Goal: Information Seeking & Learning: Learn about a topic

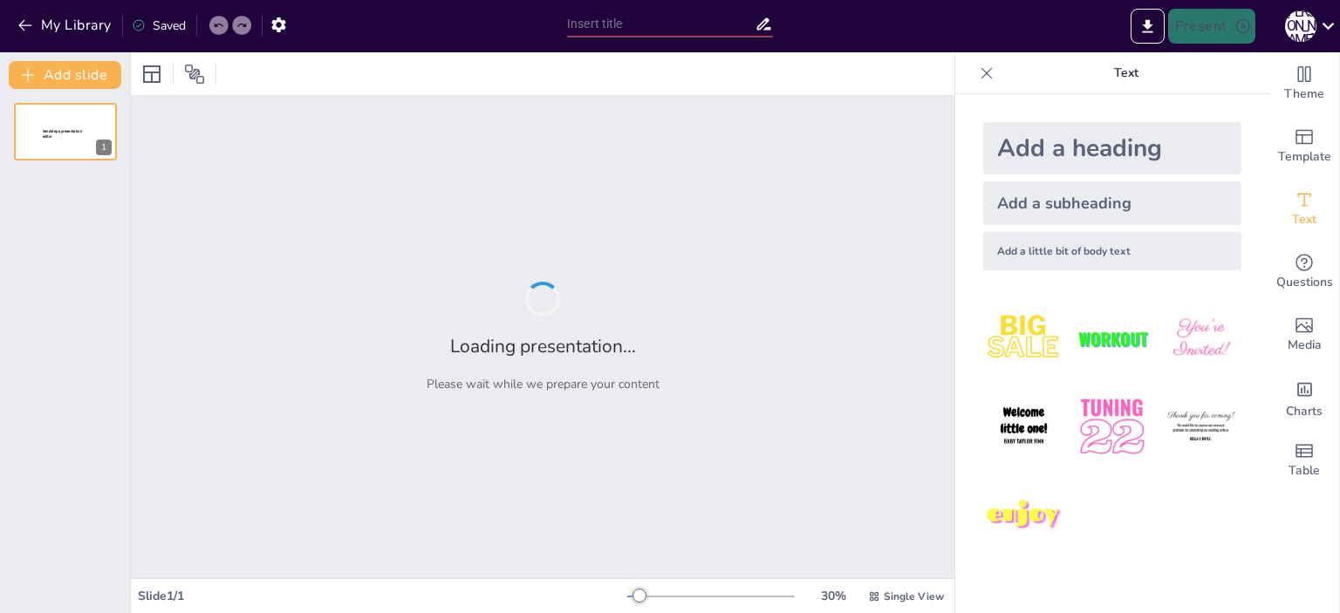
type input "Лексична сполучуваність: Як слова взаємодіють у реченні"
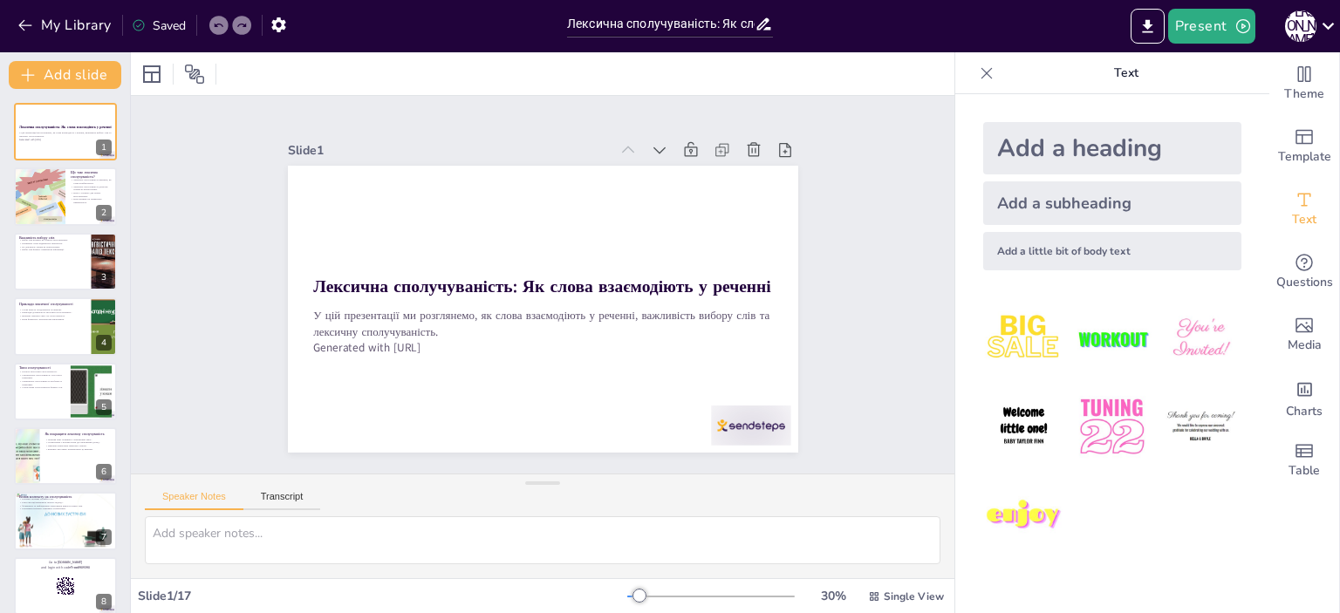
checkbox input "true"
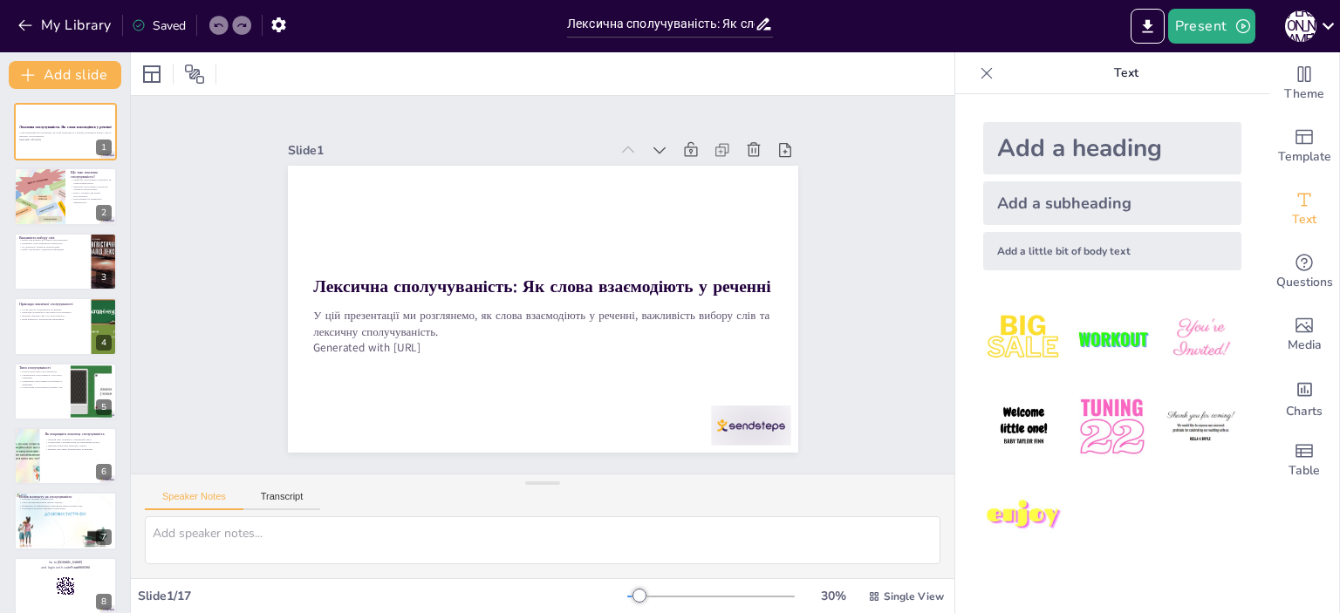
checkbox input "true"
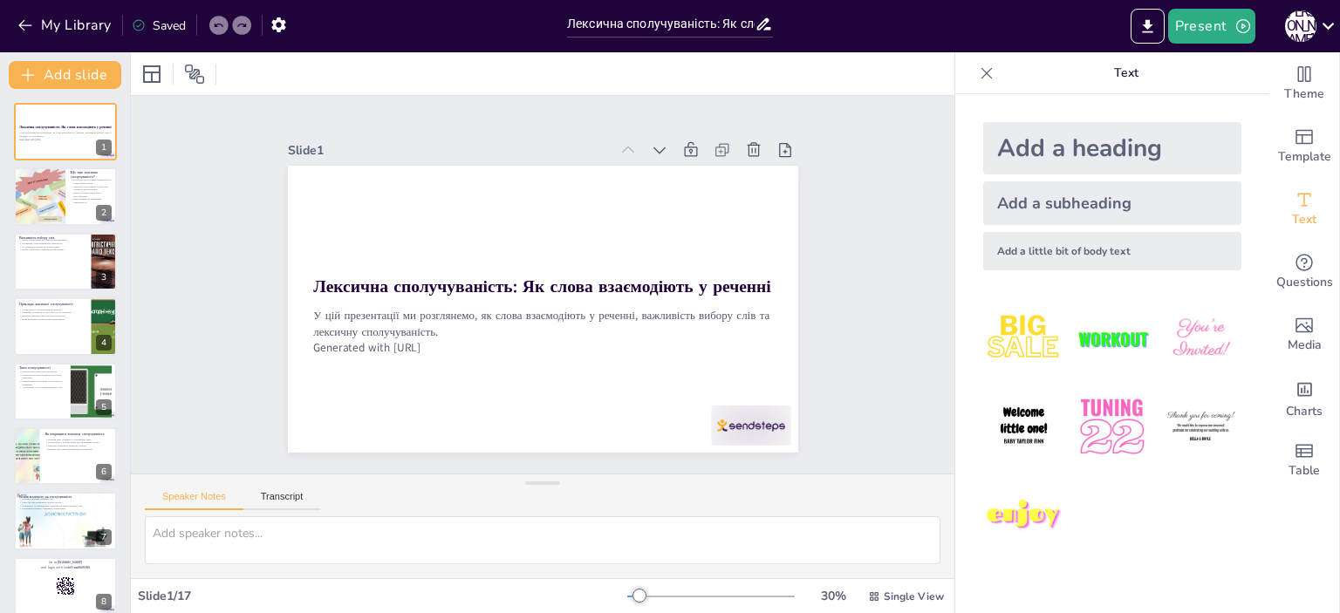
checkbox input "true"
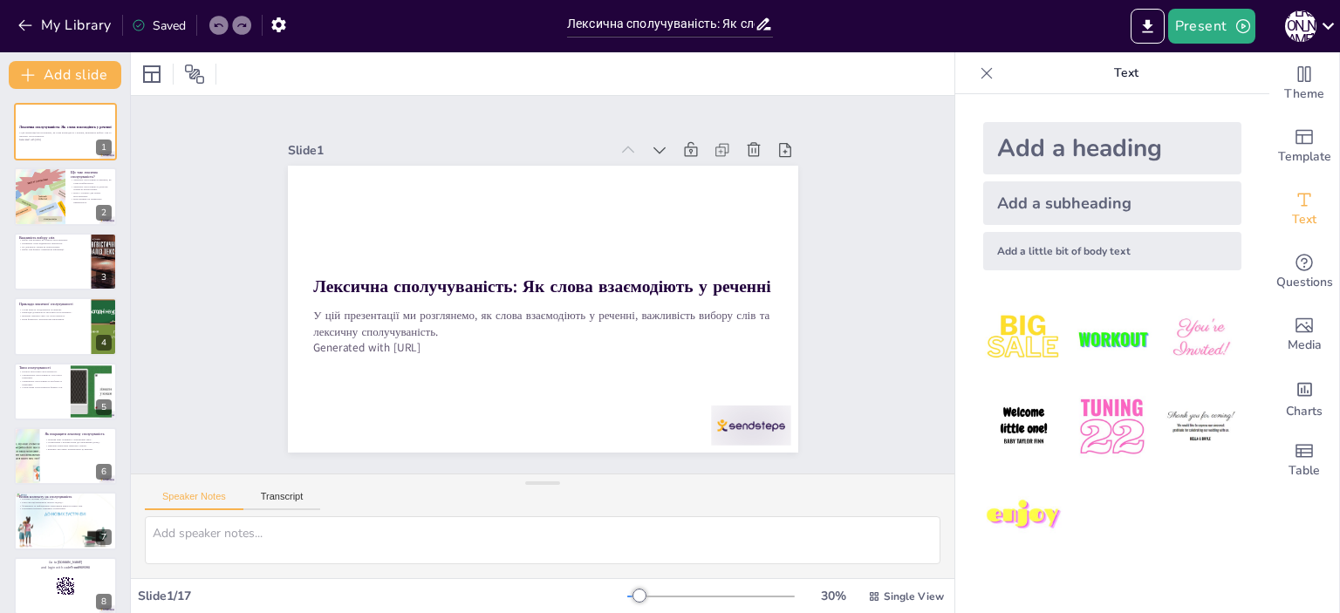
checkbox input "true"
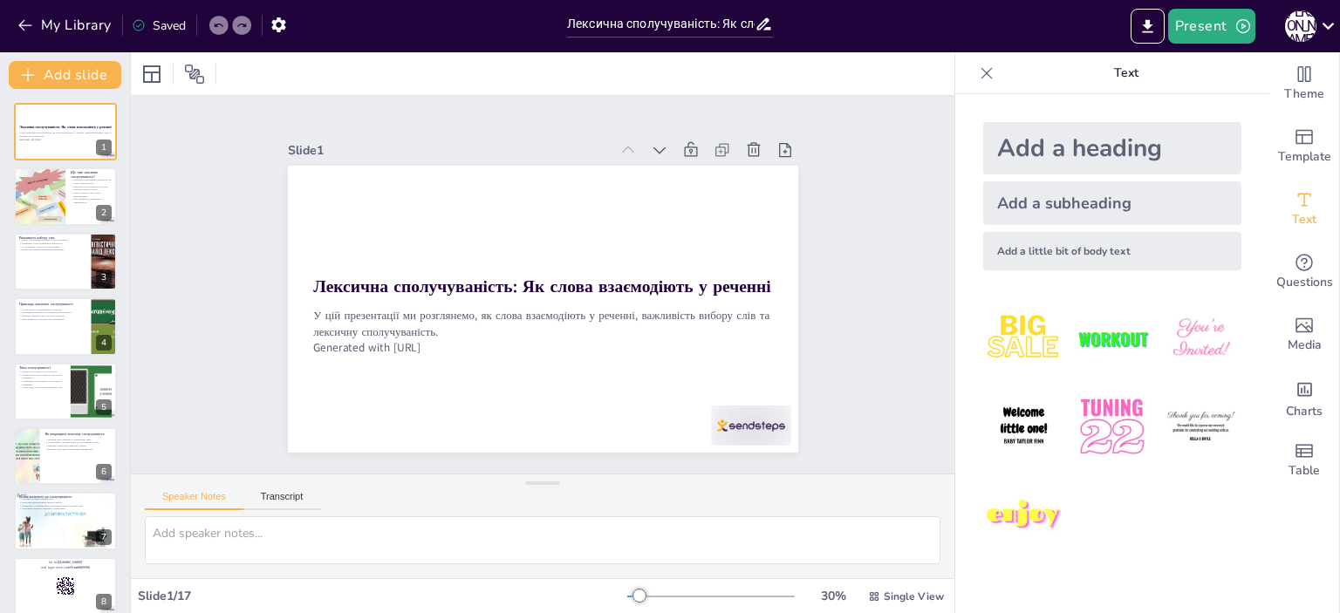
checkbox input "true"
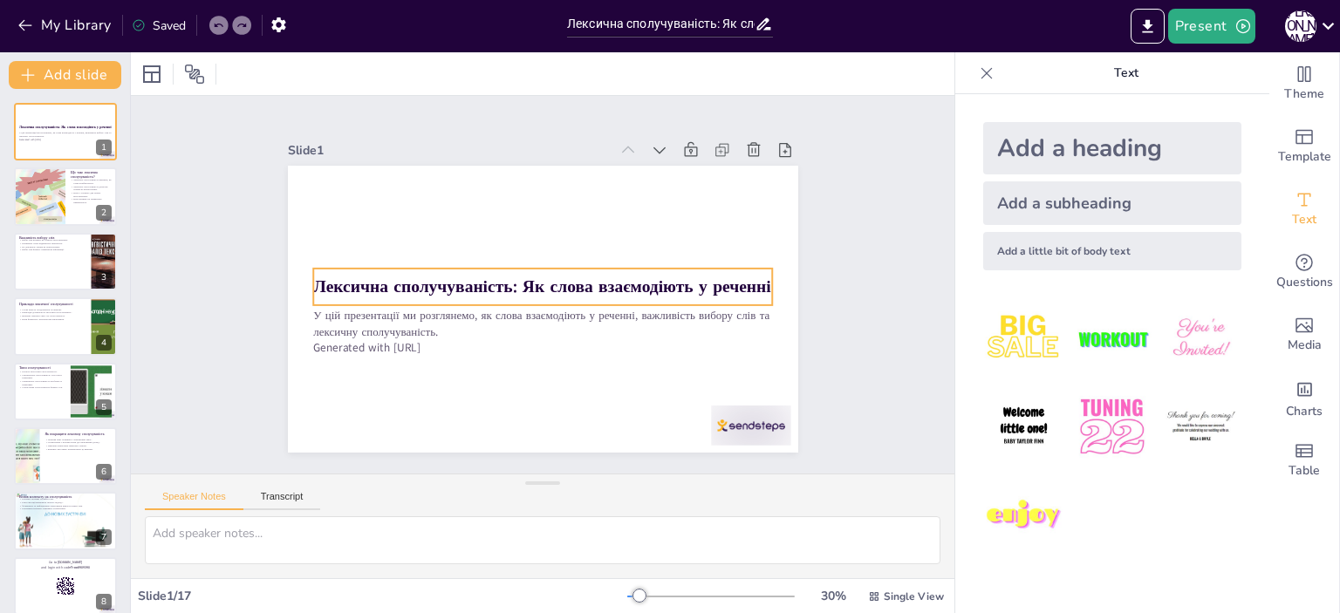
checkbox input "true"
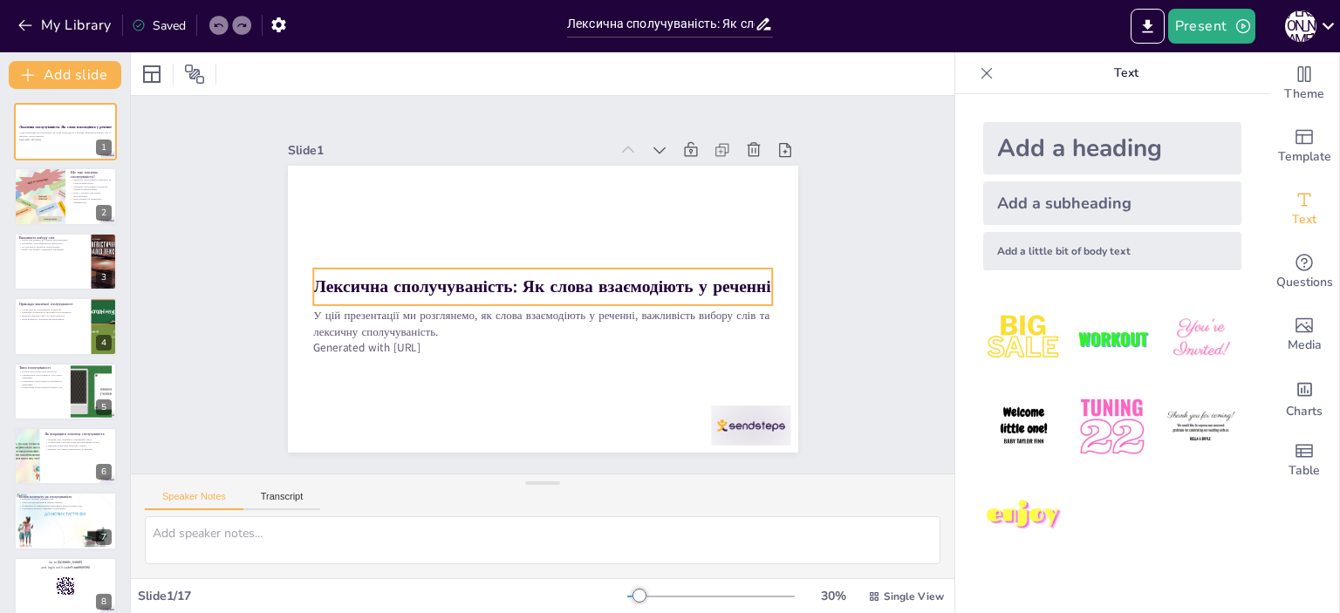
checkbox input "true"
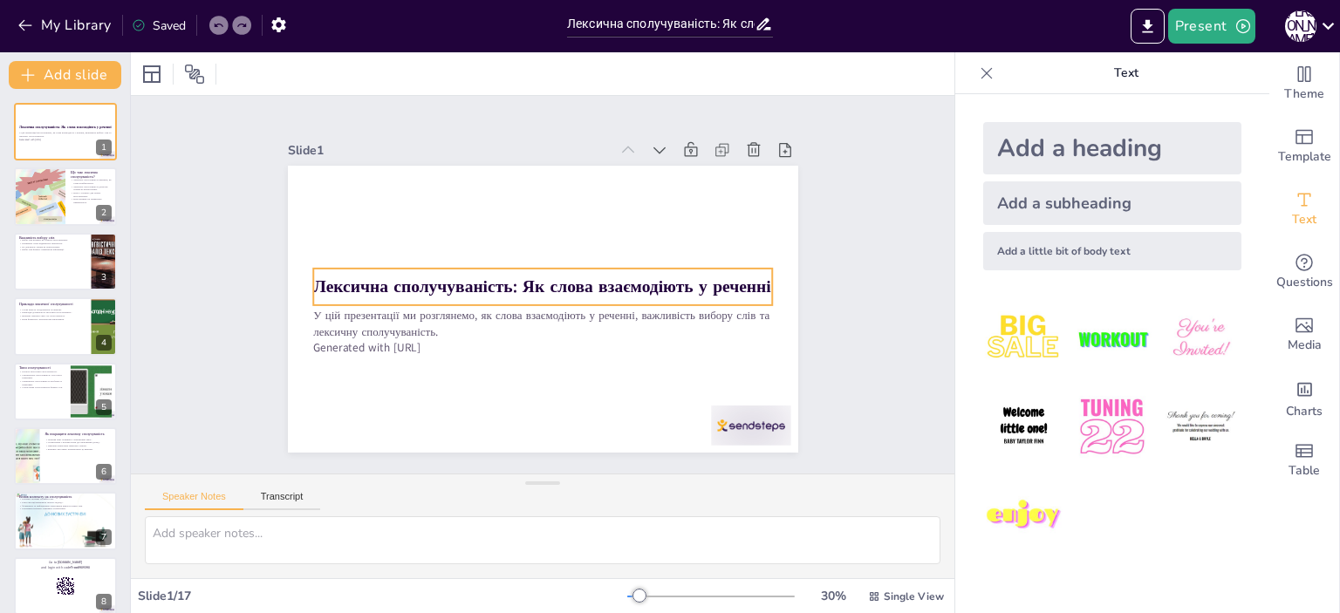
checkbox input "true"
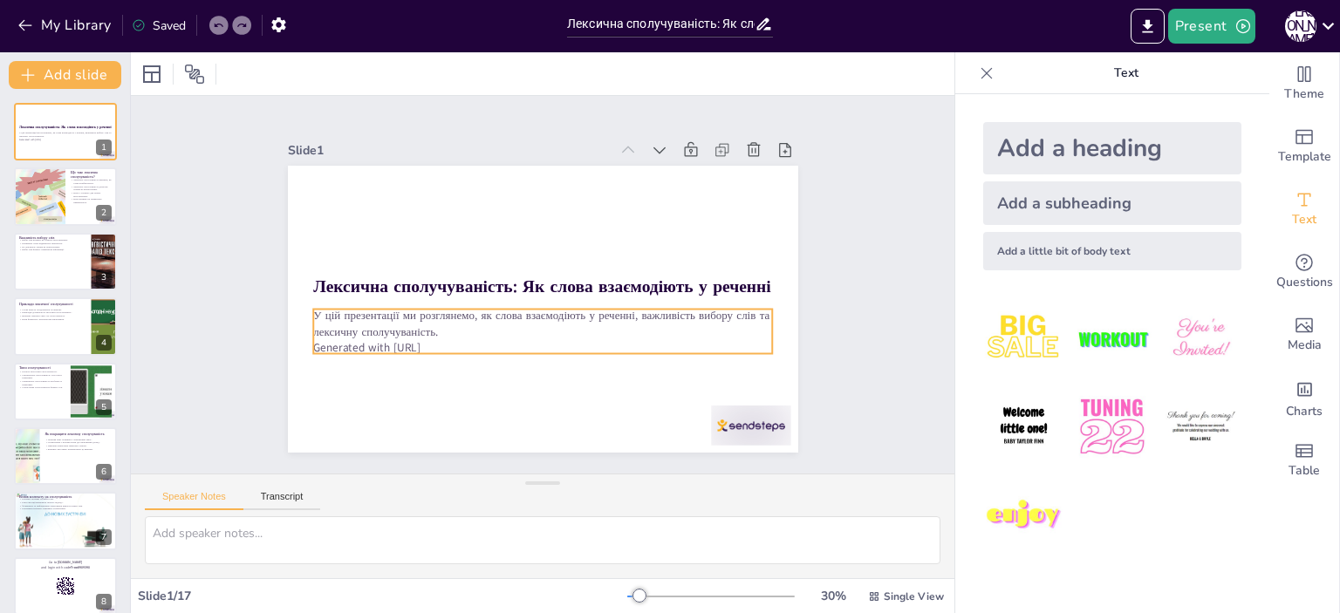
checkbox input "true"
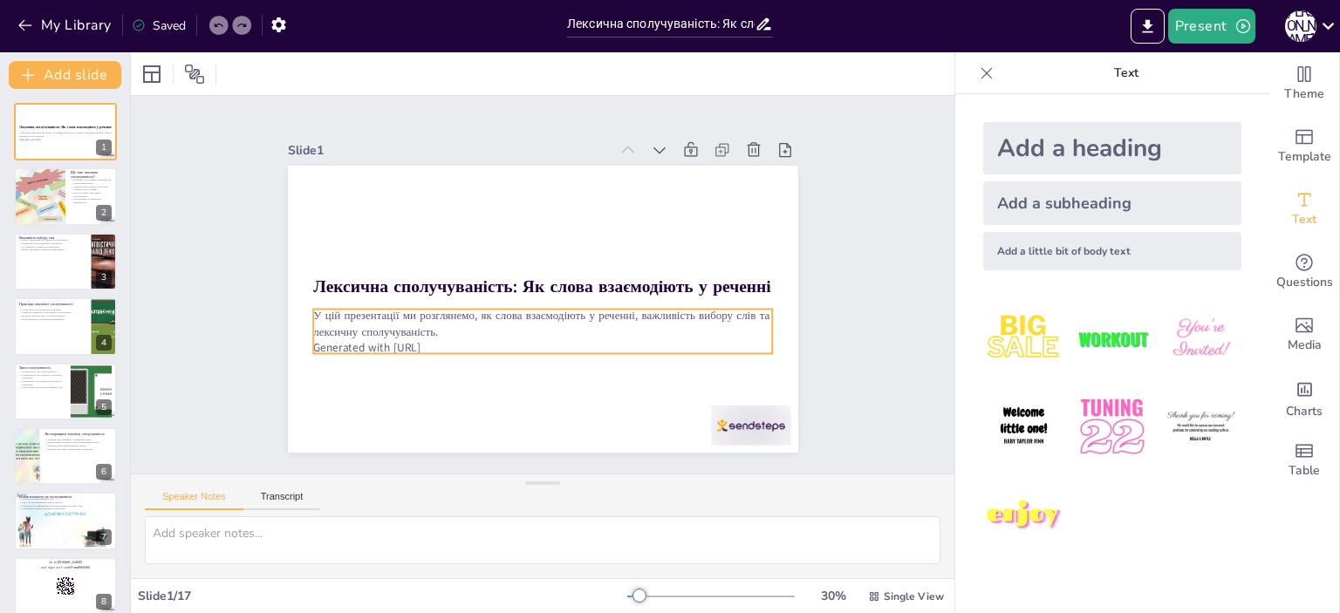
checkbox input "true"
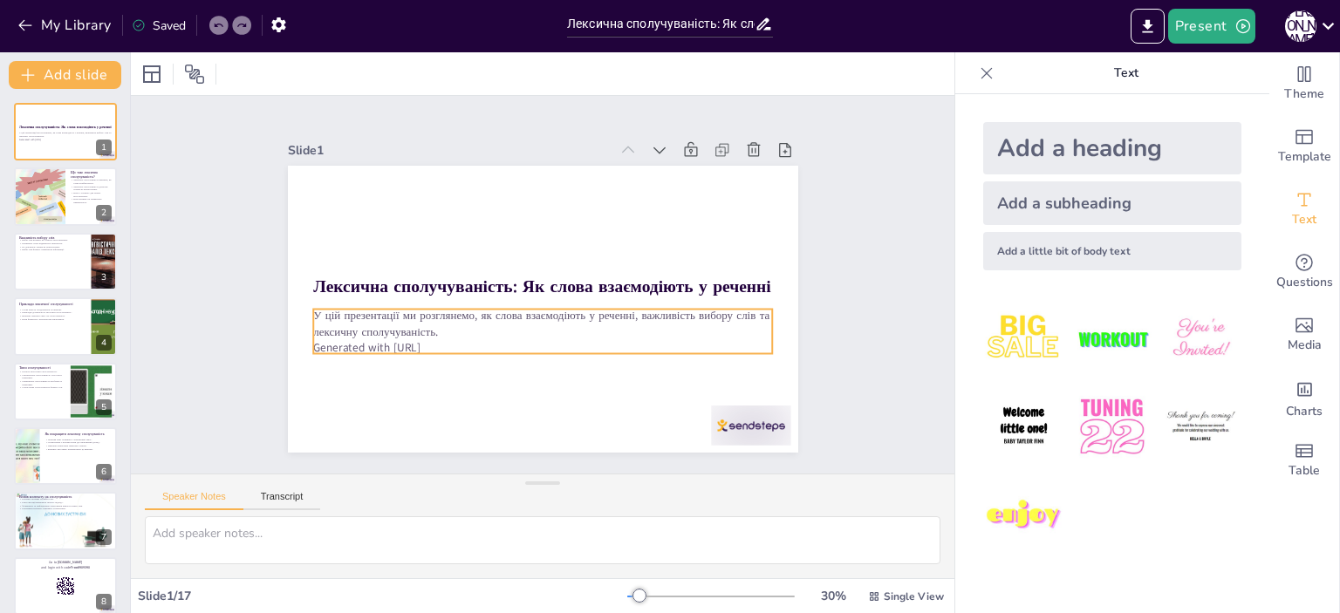
checkbox input "true"
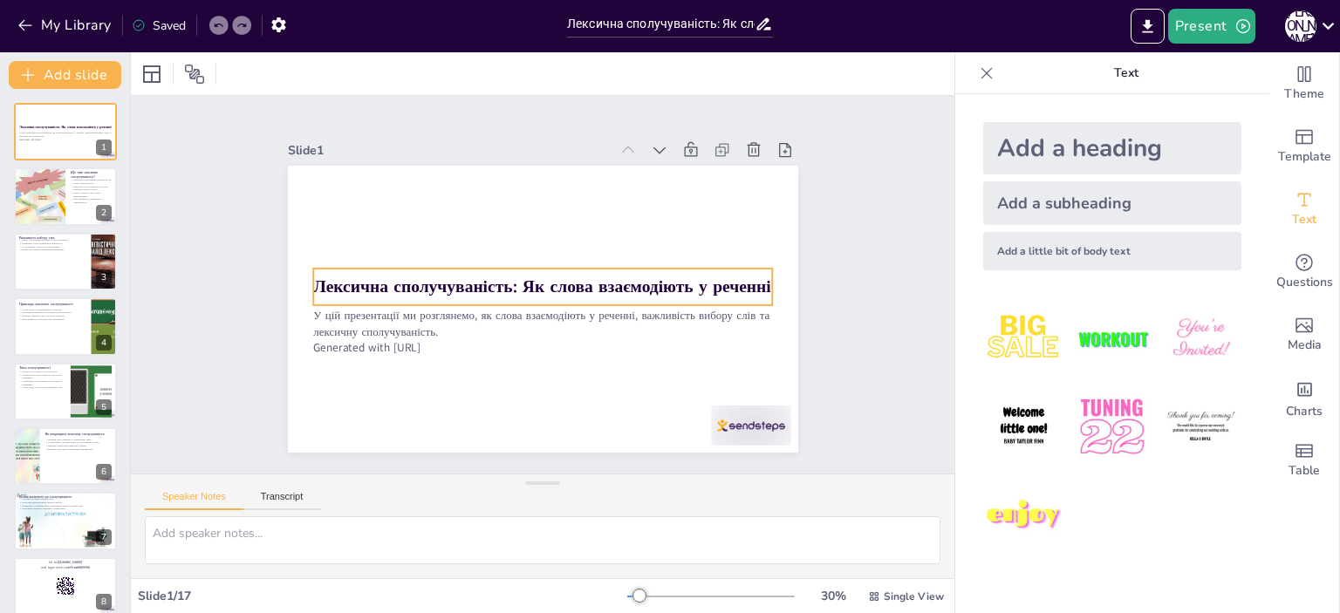
checkbox input "true"
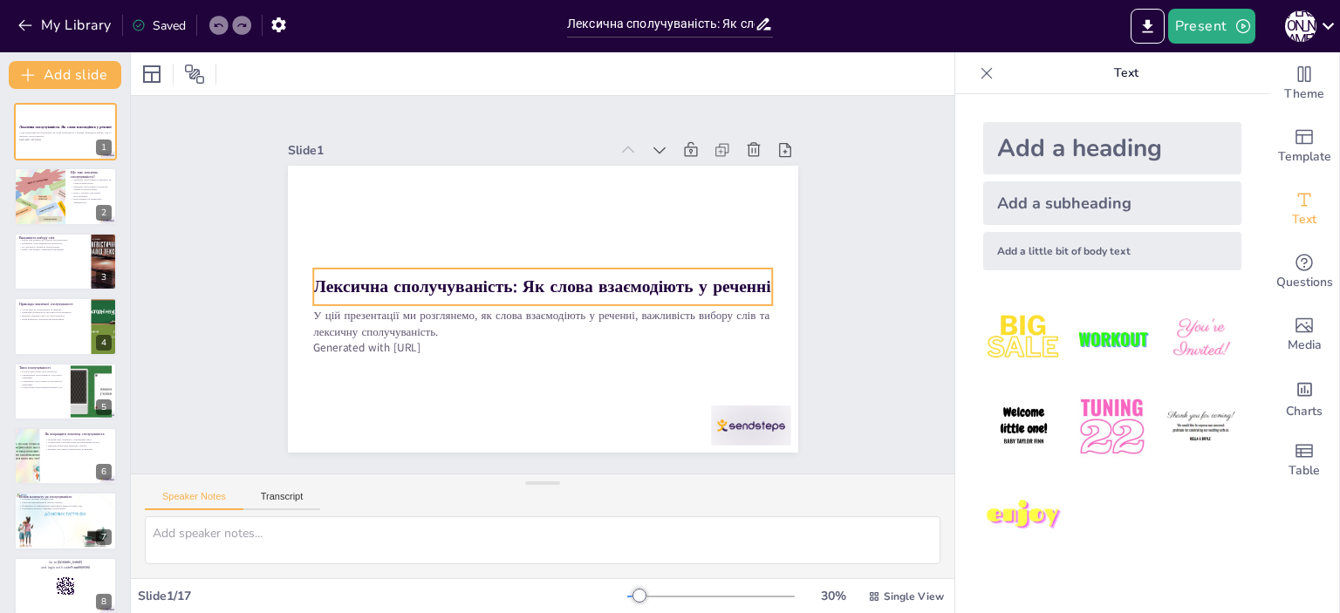
checkbox input "true"
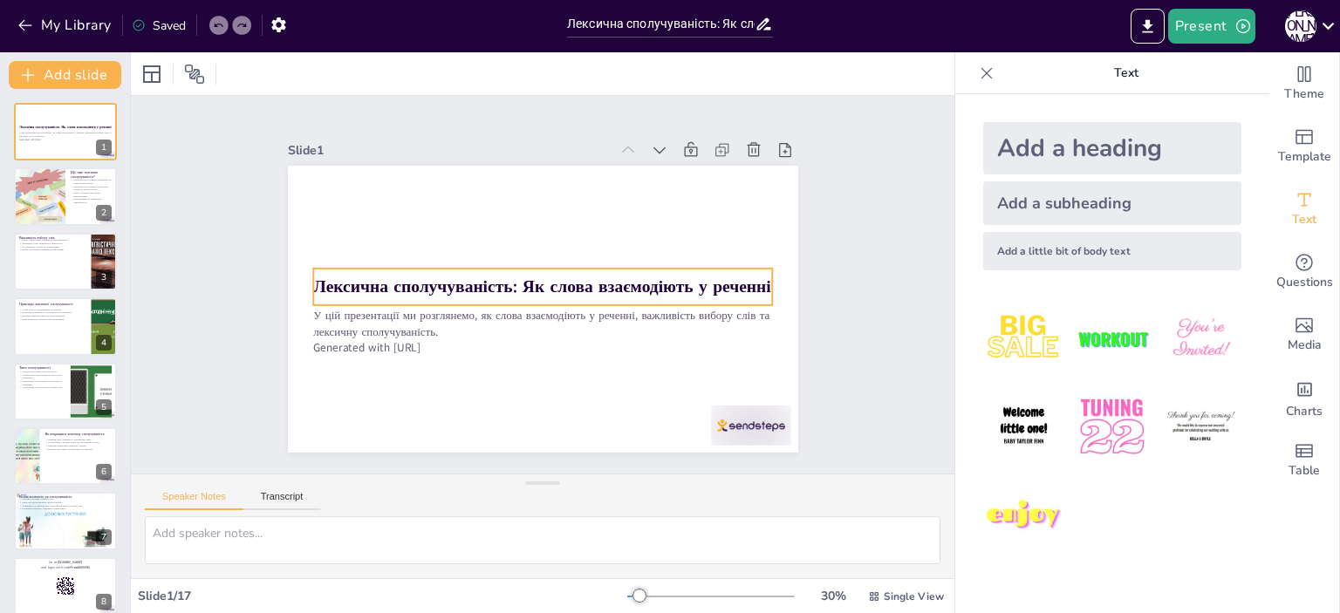
checkbox input "true"
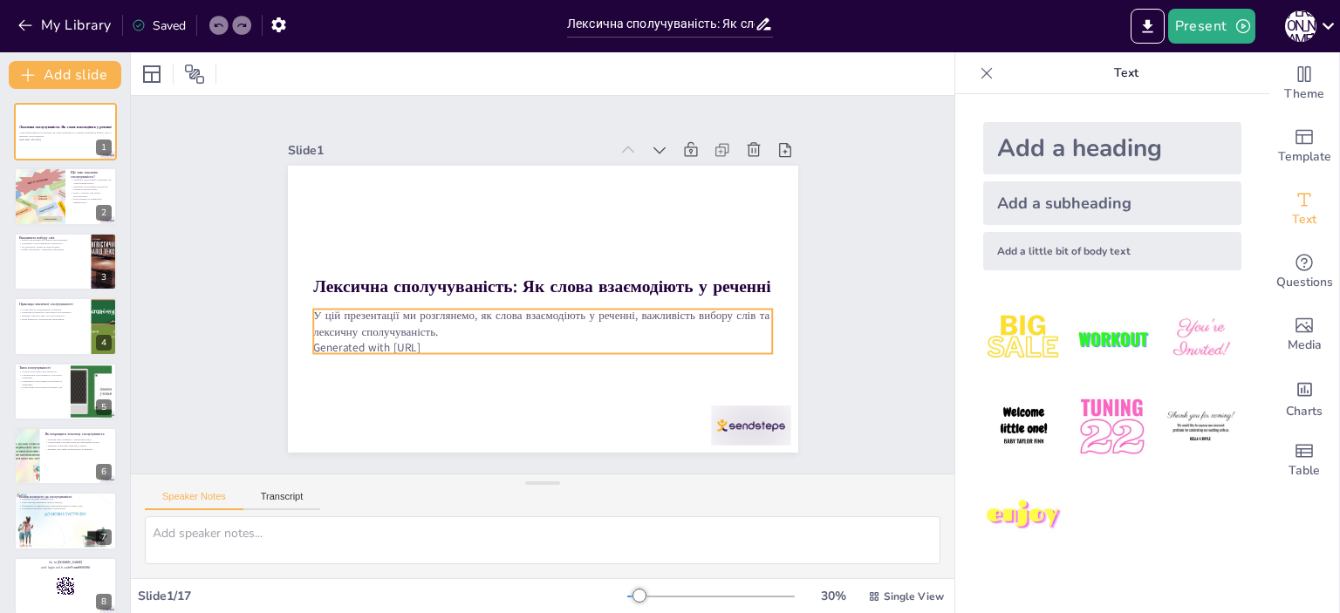
checkbox input "true"
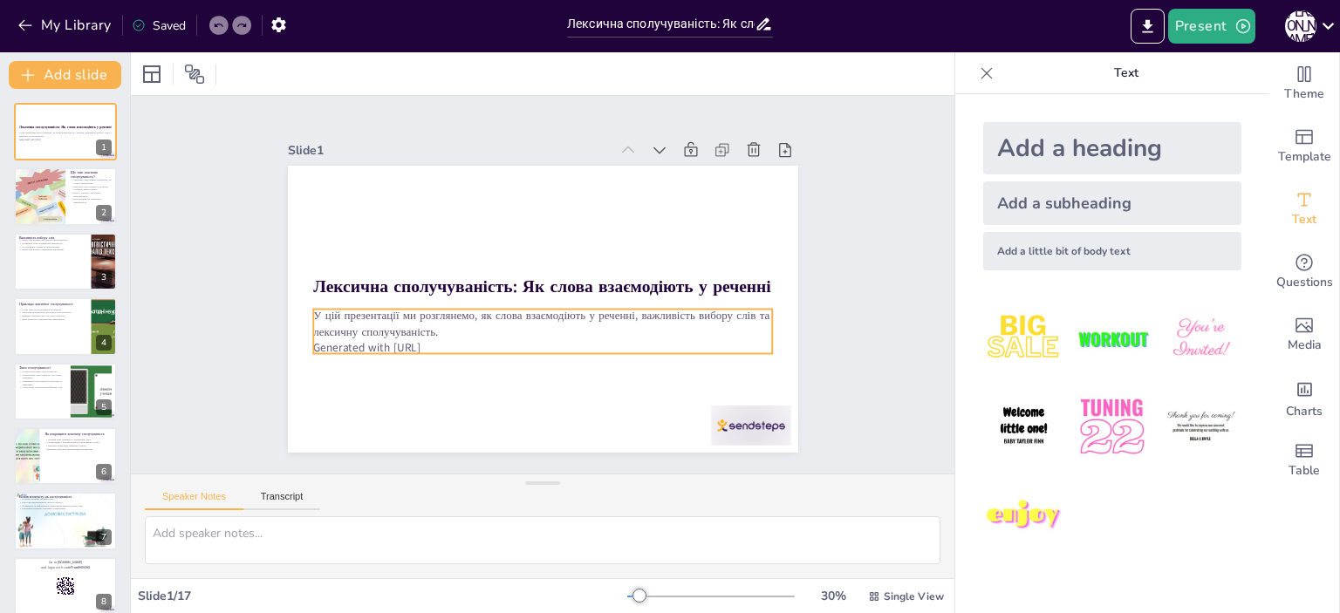
checkbox input "true"
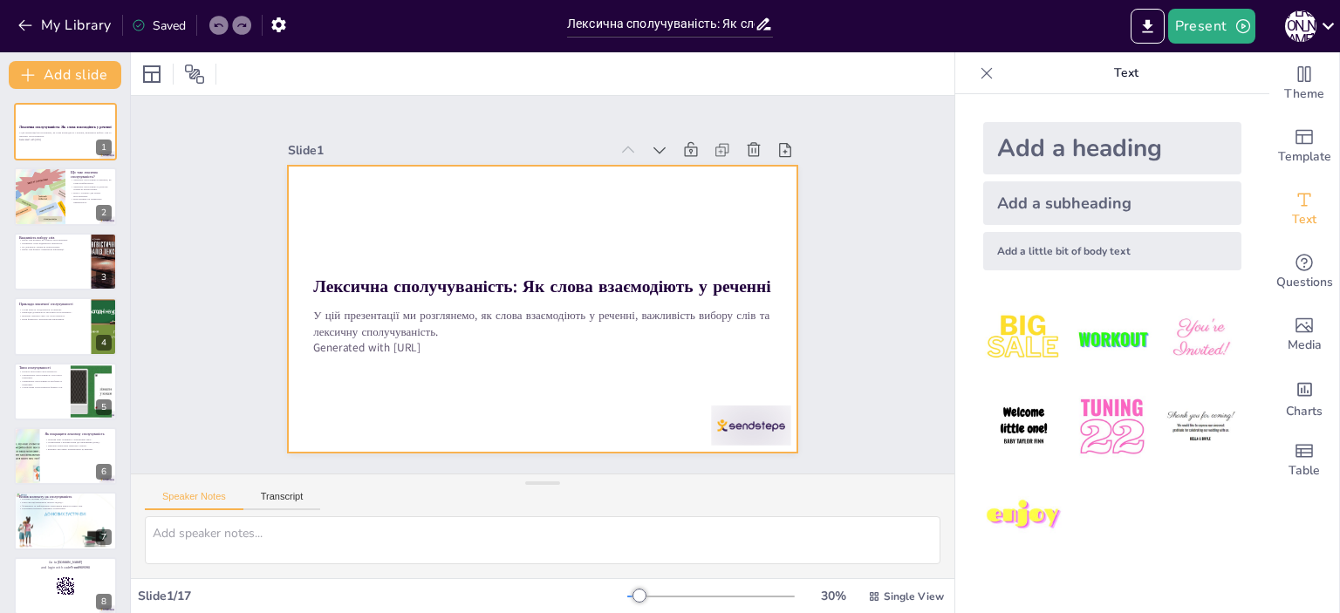
checkbox input "true"
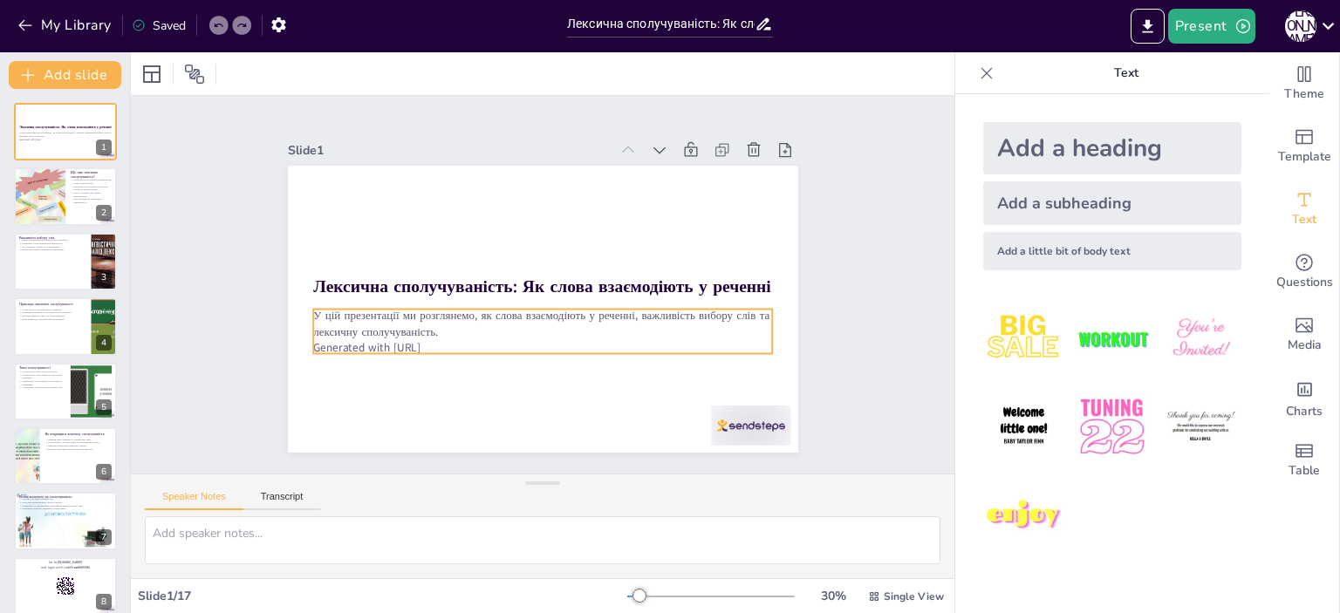
checkbox input "true"
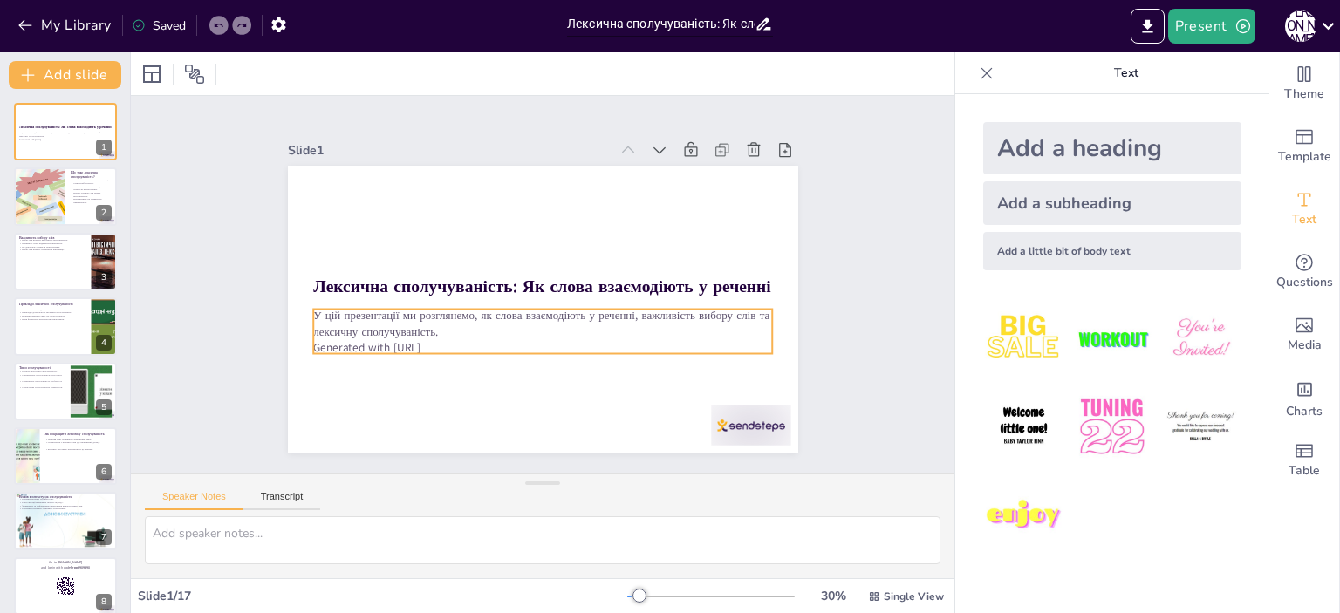
checkbox input "true"
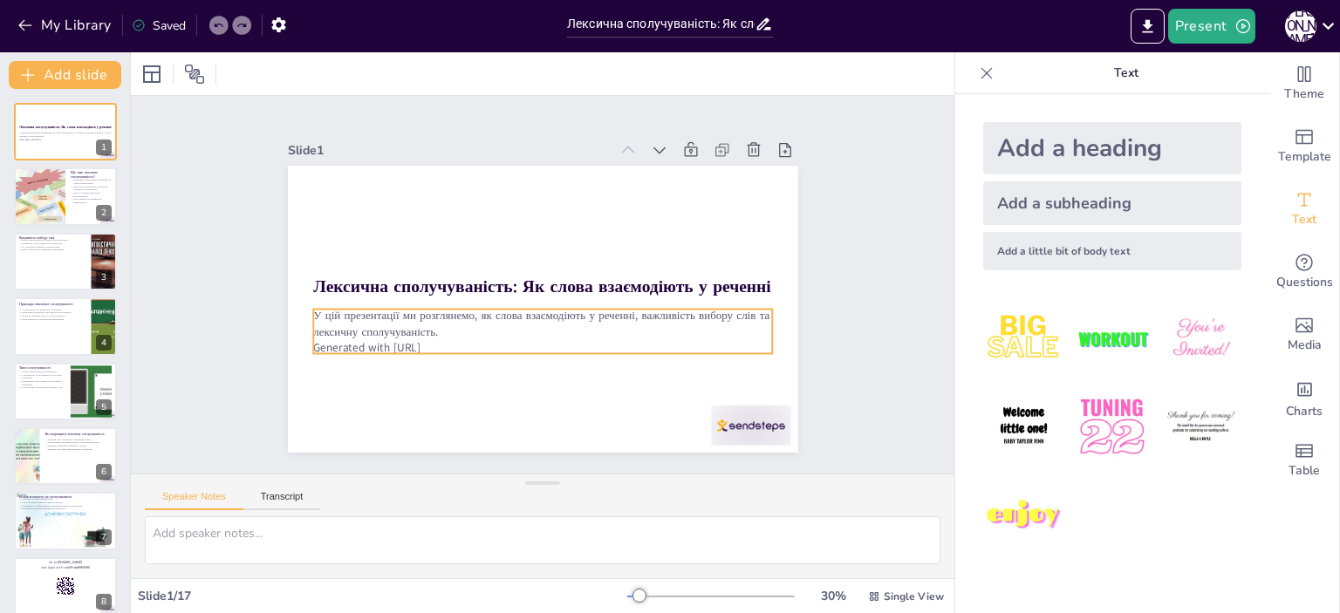
checkbox input "true"
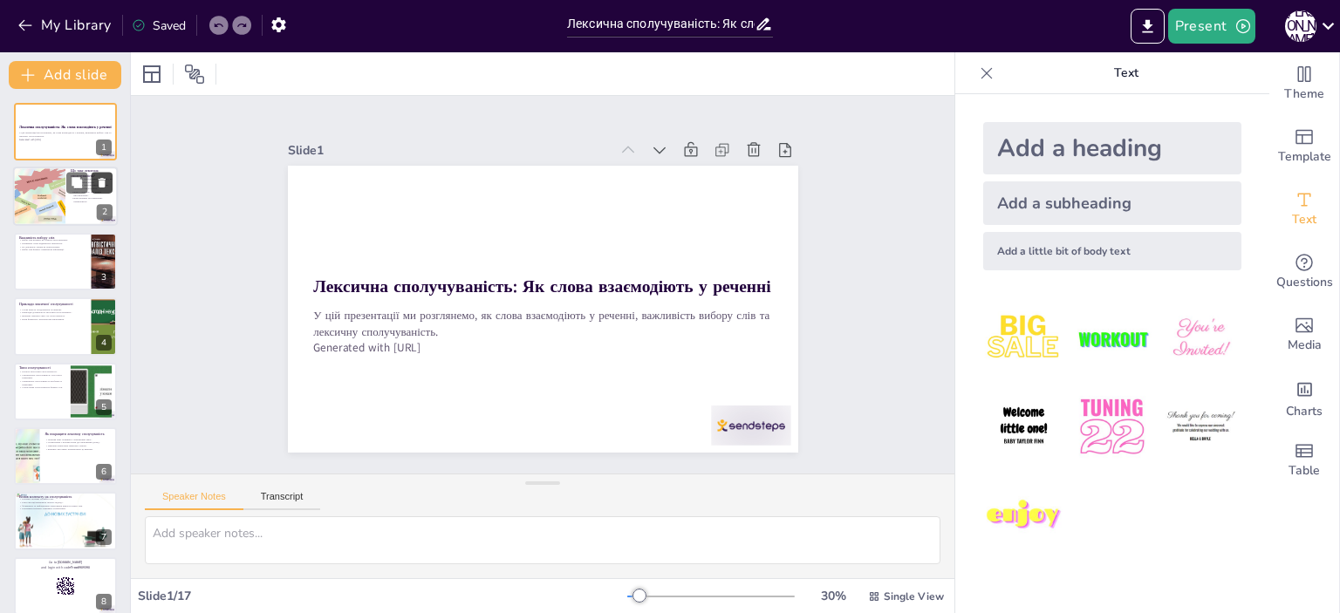
checkbox input "true"
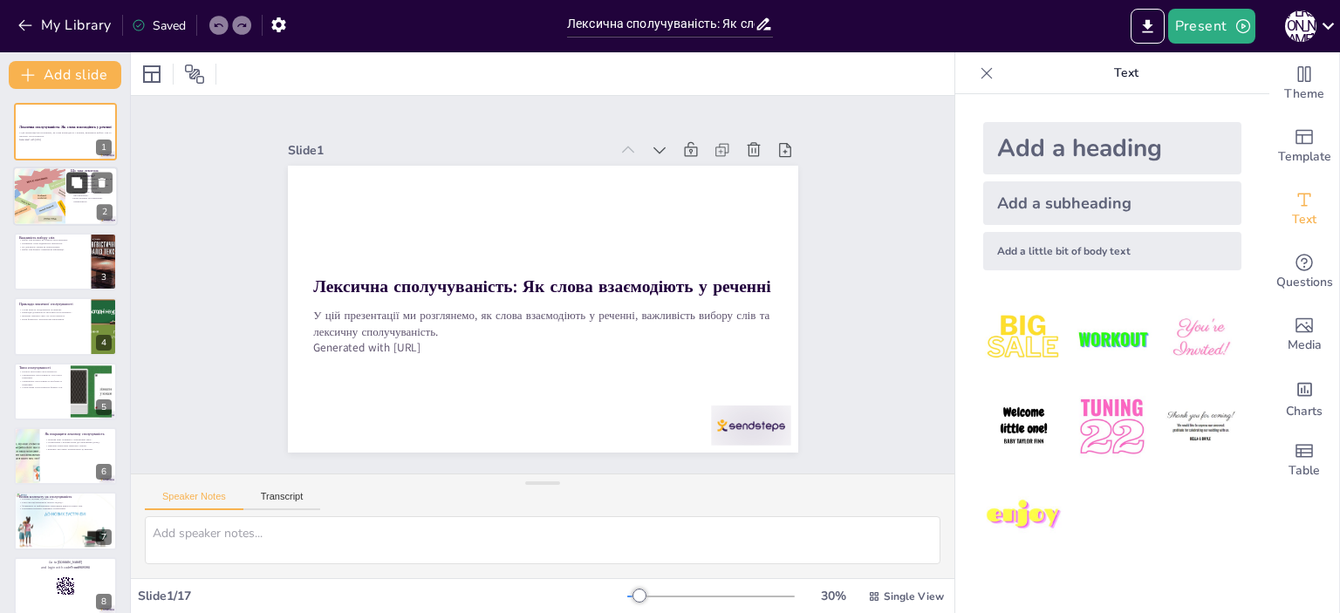
checkbox input "true"
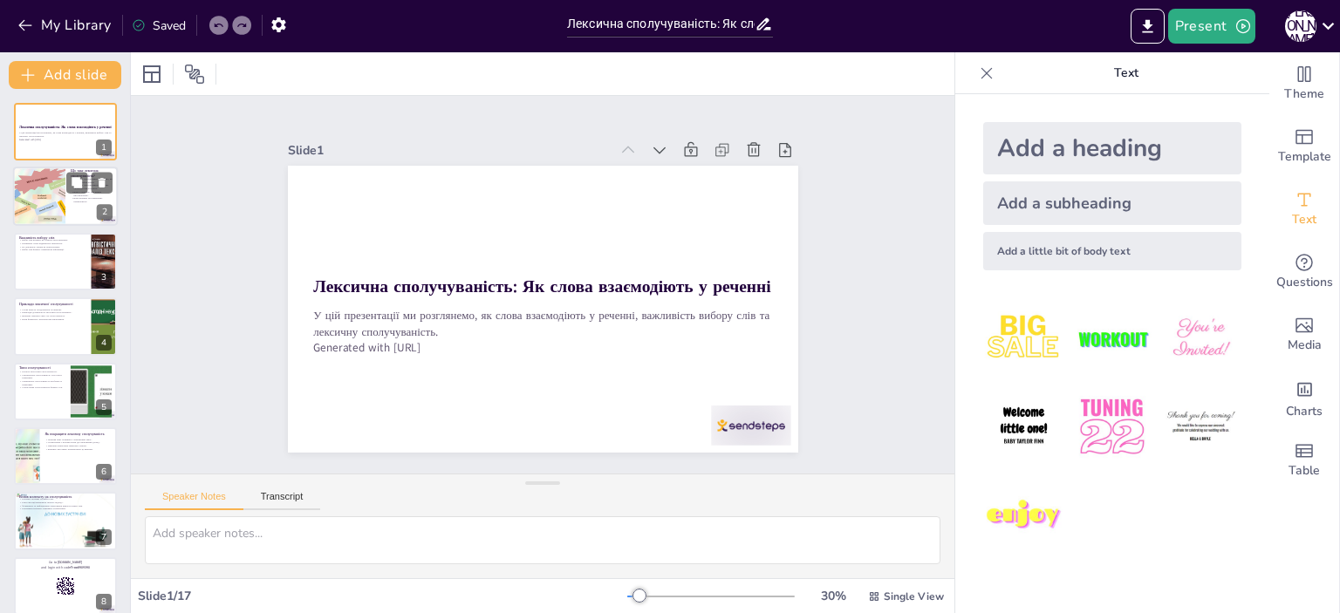
checkbox input "true"
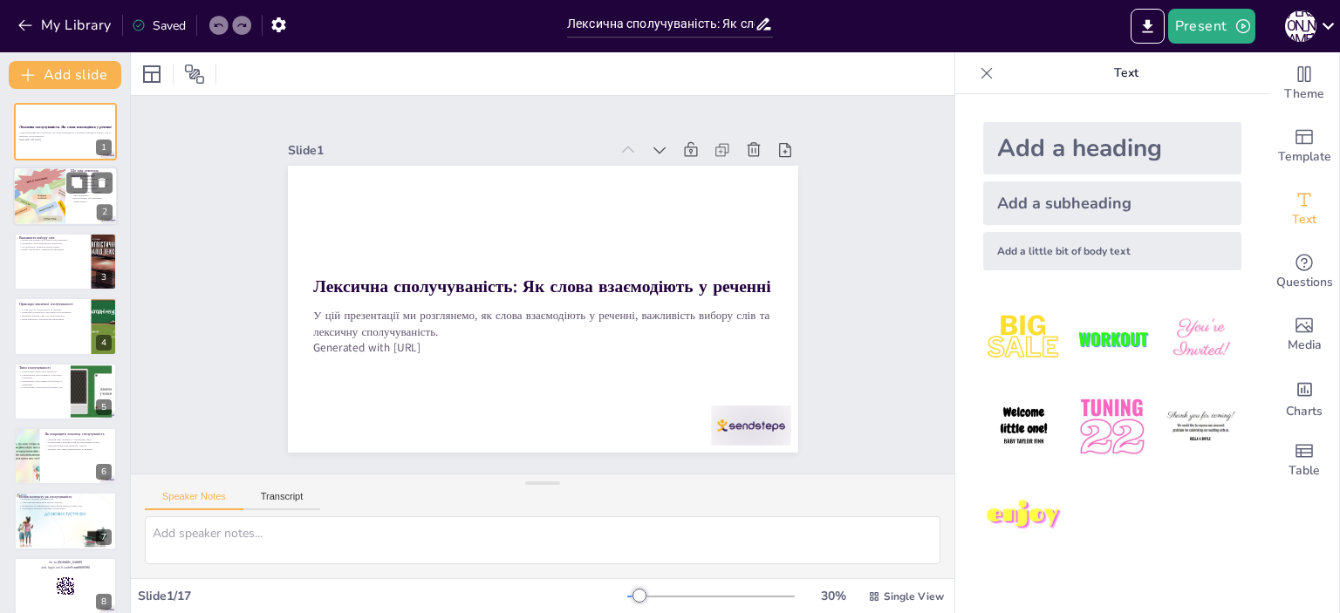
checkbox input "true"
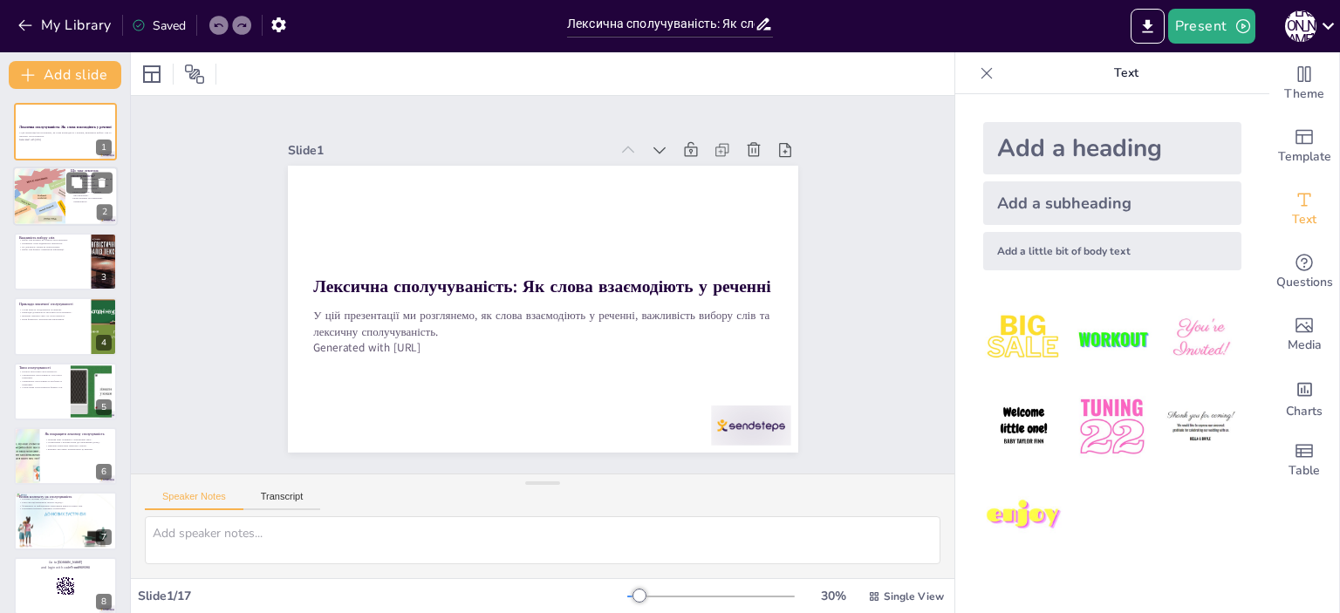
checkbox input "true"
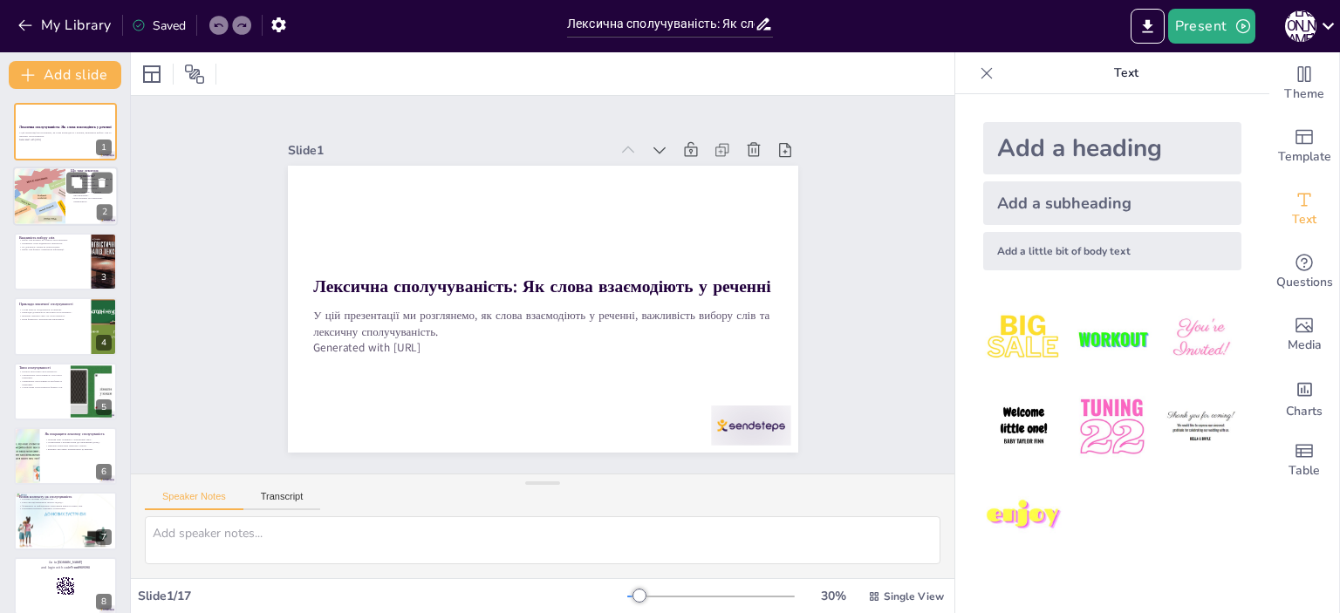
checkbox input "true"
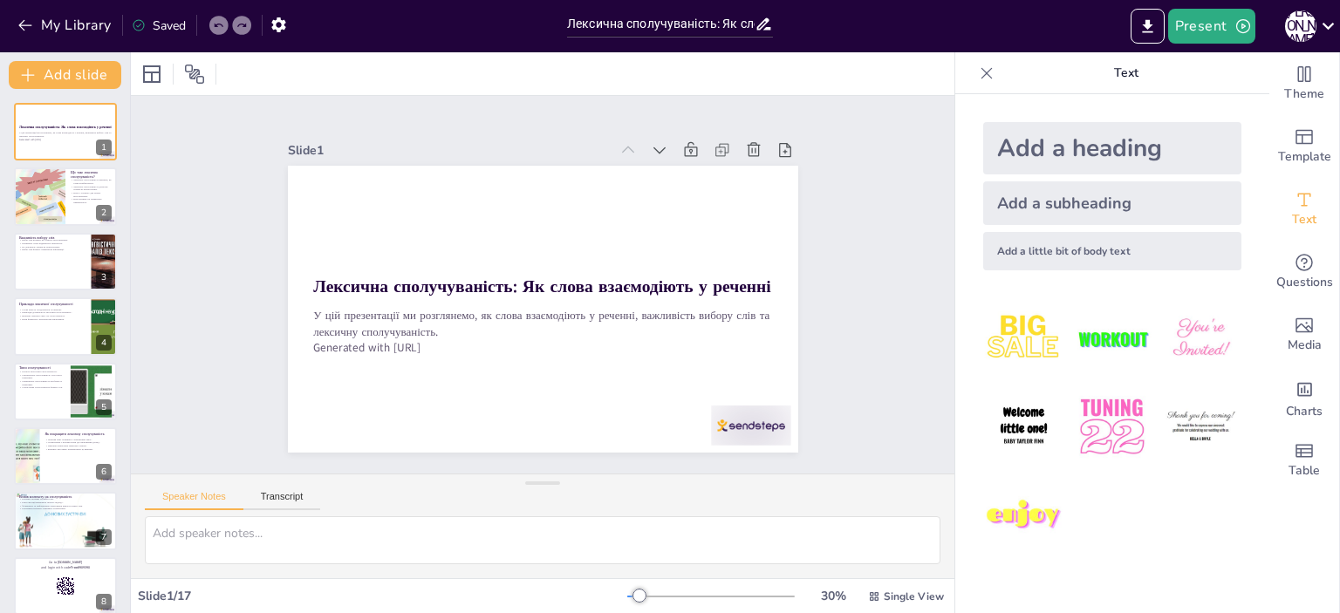
checkbox input "true"
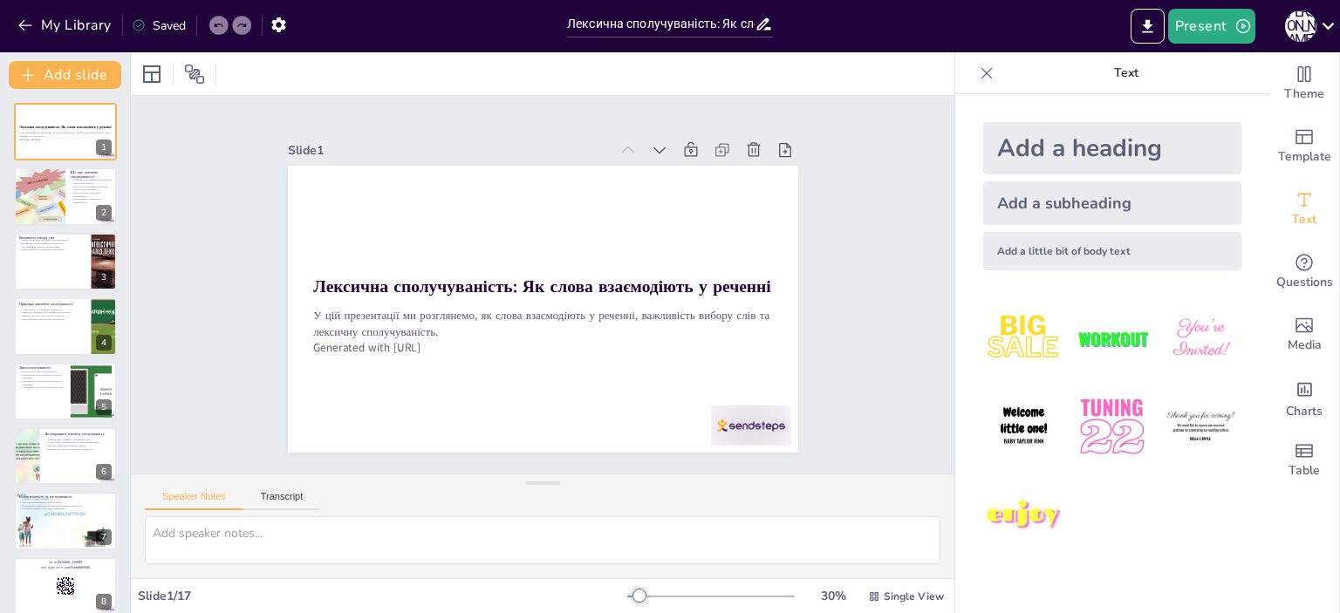
checkbox input "true"
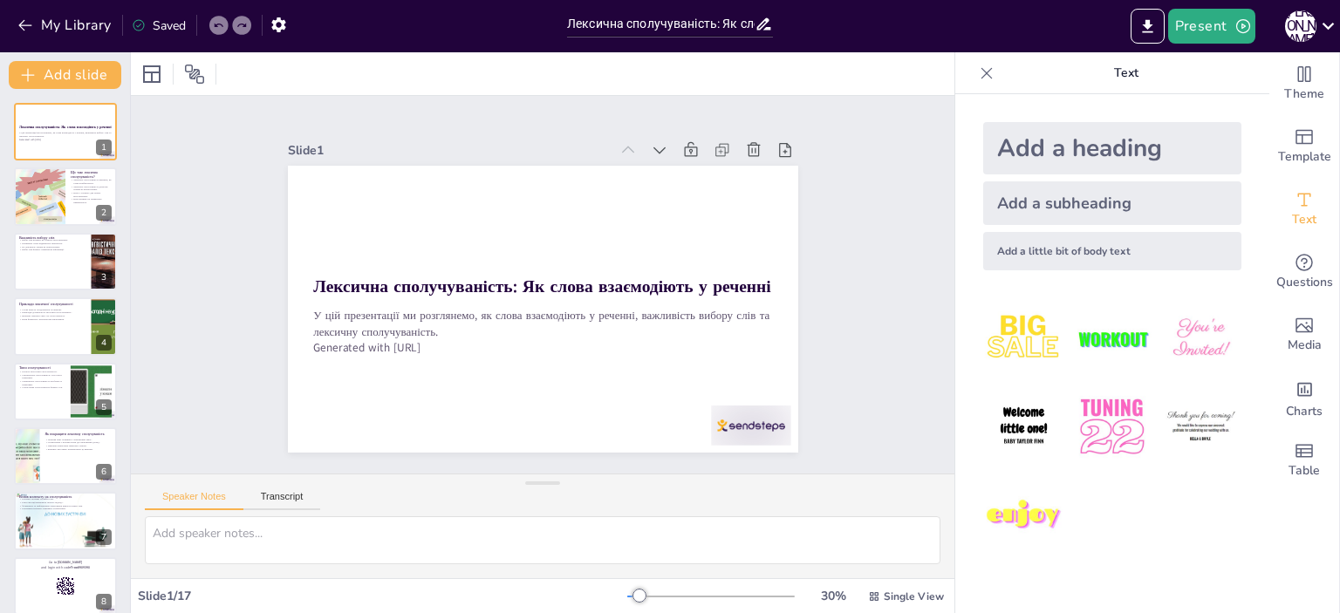
checkbox input "true"
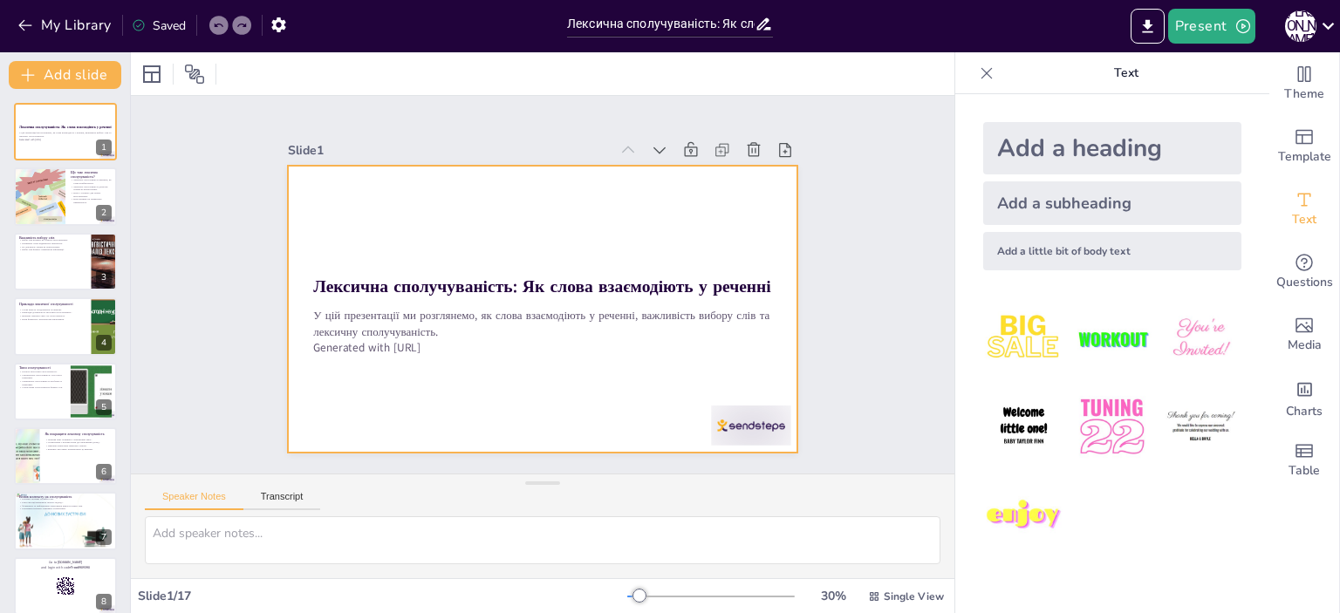
checkbox input "true"
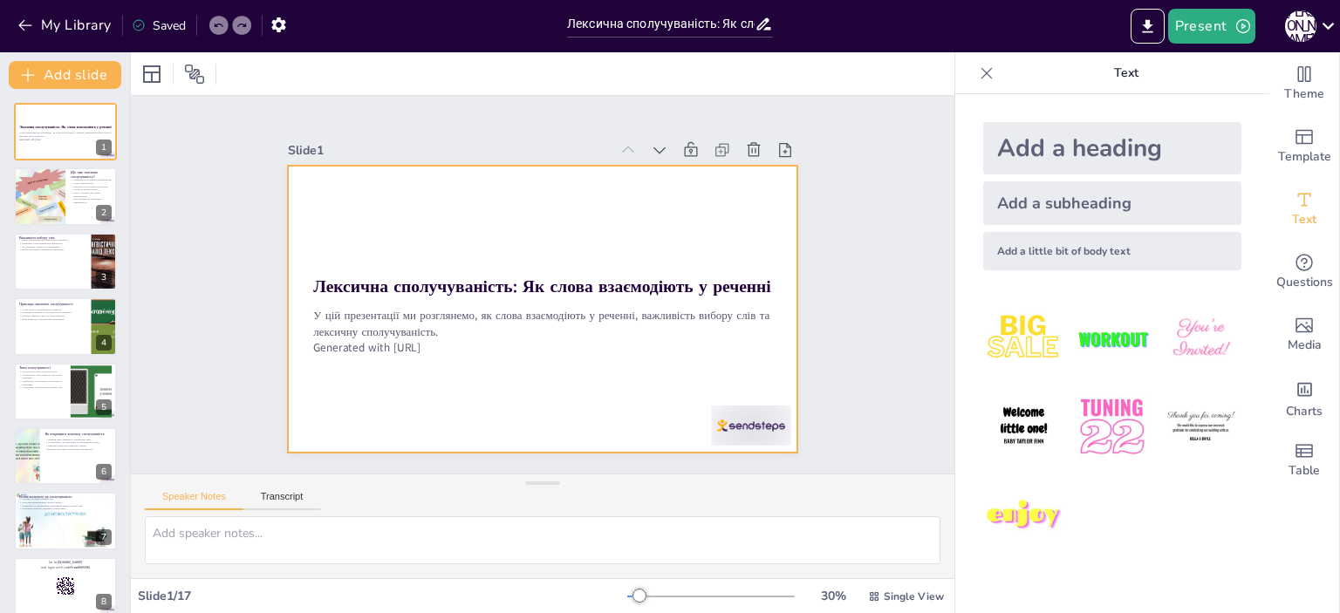
checkbox input "true"
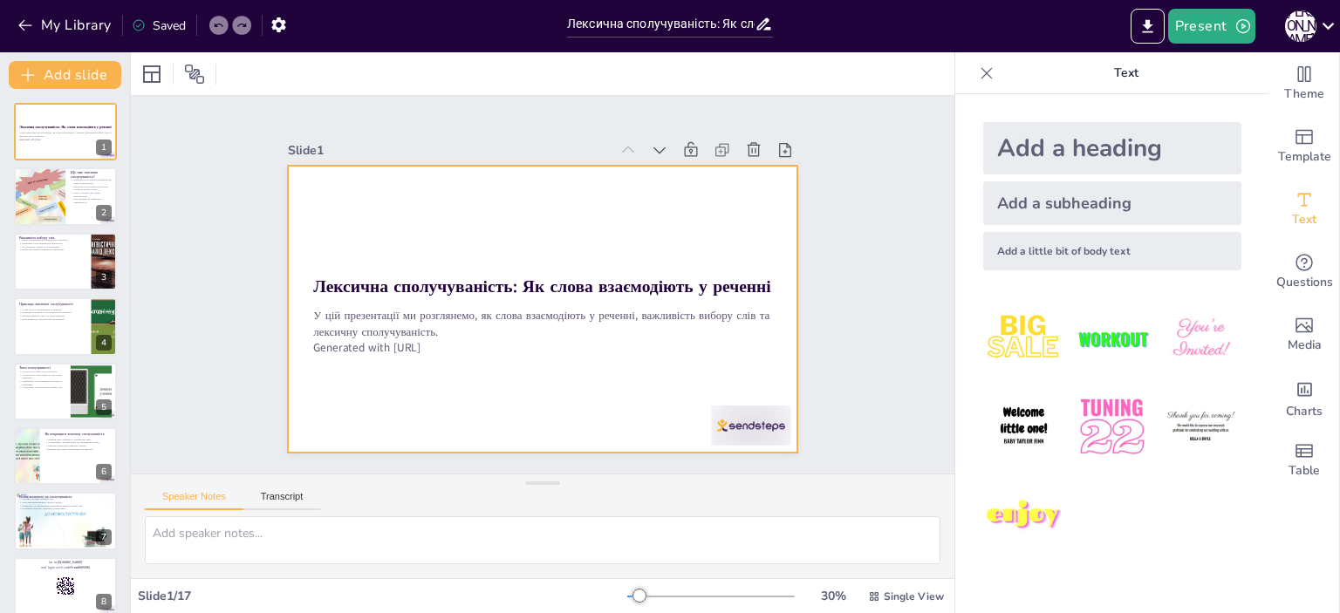
checkbox input "true"
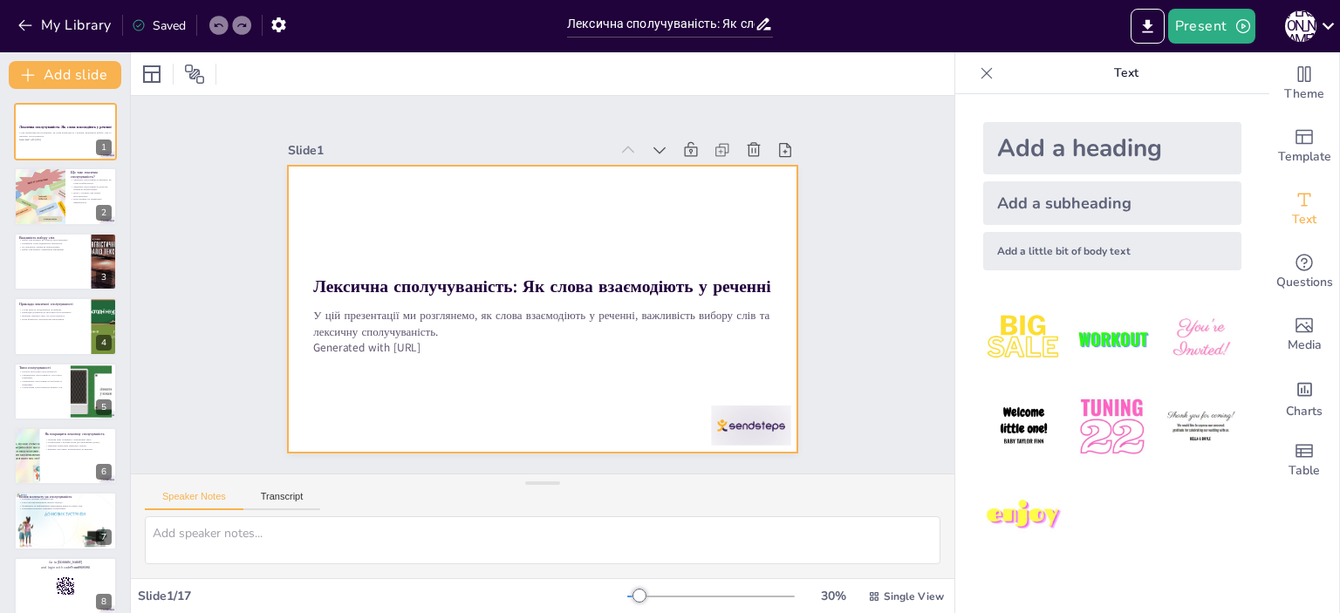
checkbox input "true"
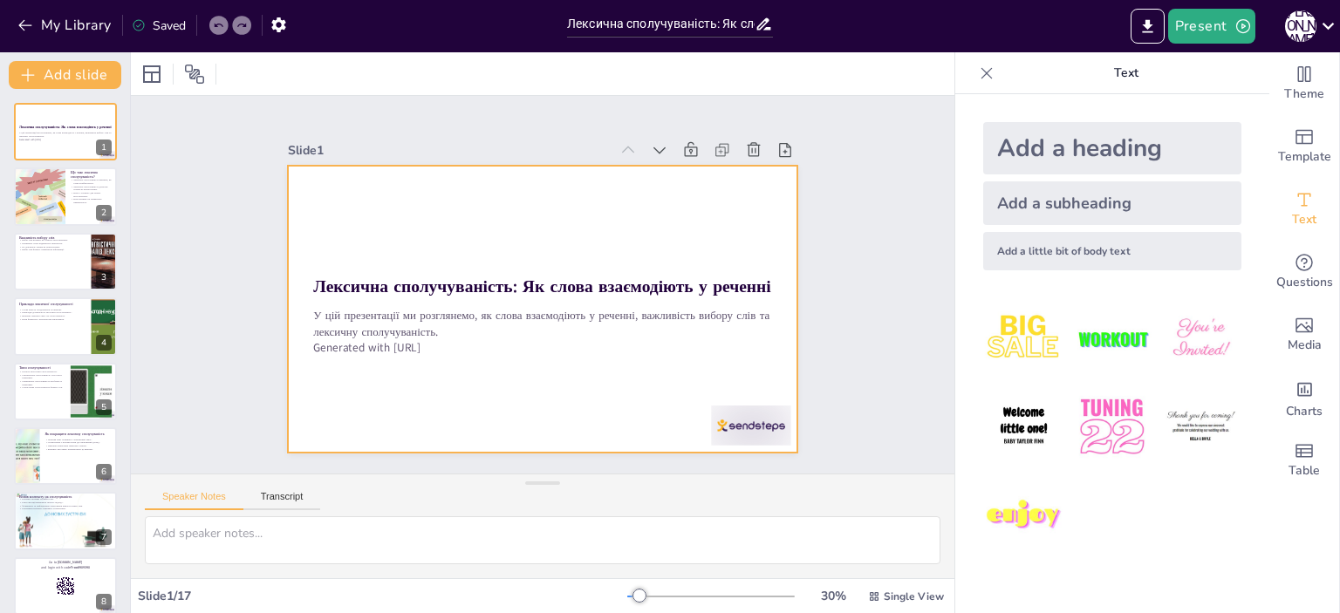
checkbox input "true"
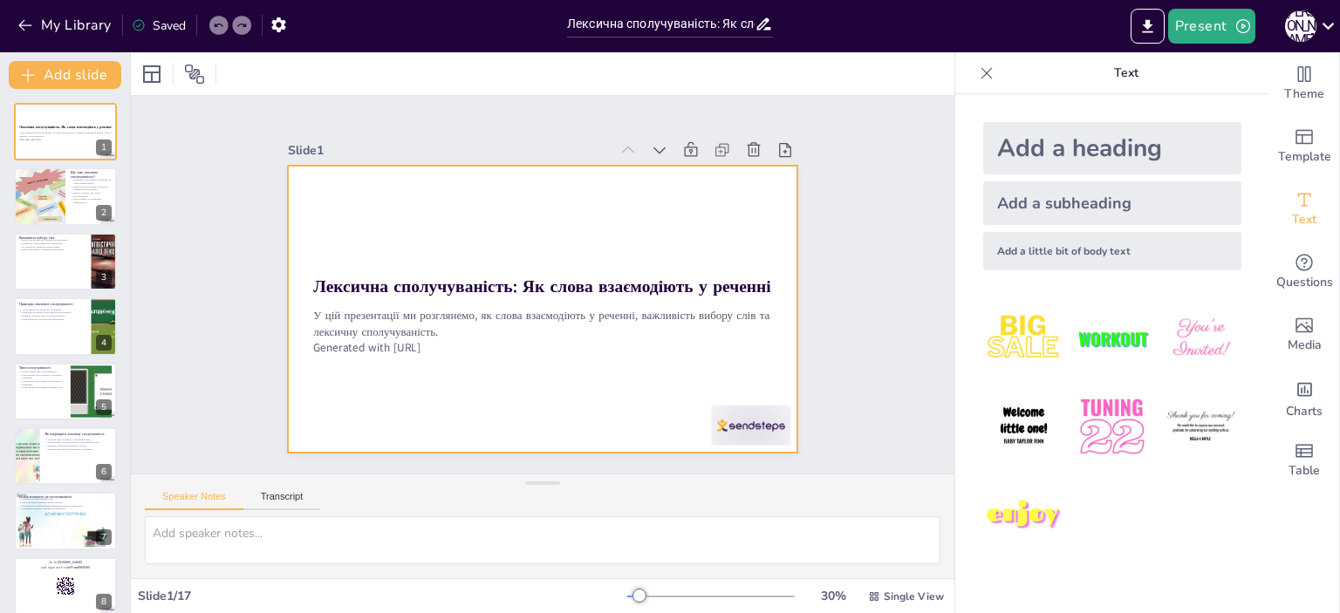
checkbox input "true"
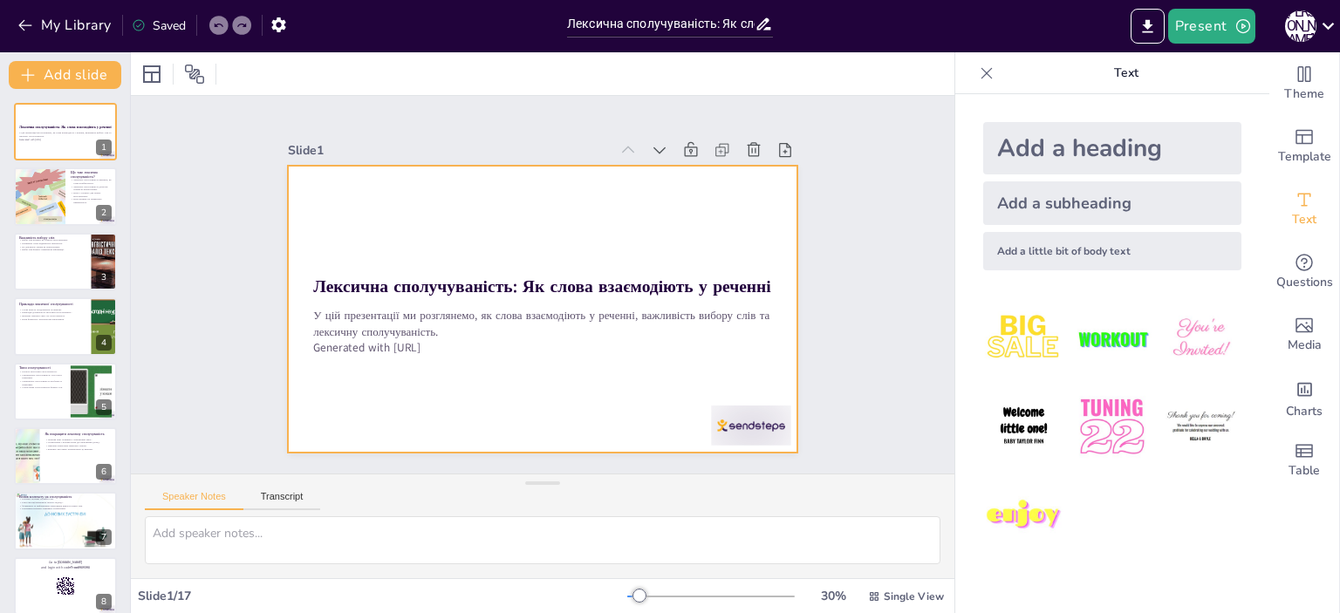
checkbox input "true"
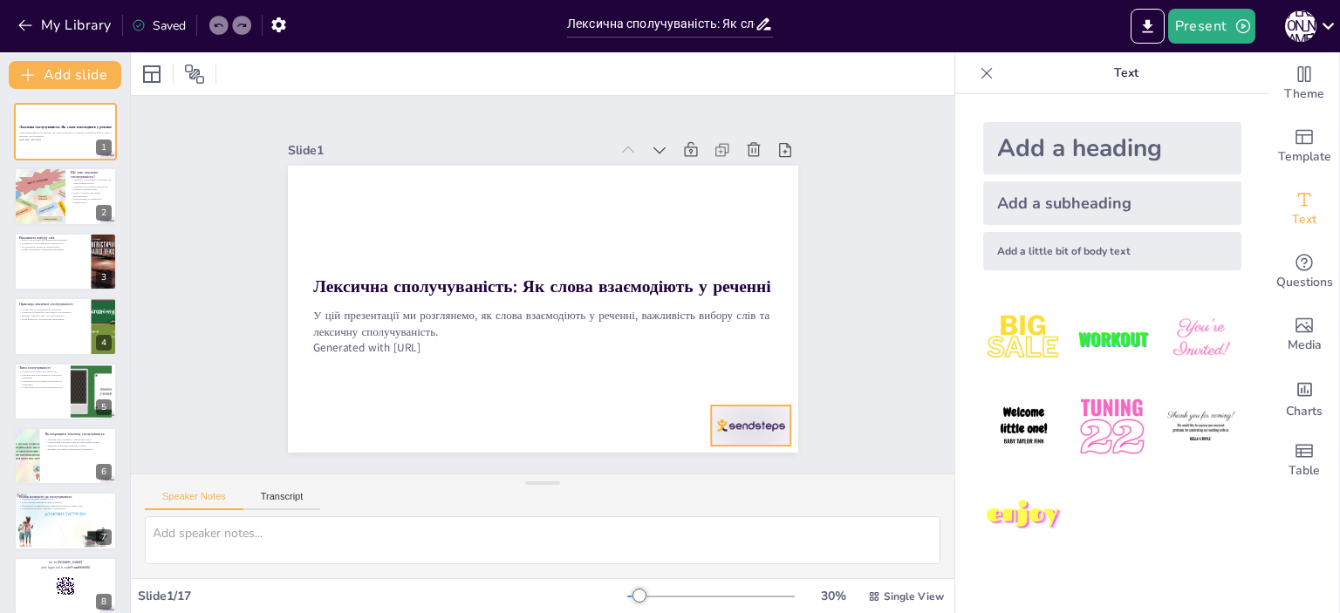
checkbox input "true"
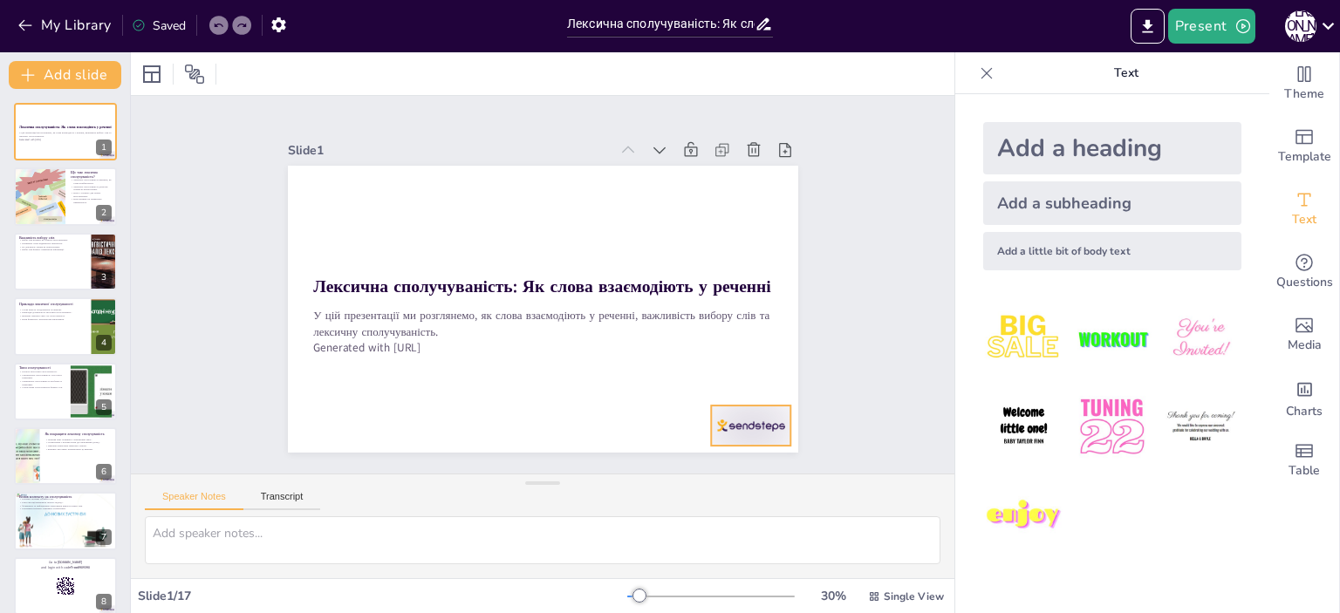
checkbox input "true"
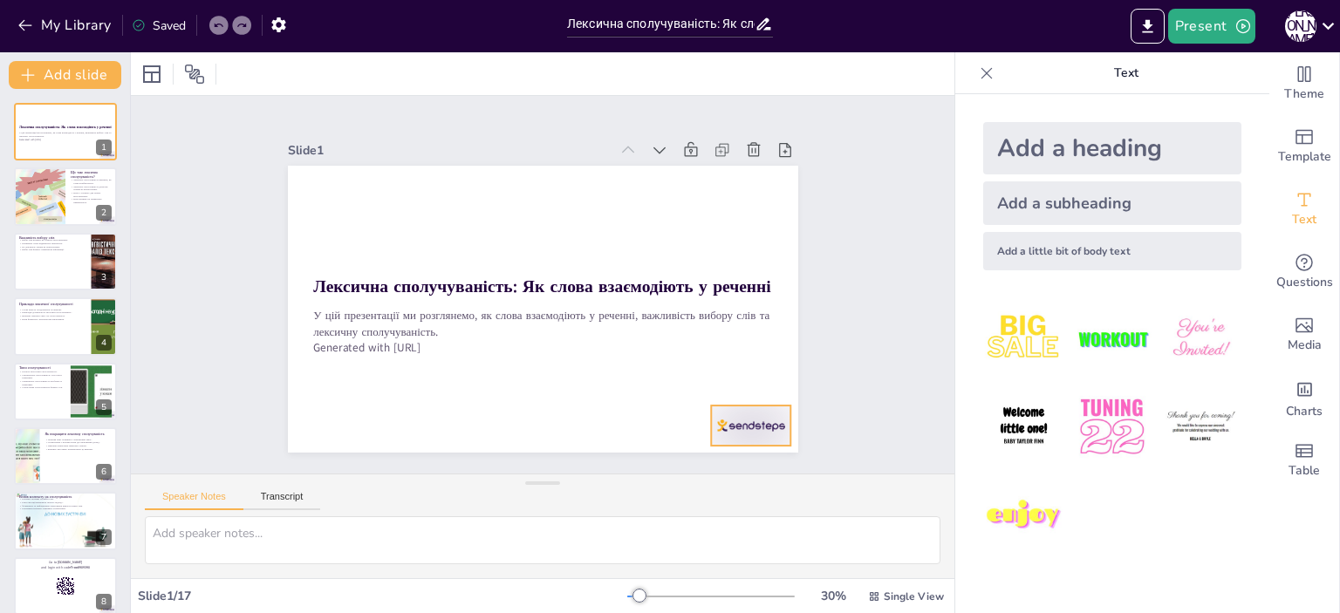
checkbox input "true"
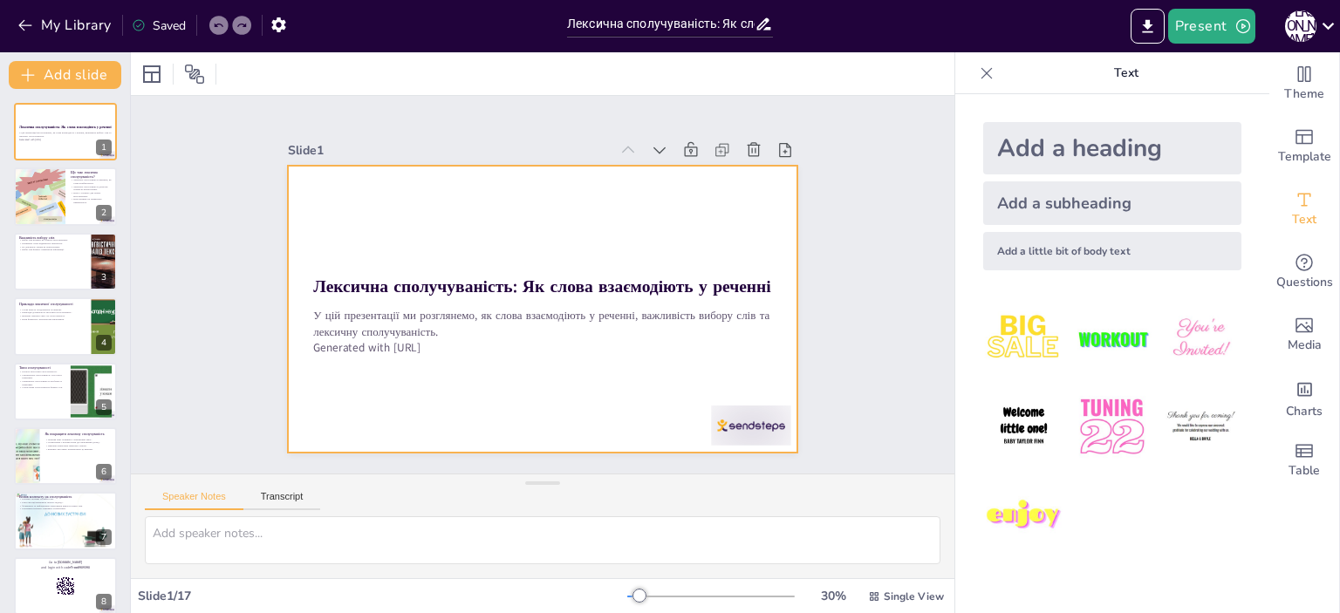
checkbox input "true"
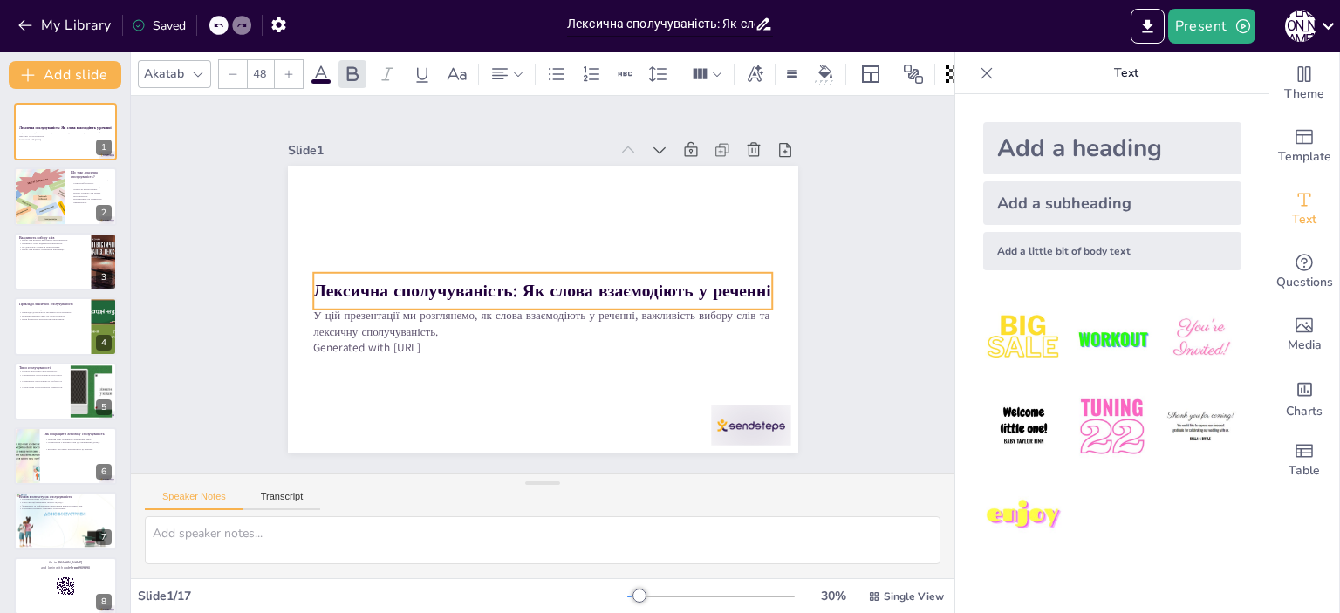
click at [448, 285] on strong "Лексична сполучуваність: Як слова взаємодіють у реченні" at bounding box center [537, 287] width 249 height 408
click at [269, 65] on input "48" at bounding box center [260, 74] width 24 height 28
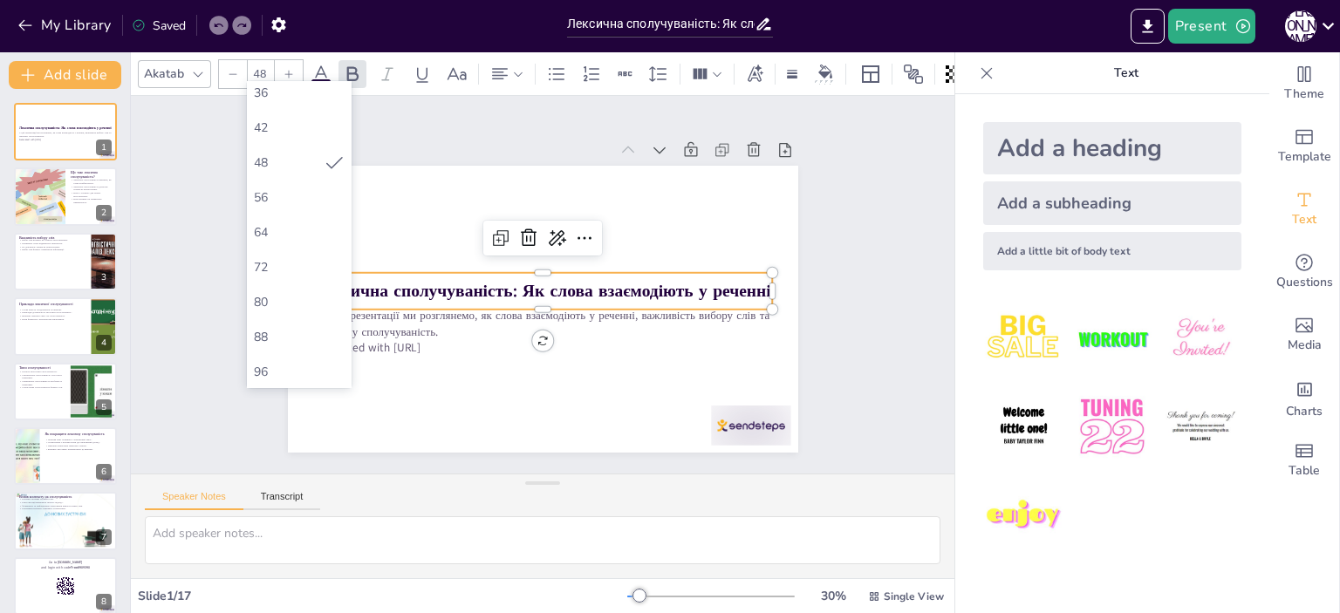
scroll to position [381, 0]
click at [281, 237] on div "64" at bounding box center [299, 241] width 91 height 17
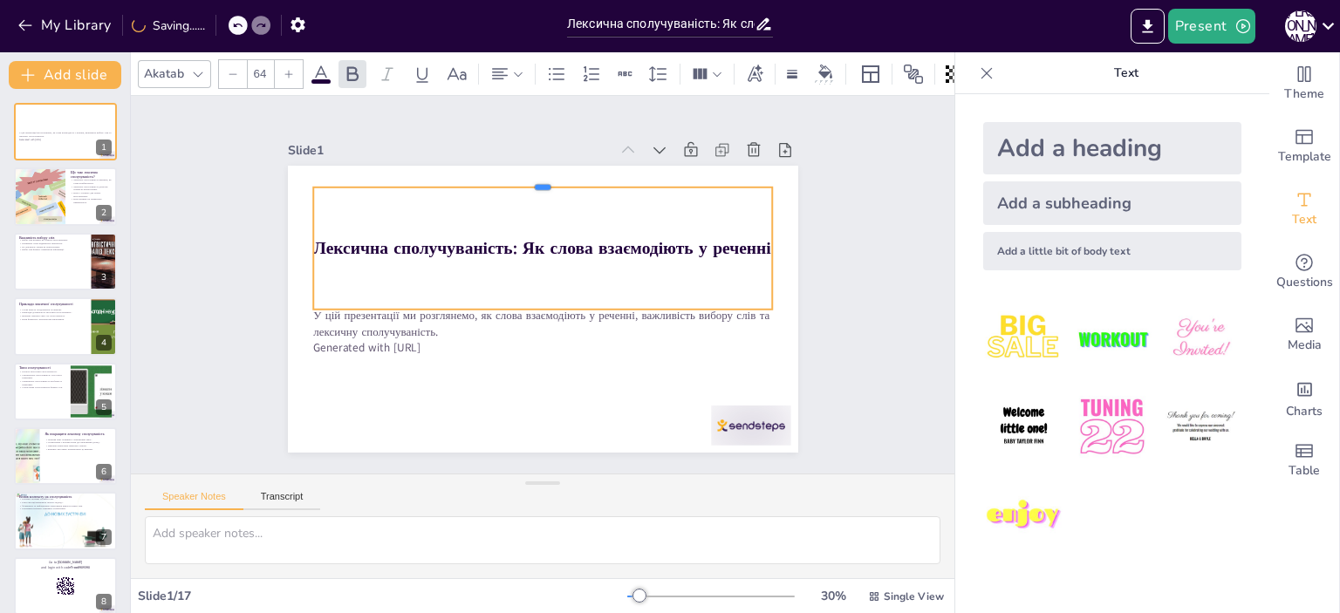
drag, startPoint x: 537, startPoint y: 243, endPoint x: 543, endPoint y: 177, distance: 66.5
click at [543, 177] on div at bounding box center [603, 199] width 379 height 281
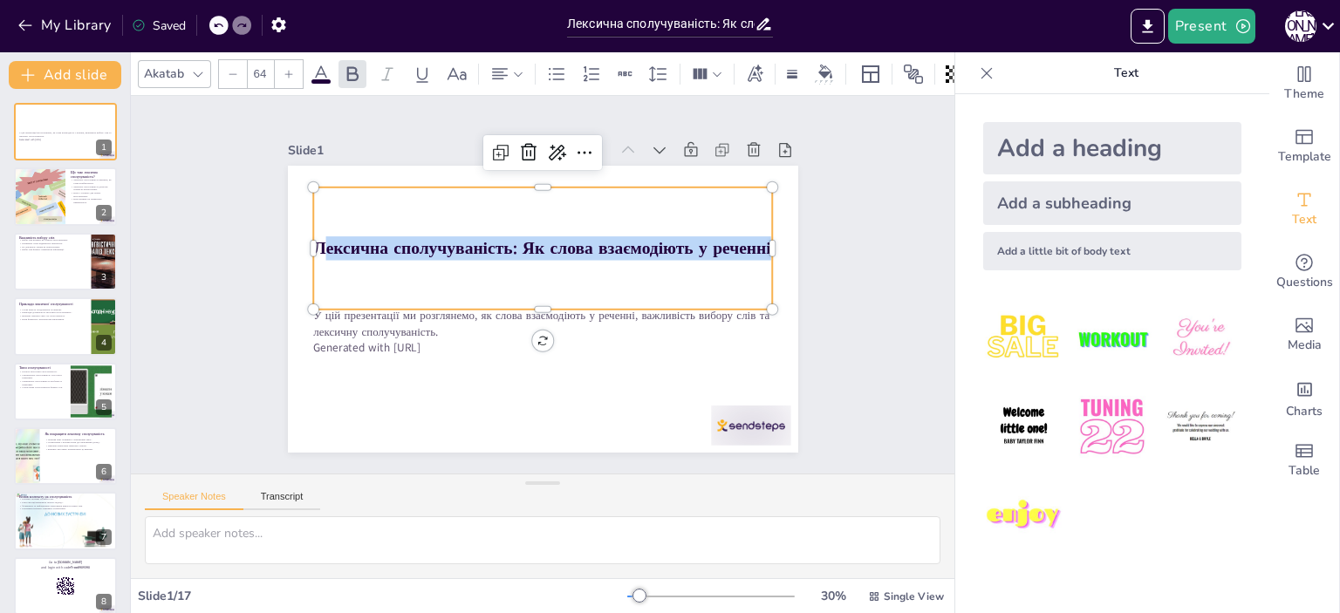
drag, startPoint x: 307, startPoint y: 237, endPoint x: 754, endPoint y: 253, distance: 446.9
click at [680, 253] on strong "Лексична сполучуваність: Як слова взаємодіють у реченні" at bounding box center [576, 269] width 208 height 427
click at [693, 264] on div "Лексична сполучуваність: Як слова взаємодіють у реченні" at bounding box center [574, 303] width 335 height 459
click at [519, 234] on strong "Лексична сполучуваність: Як слова взаємодіють у реченні" at bounding box center [578, 277] width 118 height 453
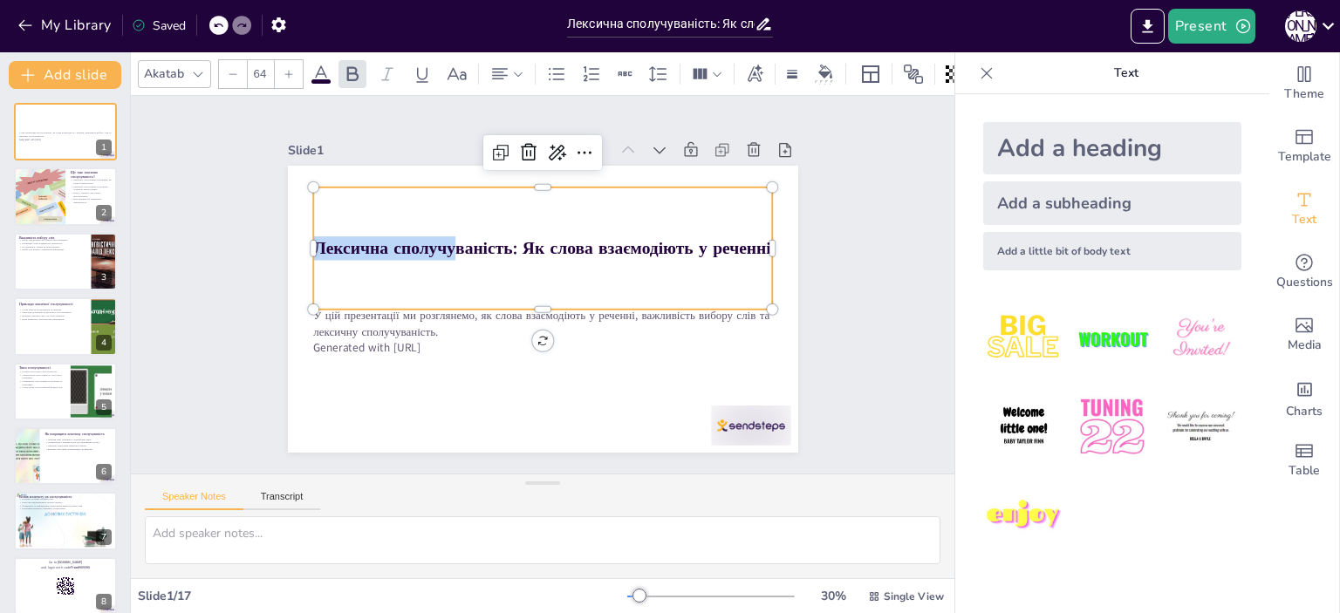
drag, startPoint x: 305, startPoint y: 238, endPoint x: 760, endPoint y: 262, distance: 455.1
click at [687, 262] on div "У цій презентації ми розглянемо, як слова взаємодіють у реченні, важливість виб…" at bounding box center [518, 282] width 338 height 537
click at [665, 274] on div "Лексична сполучуваність: Як слова взаємодіють у реченні" at bounding box center [578, 277] width 215 height 475
click at [365, 262] on strong "Лексична сполучуваність: Як слова взаємодіють у реченні" at bounding box center [551, 321] width 453 height 118
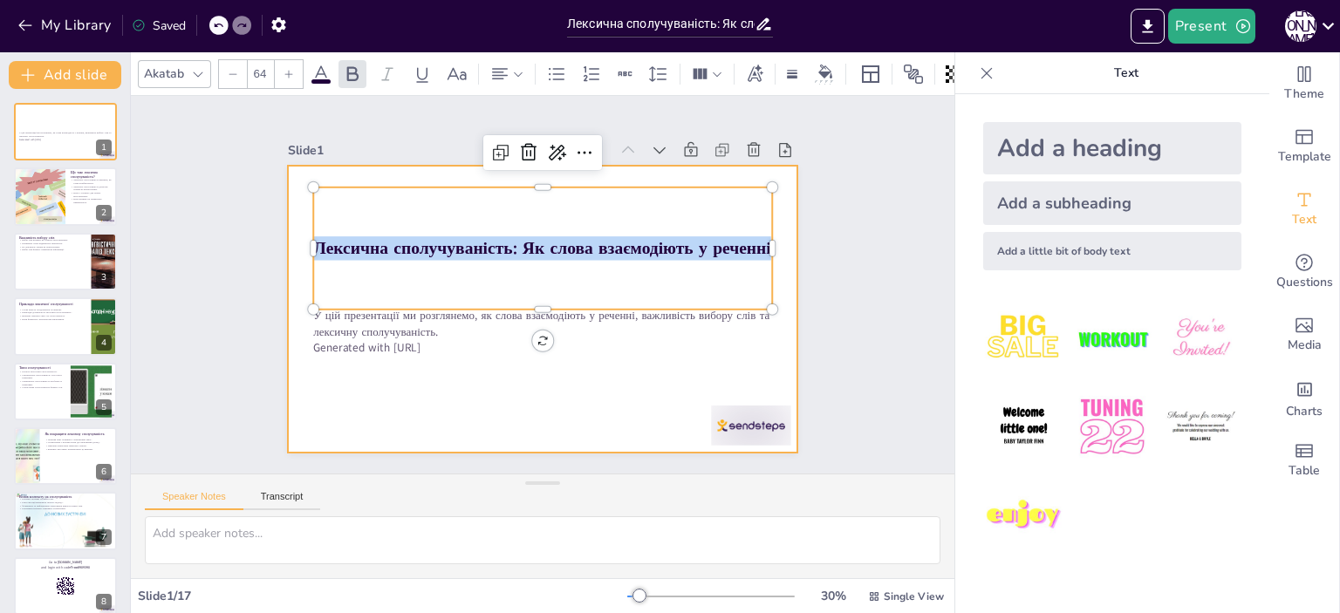
drag, startPoint x: 304, startPoint y: 242, endPoint x: 766, endPoint y: 249, distance: 461.5
click at [766, 249] on div "У цій презентації ми розглянемо, як слова взаємодіють у реченні, важливість виб…" at bounding box center [521, 296] width 503 height 585
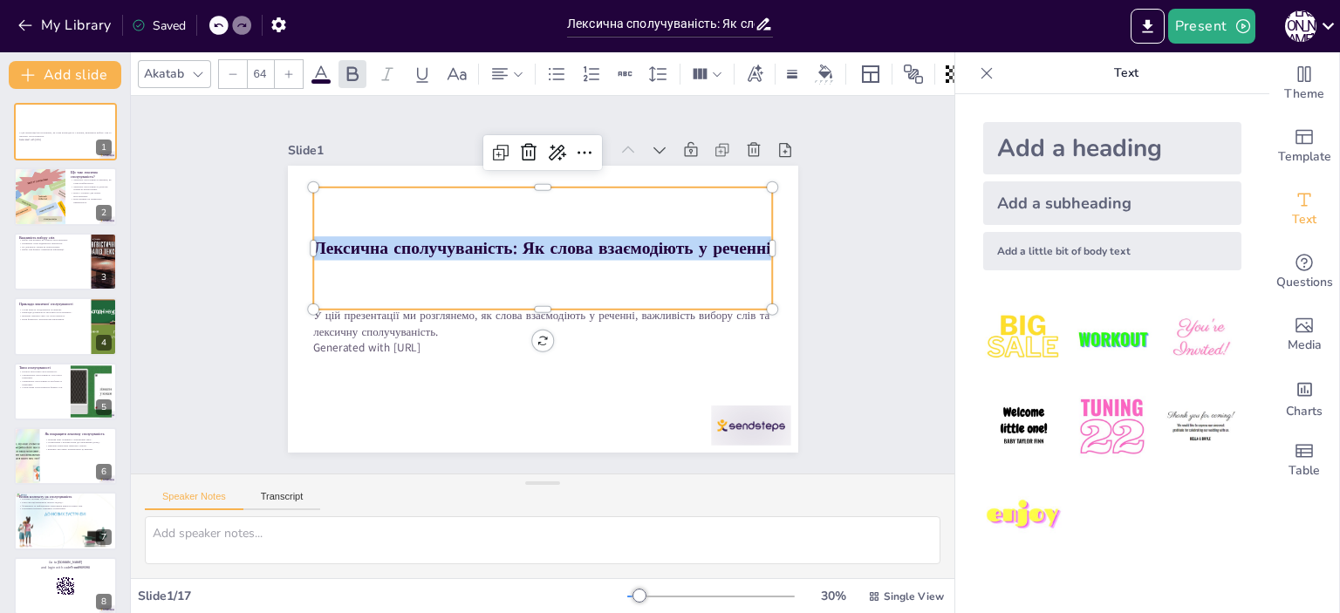
click at [285, 69] on icon at bounding box center [289, 74] width 10 height 10
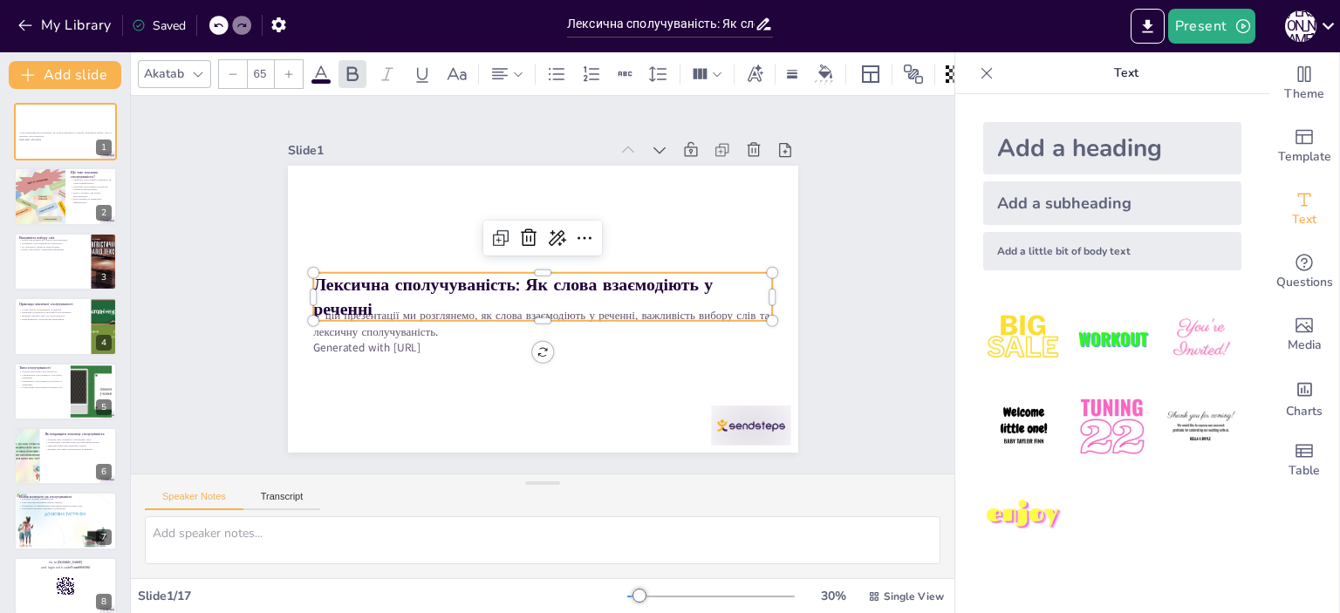
click at [285, 69] on icon at bounding box center [289, 74] width 10 height 10
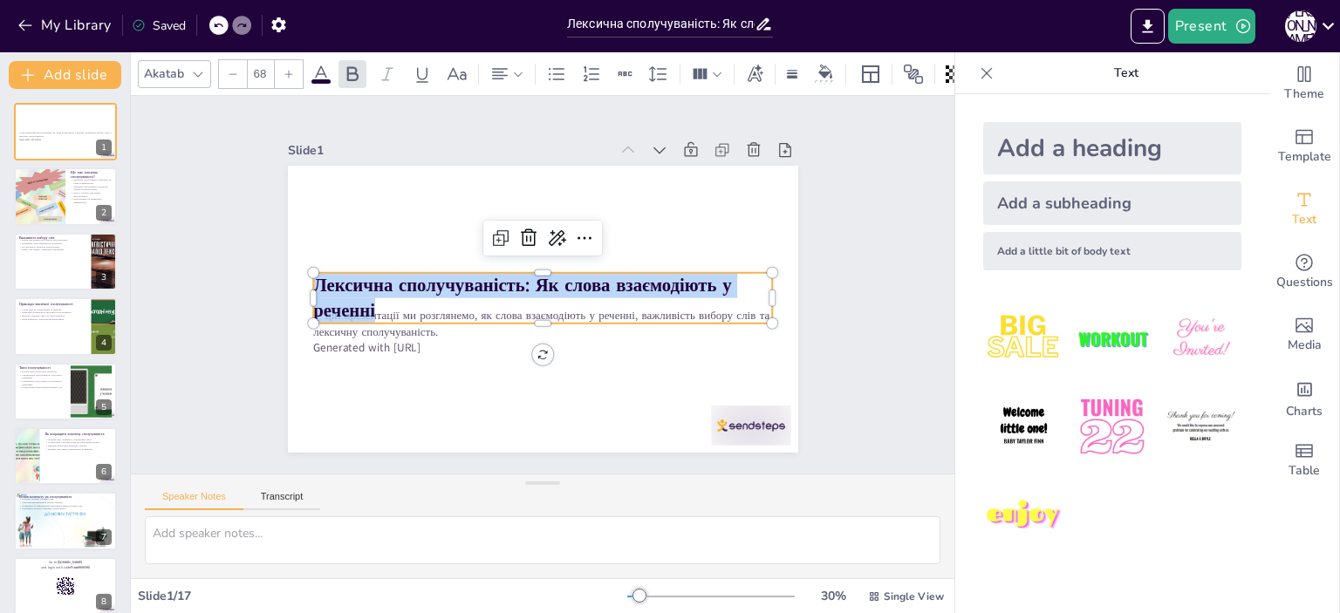
click at [285, 69] on icon at bounding box center [289, 74] width 10 height 10
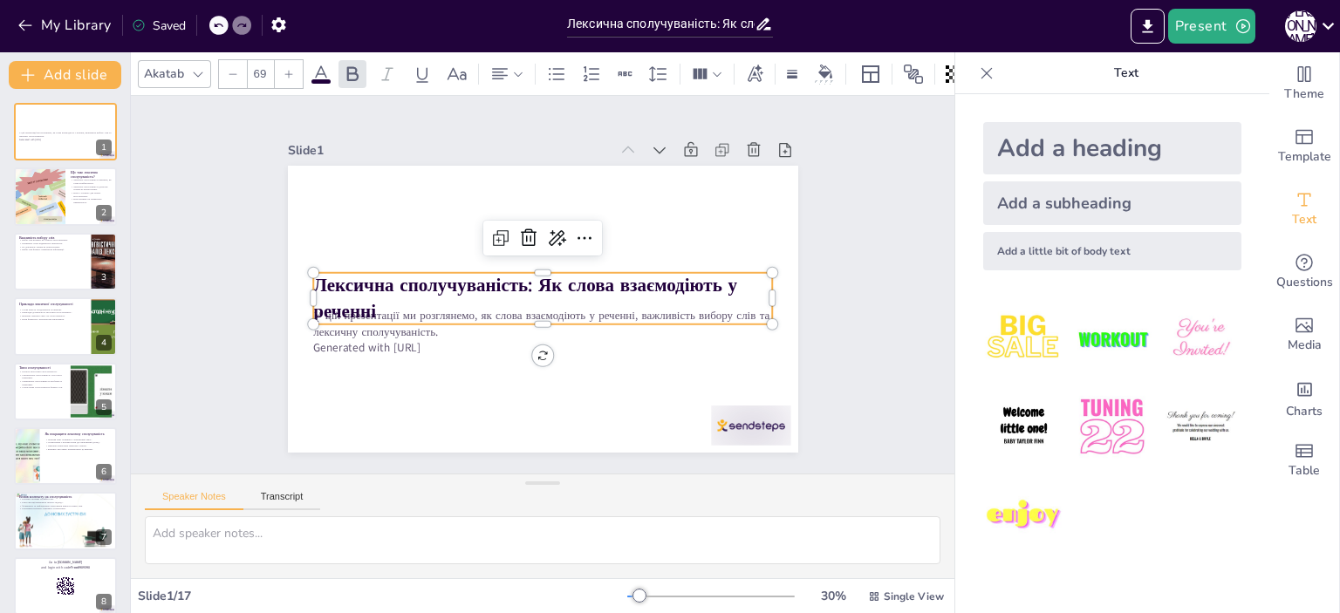
click at [285, 69] on icon at bounding box center [289, 74] width 10 height 10
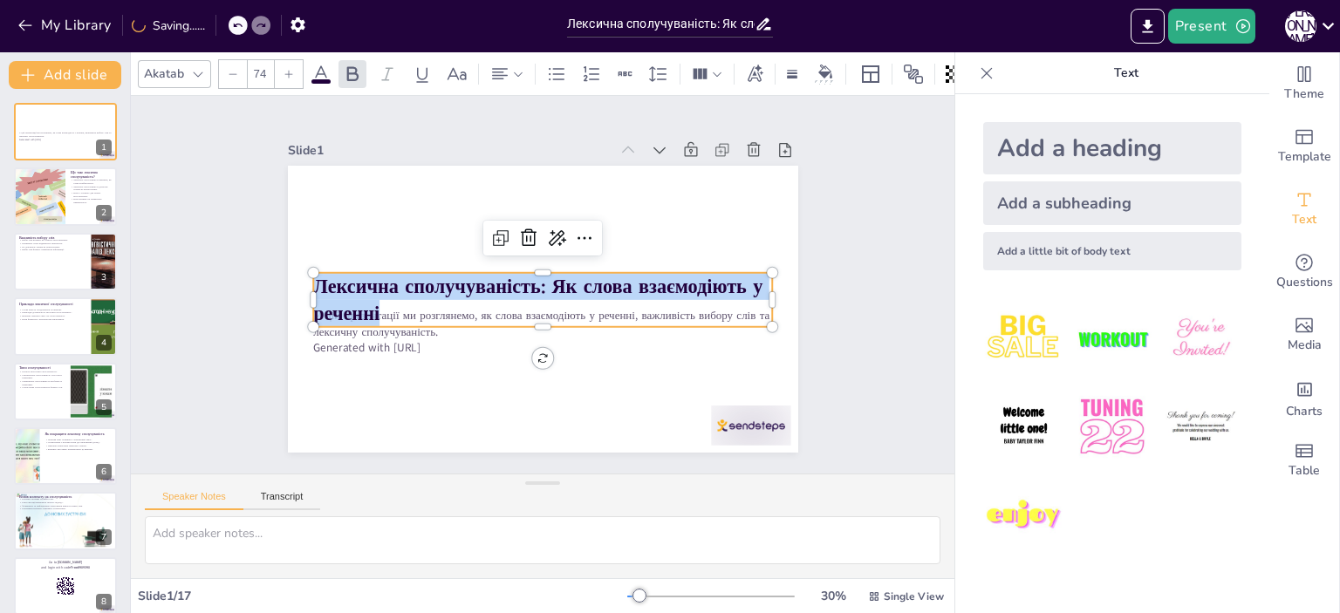
click at [285, 69] on icon at bounding box center [289, 74] width 10 height 10
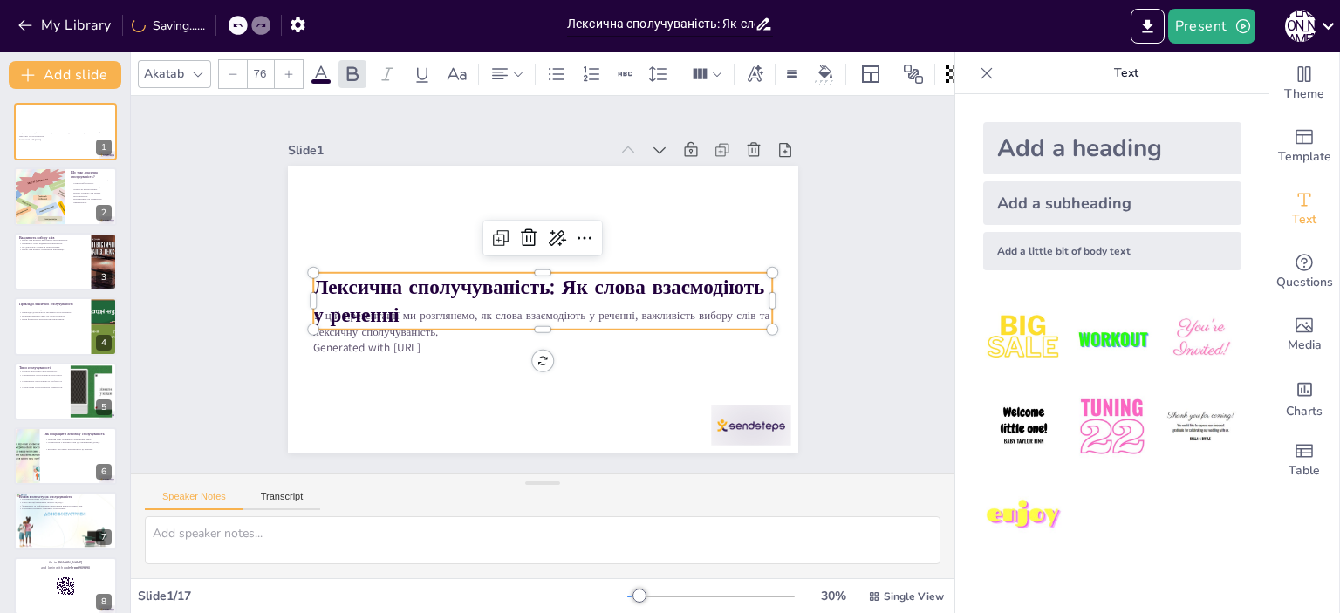
click at [285, 69] on icon at bounding box center [289, 74] width 10 height 10
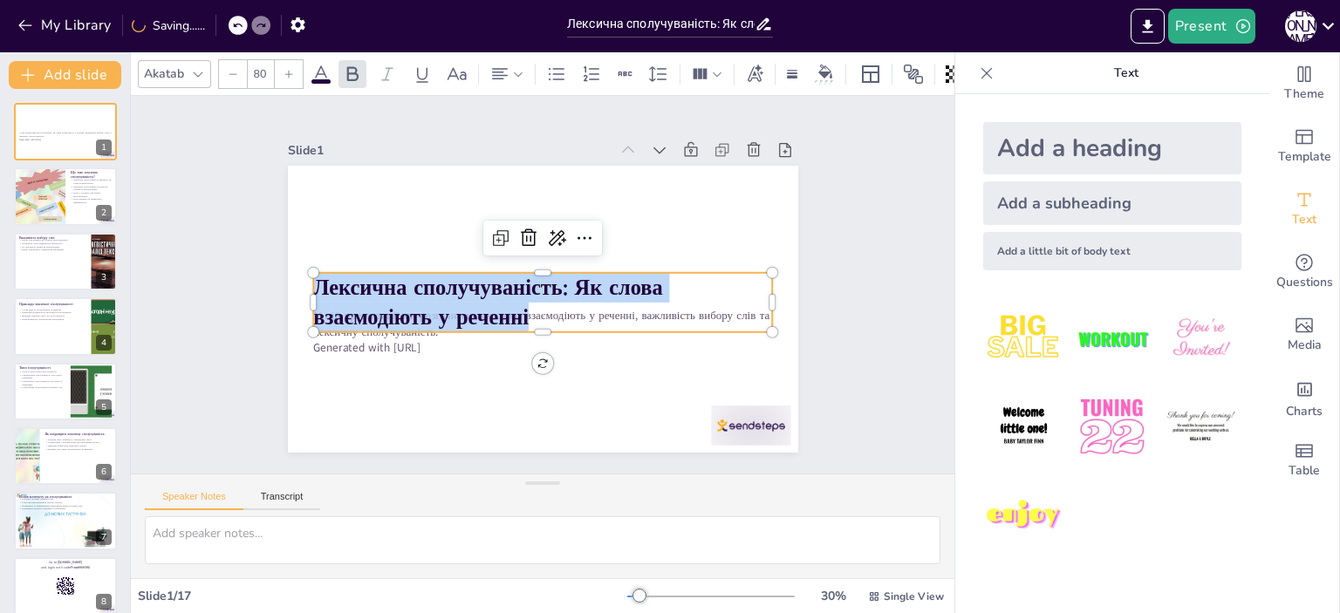
click at [285, 69] on icon at bounding box center [289, 74] width 10 height 10
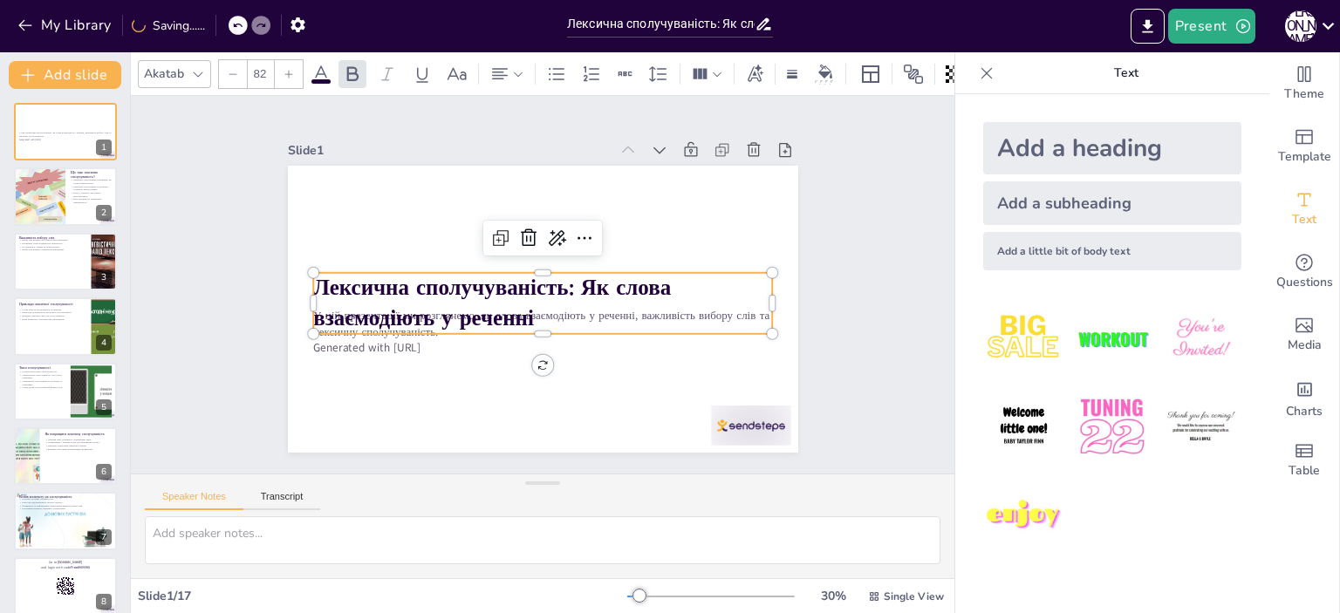
click at [285, 69] on icon at bounding box center [289, 74] width 10 height 10
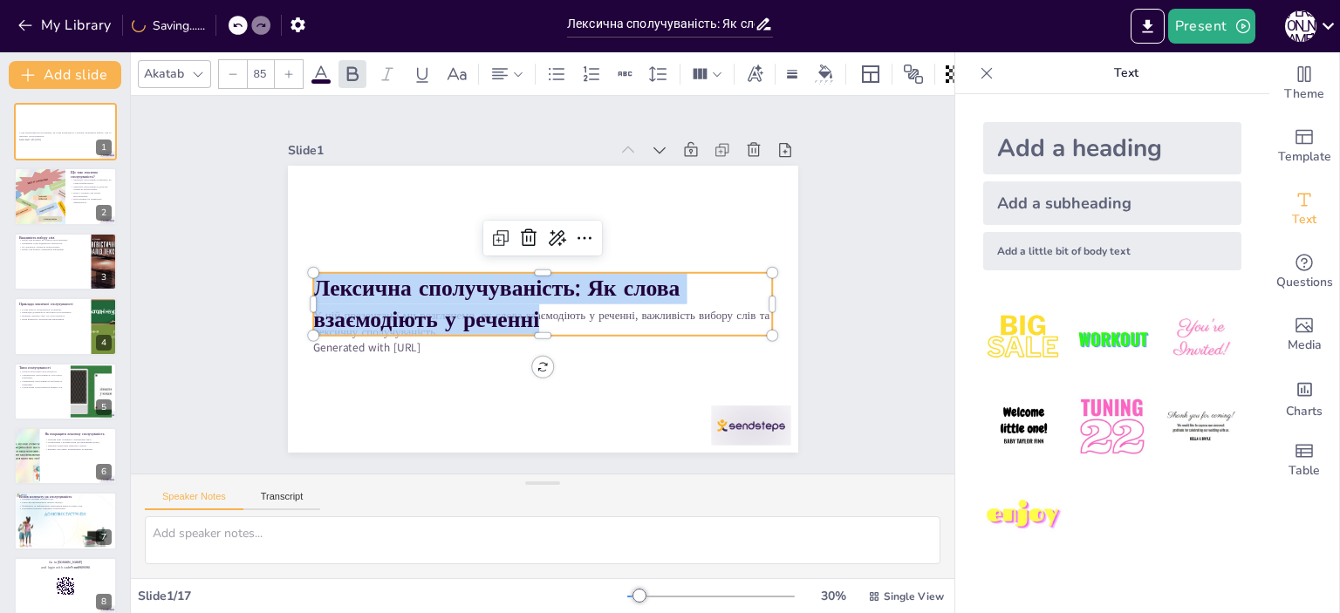
click at [285, 69] on icon at bounding box center [289, 74] width 10 height 10
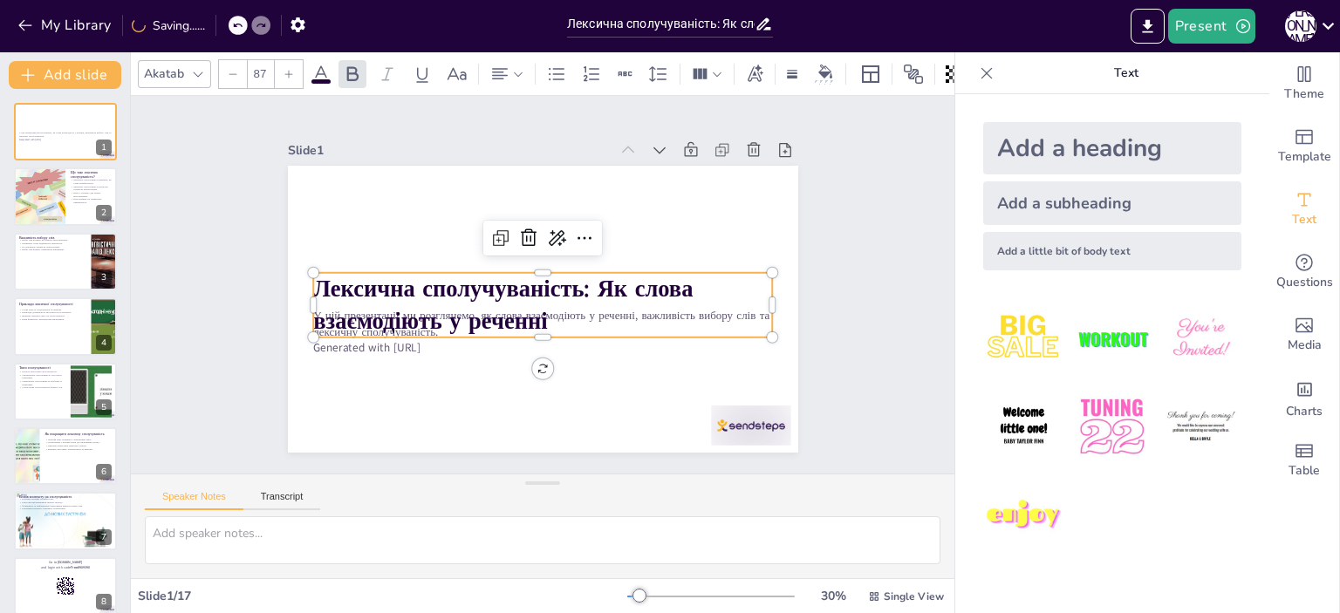
click at [285, 69] on icon at bounding box center [289, 74] width 10 height 10
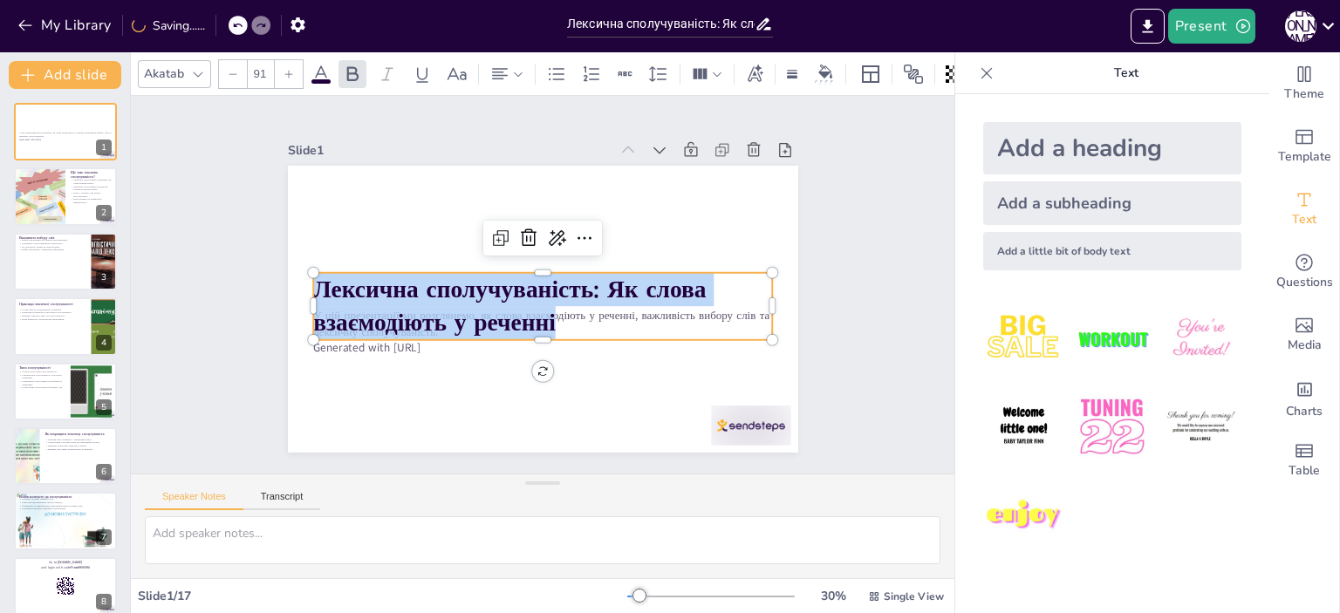
click at [285, 69] on icon at bounding box center [289, 74] width 10 height 10
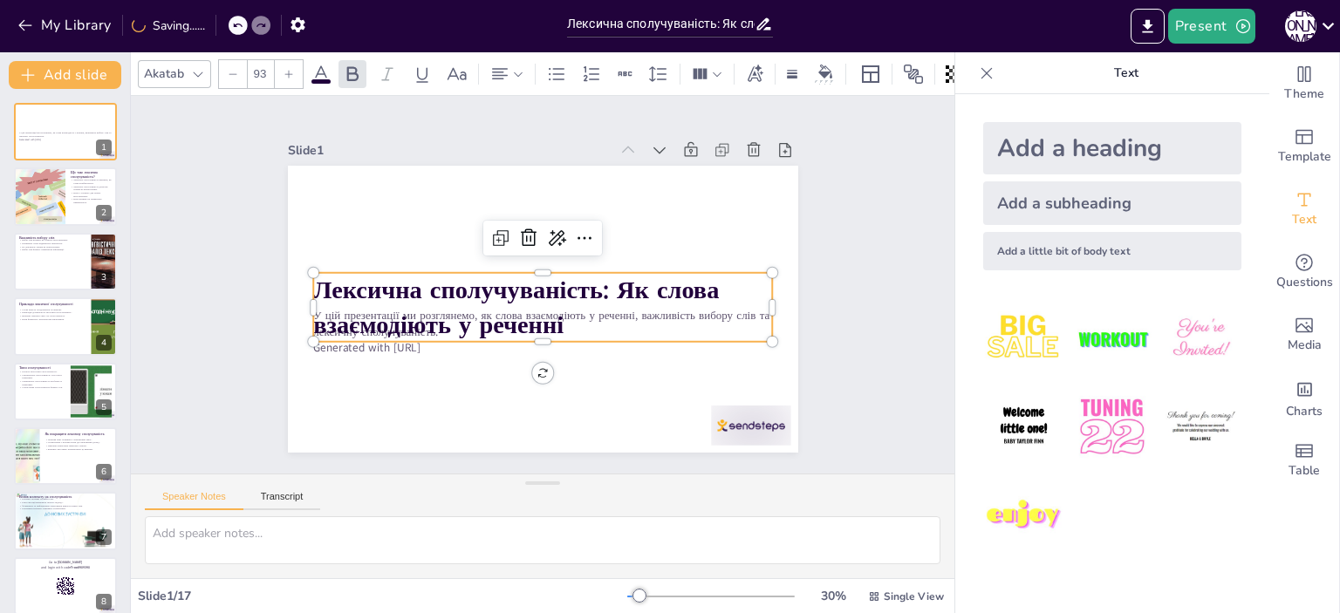
click at [285, 69] on icon at bounding box center [289, 74] width 10 height 10
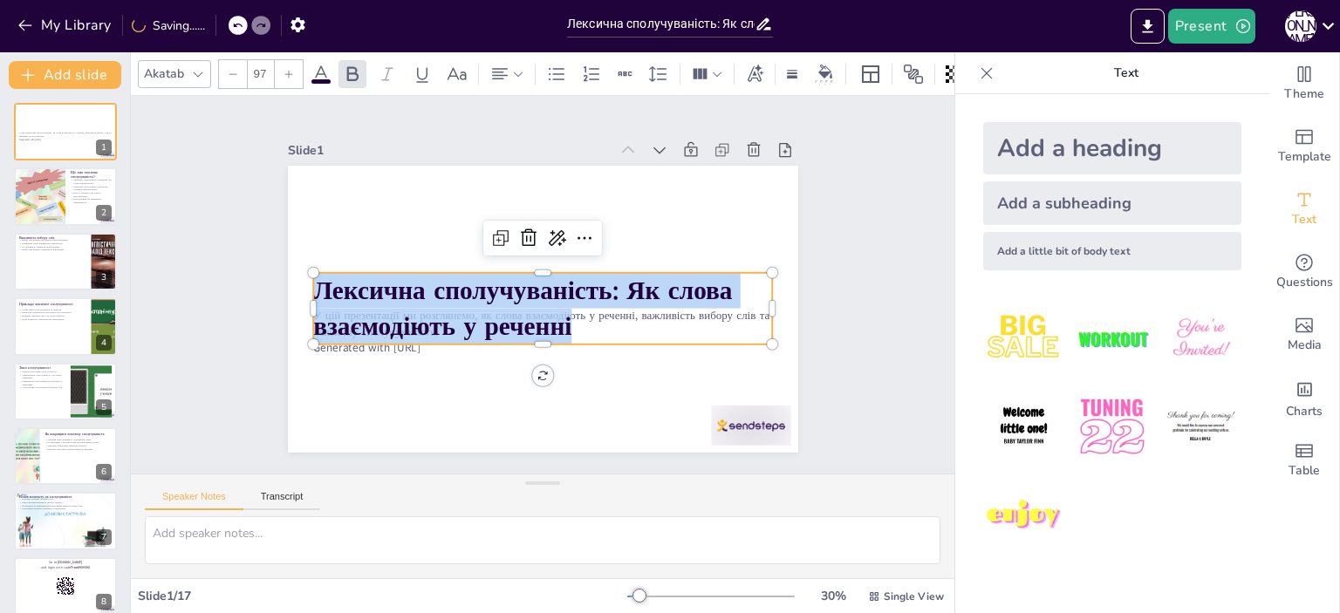
click at [285, 69] on icon at bounding box center [289, 74] width 10 height 10
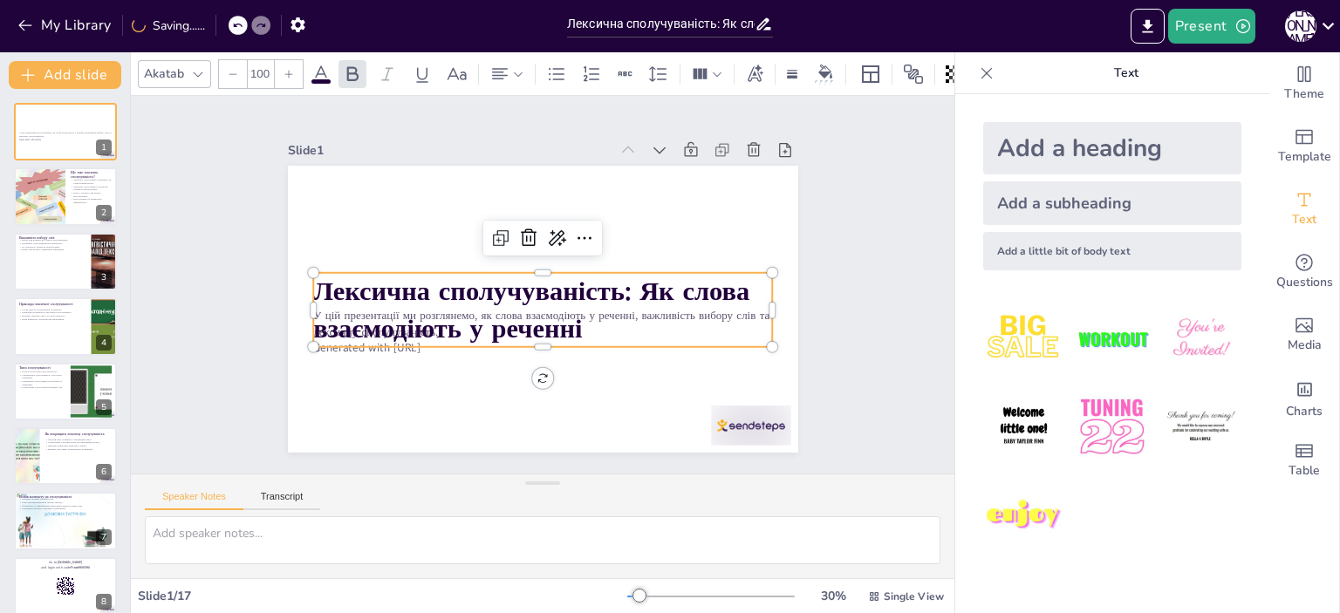
click at [285, 69] on icon at bounding box center [289, 74] width 10 height 10
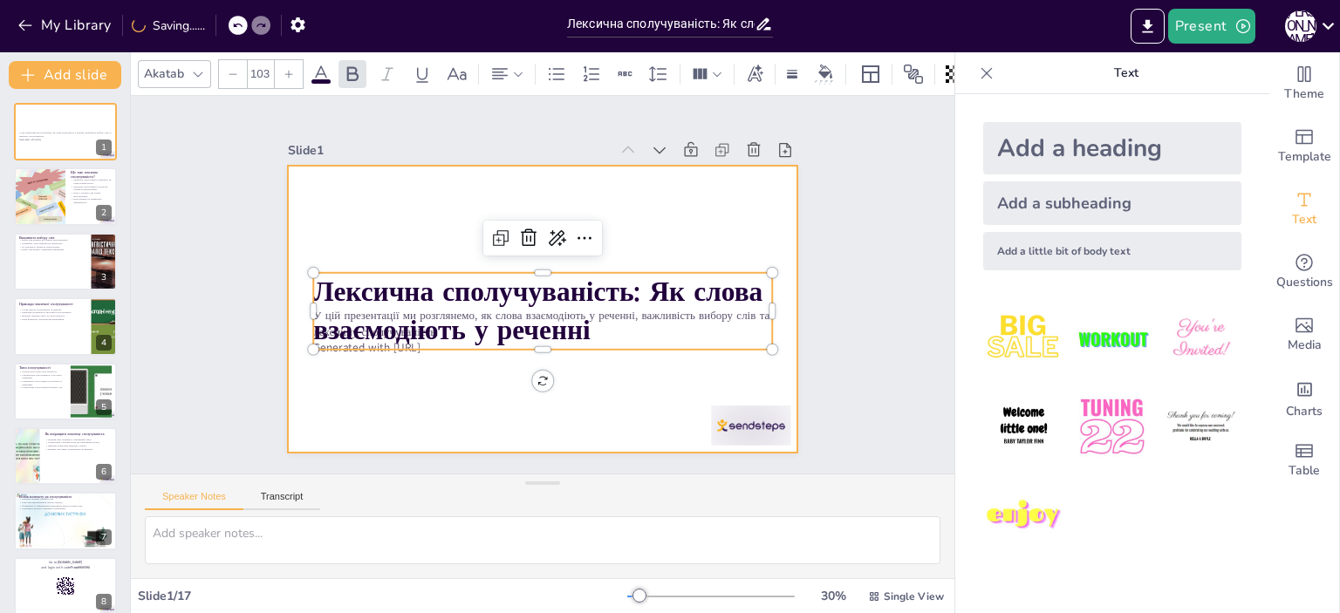
click at [621, 223] on div at bounding box center [563, 300] width 532 height 582
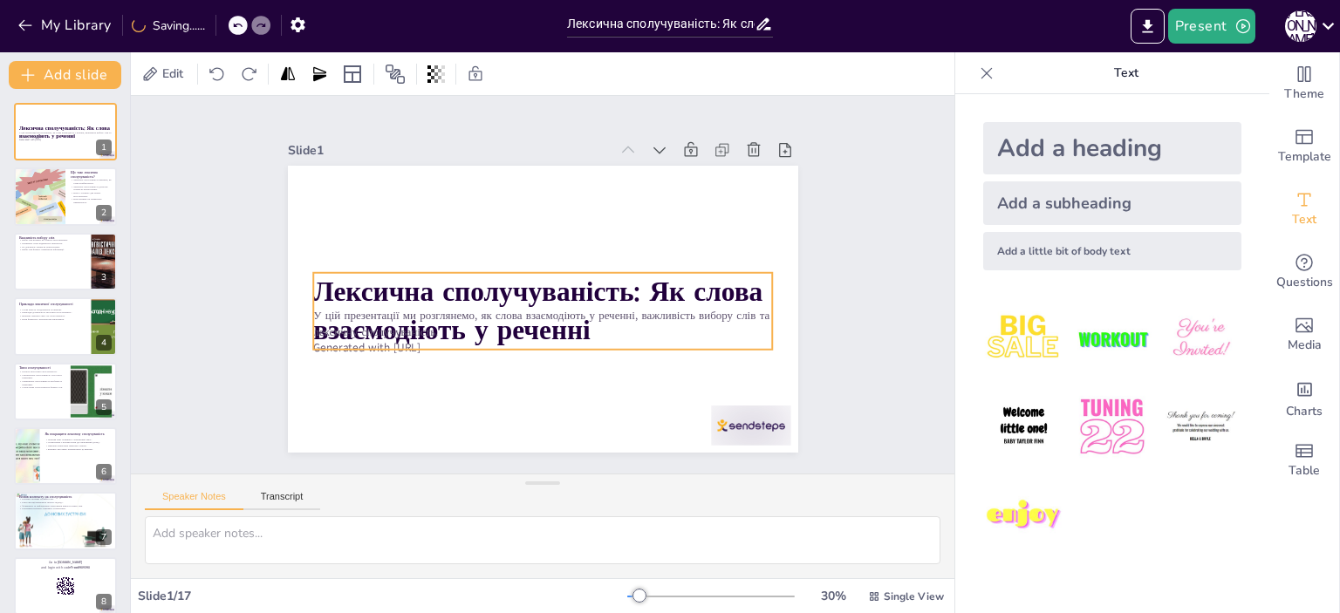
click at [522, 268] on strong "Лексична сполучуваність: Як слова взаємодіють у реченні" at bounding box center [543, 260] width 386 height 325
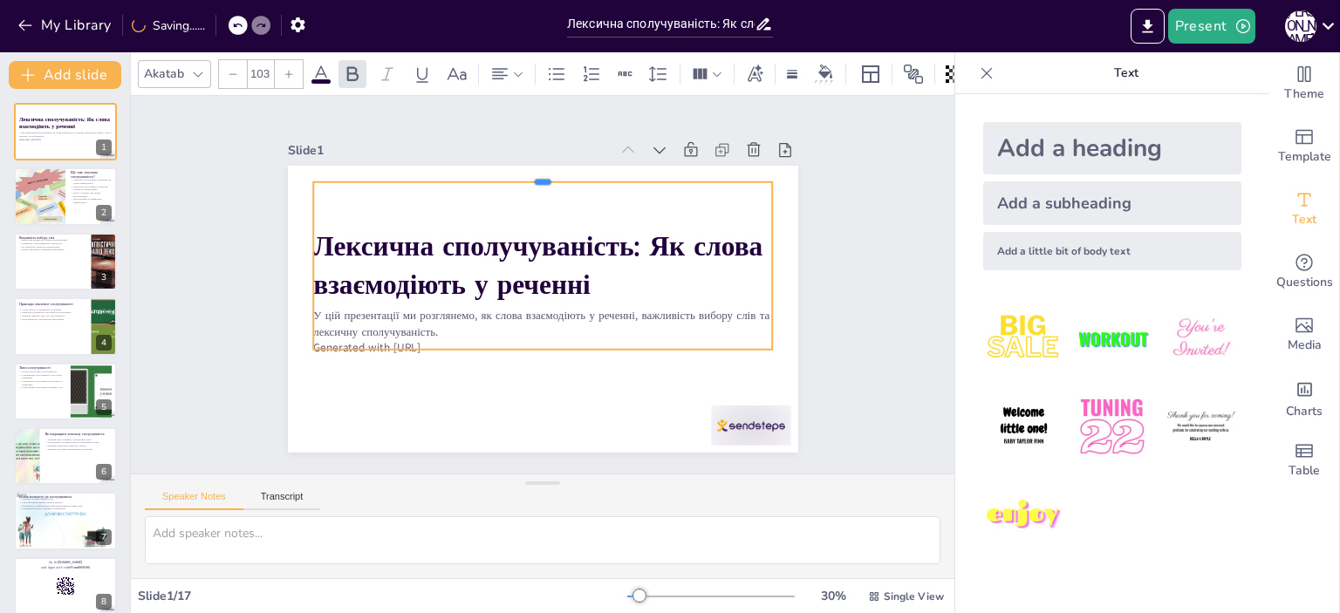
drag, startPoint x: 532, startPoint y: 261, endPoint x: 544, endPoint y: 170, distance: 91.5
click at [544, 285] on div at bounding box center [586, 385] width 425 height 200
click at [636, 241] on strong "Лексична сполучуваність: Як слова взаємодіють у реченні" at bounding box center [507, 279] width 257 height 427
click at [639, 236] on strong "Лексична сполучуваність: Як слова взаємодіють у реченні" at bounding box center [563, 300] width 426 height 252
click at [653, 241] on strong "Лексична сполучуваність: Як слова взаємодіють у реченні" at bounding box center [572, 295] width 359 height 357
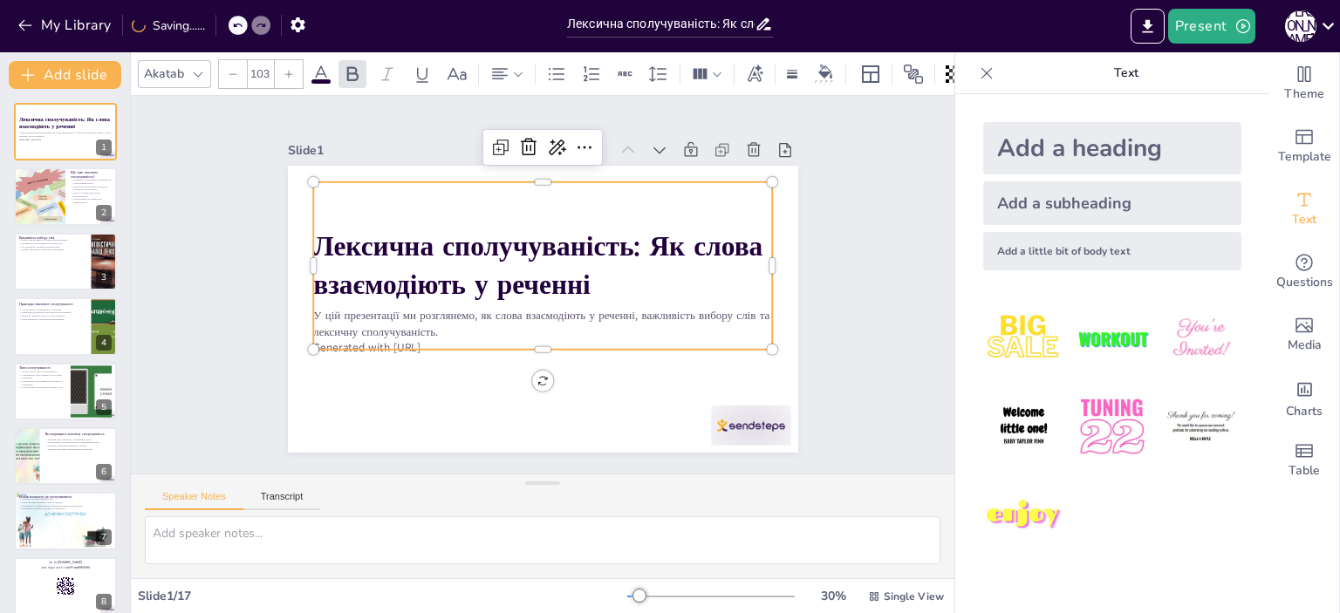
click at [653, 241] on strong "Лексична сполучуваність: Як слова взаємодіють у реченні" at bounding box center [531, 313] width 357 height 359
drag, startPoint x: 653, startPoint y: 234, endPoint x: 642, endPoint y: 238, distance: 11.3
click at [642, 266] on strong "Лексична сполучуваність: Як слова взаємодіють у реченні" at bounding box center [547, 304] width 449 height 76
click at [461, 69] on icon at bounding box center [457, 74] width 21 height 21
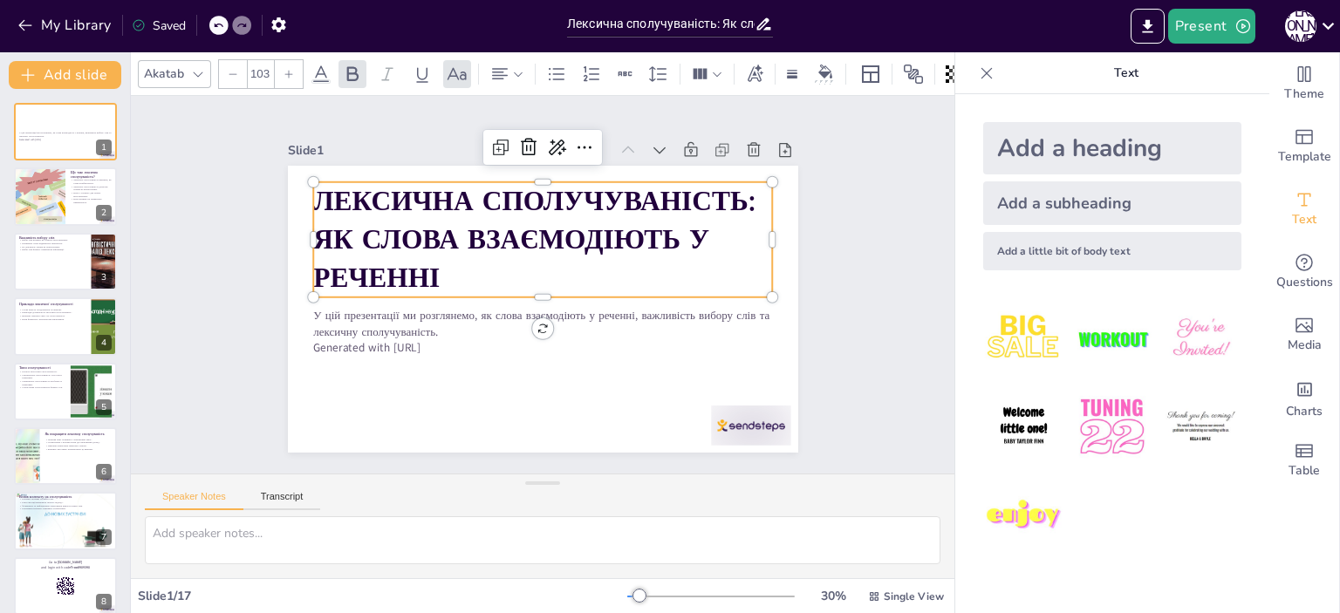
click at [590, 263] on p "Лексична сполучуваність: Як слова взаємодіють у реченні" at bounding box center [581, 306] width 329 height 455
click at [514, 69] on icon at bounding box center [518, 74] width 12 height 12
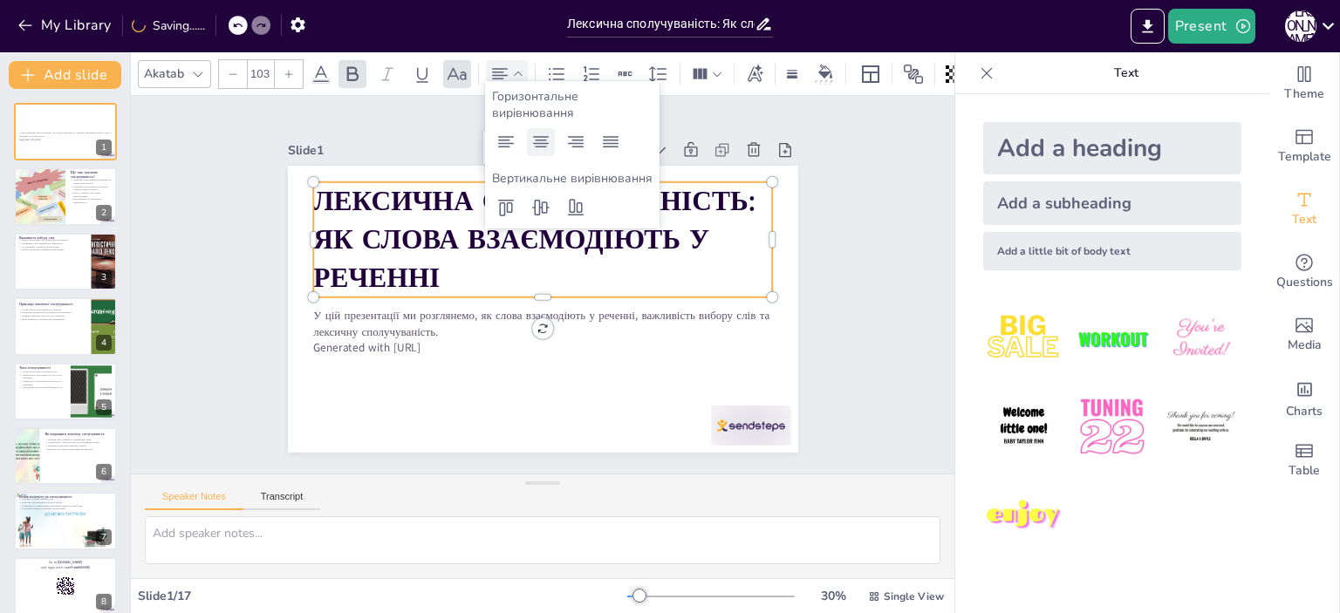
click at [539, 146] on icon at bounding box center [540, 142] width 21 height 21
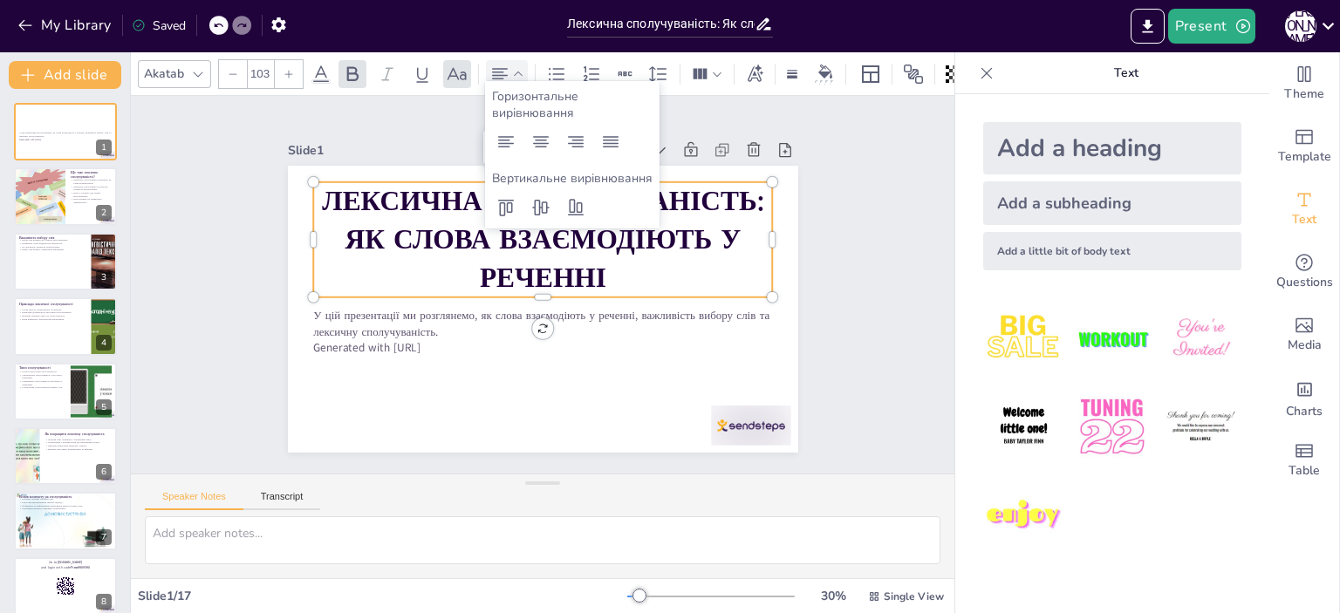
click at [619, 268] on p "Лексична сполучуваність: Як слова взаємодіють у реченні" at bounding box center [581, 262] width 329 height 455
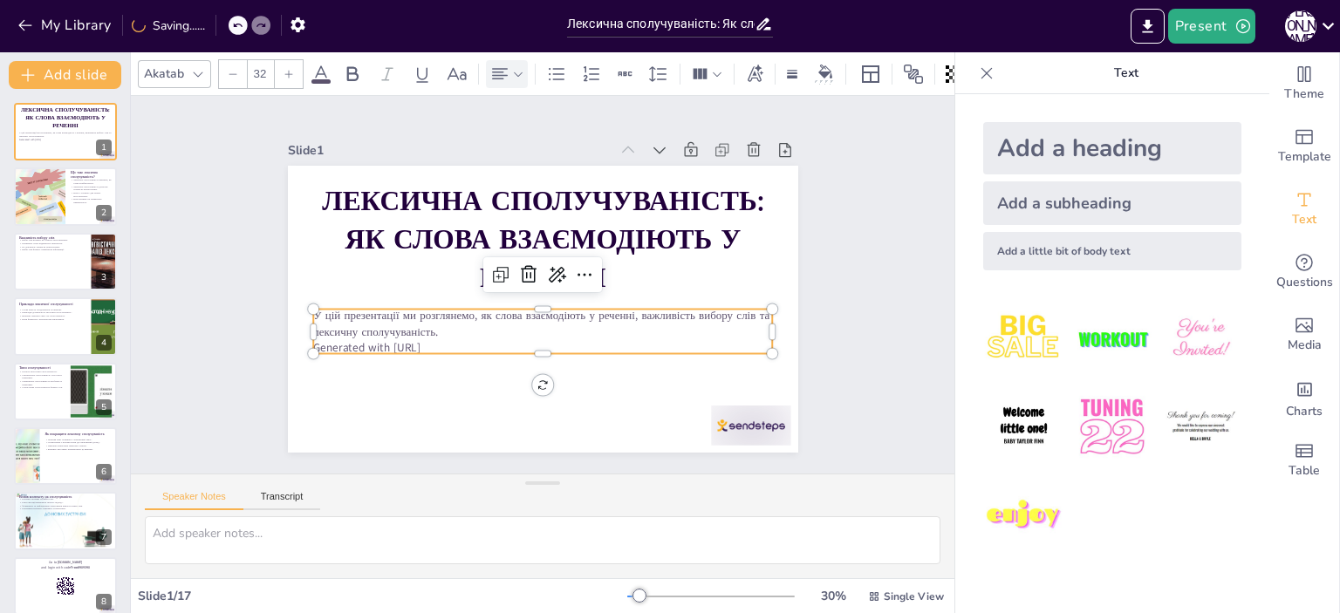
click at [573, 334] on p "Generated with [URL]" at bounding box center [605, 291] width 64 height 458
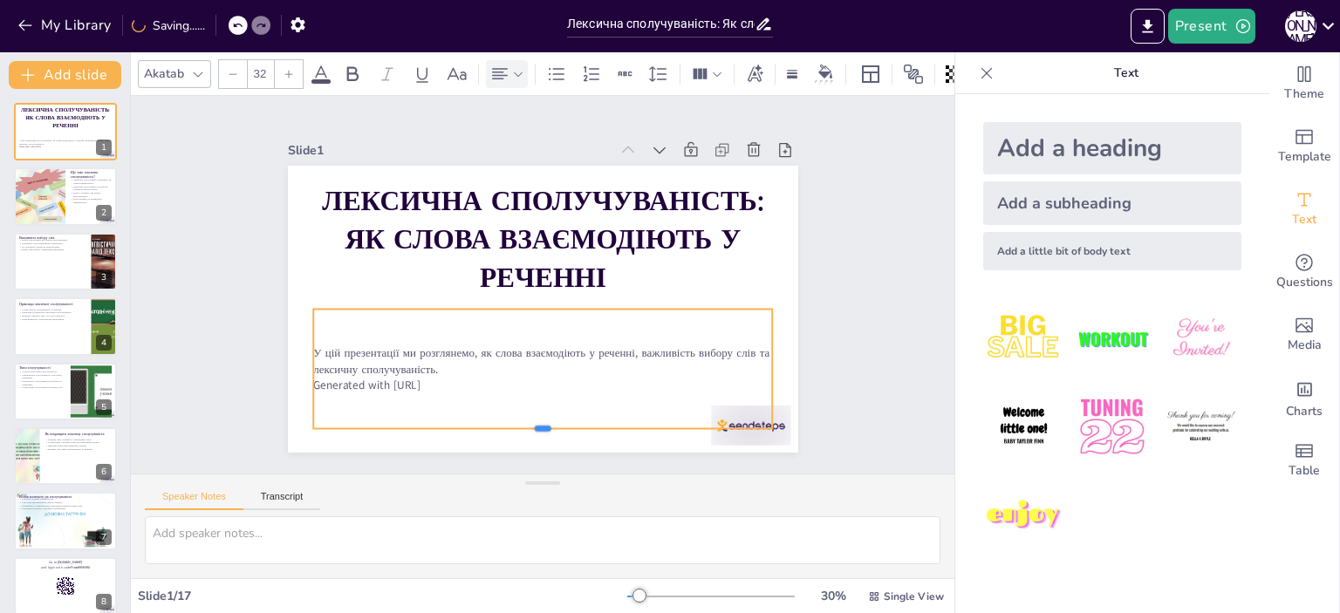
drag, startPoint x: 527, startPoint y: 350, endPoint x: 518, endPoint y: 425, distance: 75.5
click at [518, 425] on div at bounding box center [618, 416] width 405 height 242
click at [440, 192] on p "Generated with [URL]" at bounding box center [542, 184] width 459 height 16
click at [611, 378] on p "Generated with [URL]" at bounding box center [643, 274] width 64 height 458
click at [537, 294] on p "Generated with [URL]" at bounding box center [584, 193] width 426 height 202
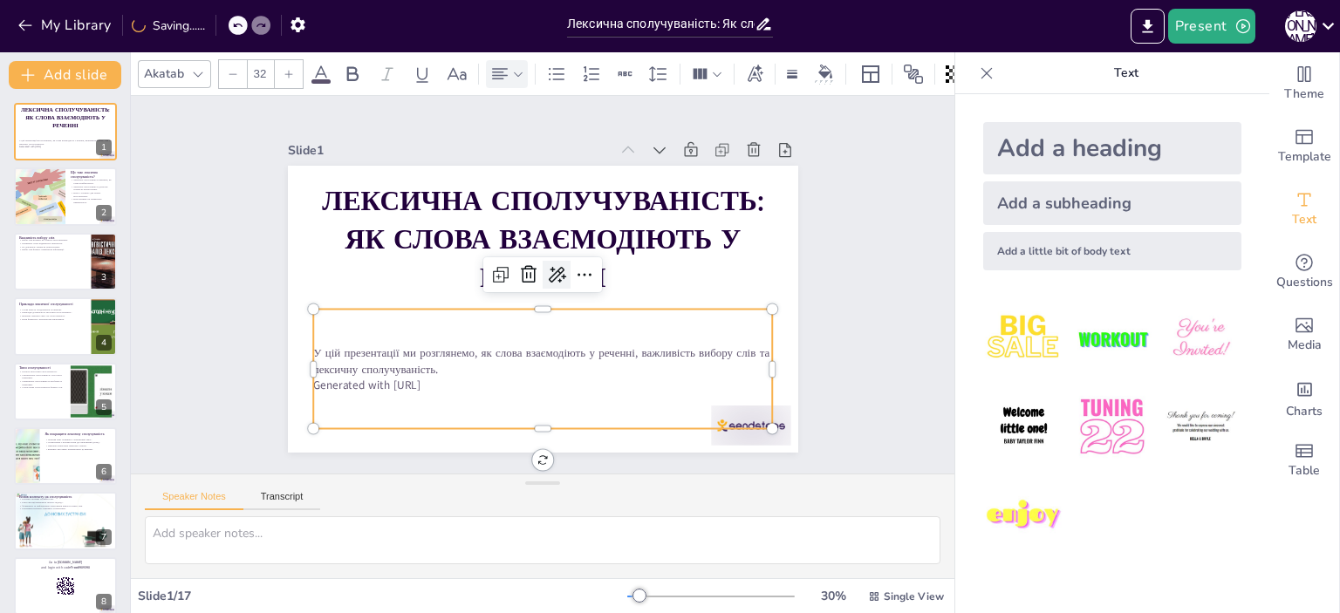
click at [542, 271] on icon at bounding box center [530, 272] width 23 height 23
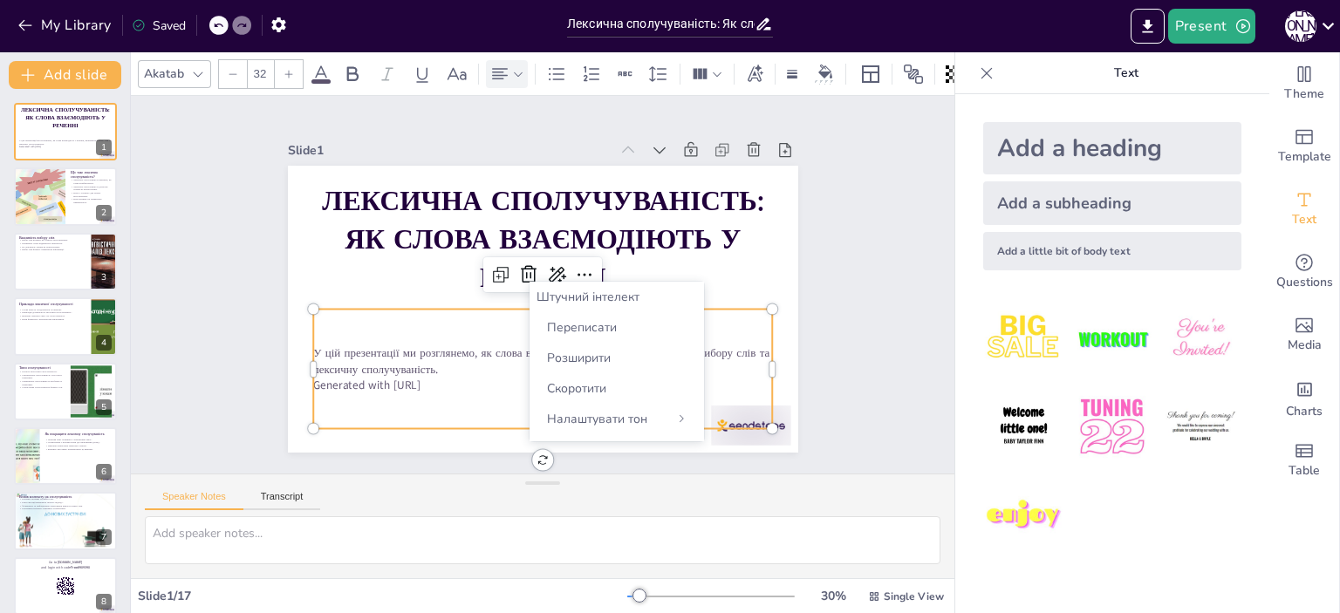
click at [467, 268] on p "Generated with [URL]" at bounding box center [510, 189] width 441 height 157
click at [463, 319] on p "Generated with [URL]" at bounding box center [493, 197] width 406 height 243
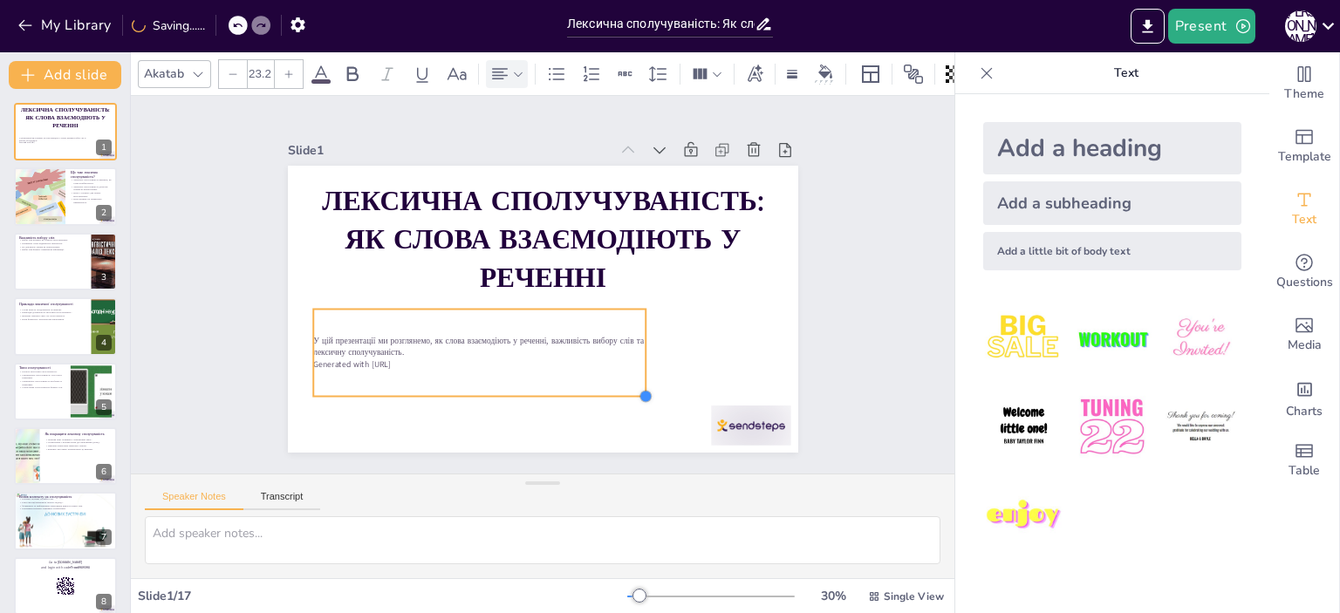
drag, startPoint x: 756, startPoint y: 422, endPoint x: 630, endPoint y: 381, distance: 133.0
click at [630, 381] on div "Лексична сполучуваність: Як слова взаємодіють у реченні У цій презентації ми ро…" at bounding box center [519, 292] width 431 height 574
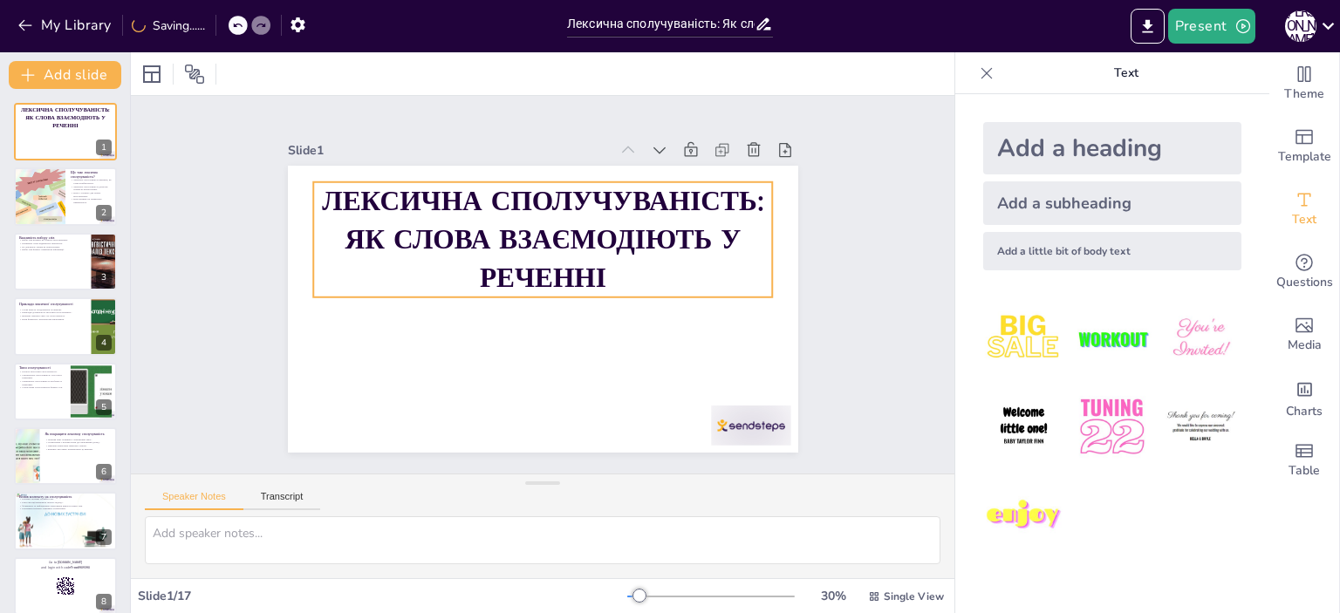
click at [586, 261] on strong "Лексична сполучуваність: Як слова взаємодіють у реченні" at bounding box center [568, 350] width 432 height 202
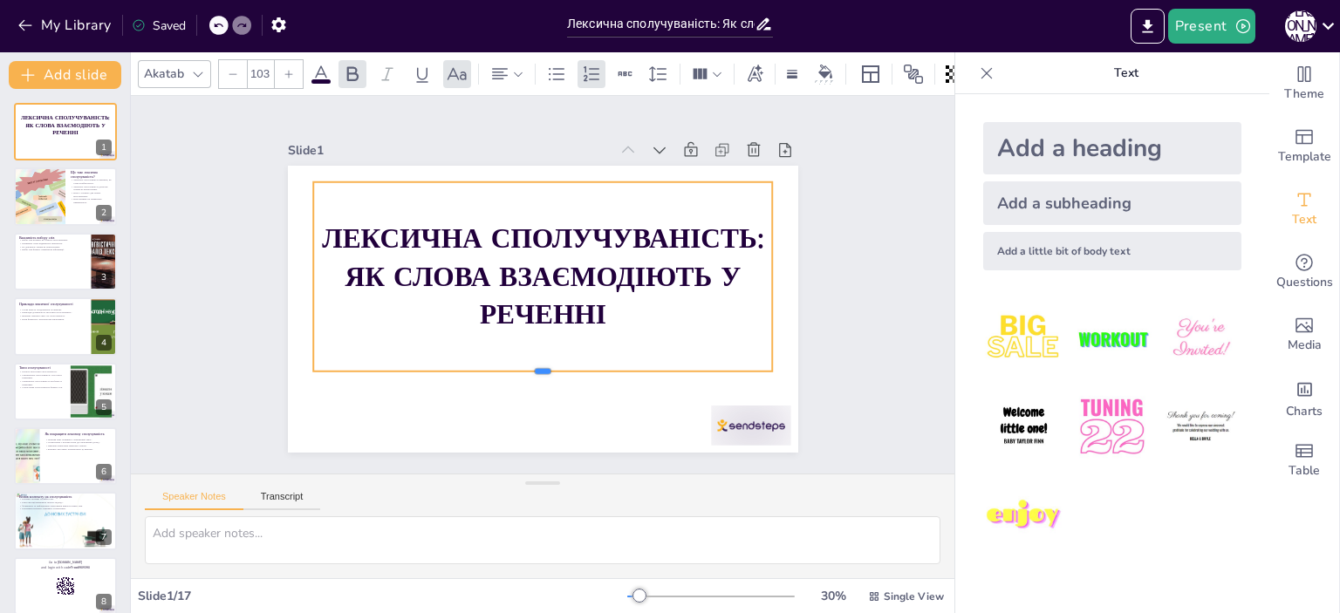
drag, startPoint x: 529, startPoint y: 291, endPoint x: 520, endPoint y: 366, distance: 74.7
click at [520, 366] on div at bounding box center [617, 229] width 281 height 379
click at [684, 332] on div "Лексична сполучуваність: Як слова взаємодіють у реченні" at bounding box center [539, 292] width 496 height 359
click at [43, 202] on div at bounding box center [39, 196] width 79 height 59
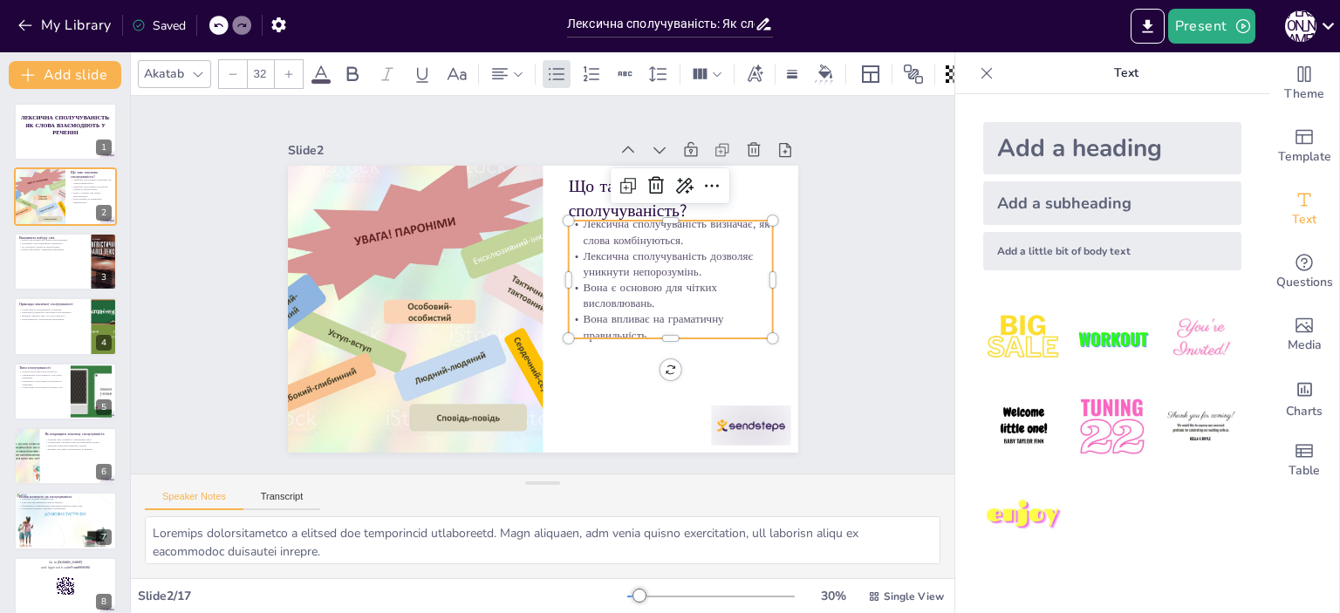
click at [545, 307] on p "Вона є основою для чітких висловлювань." at bounding box center [518, 410] width 53 height 206
click at [664, 333] on div "Що таке лексична сполучуваність? Лексична сполучуваність визначає, як слова ком…" at bounding box center [639, 215] width 300 height 413
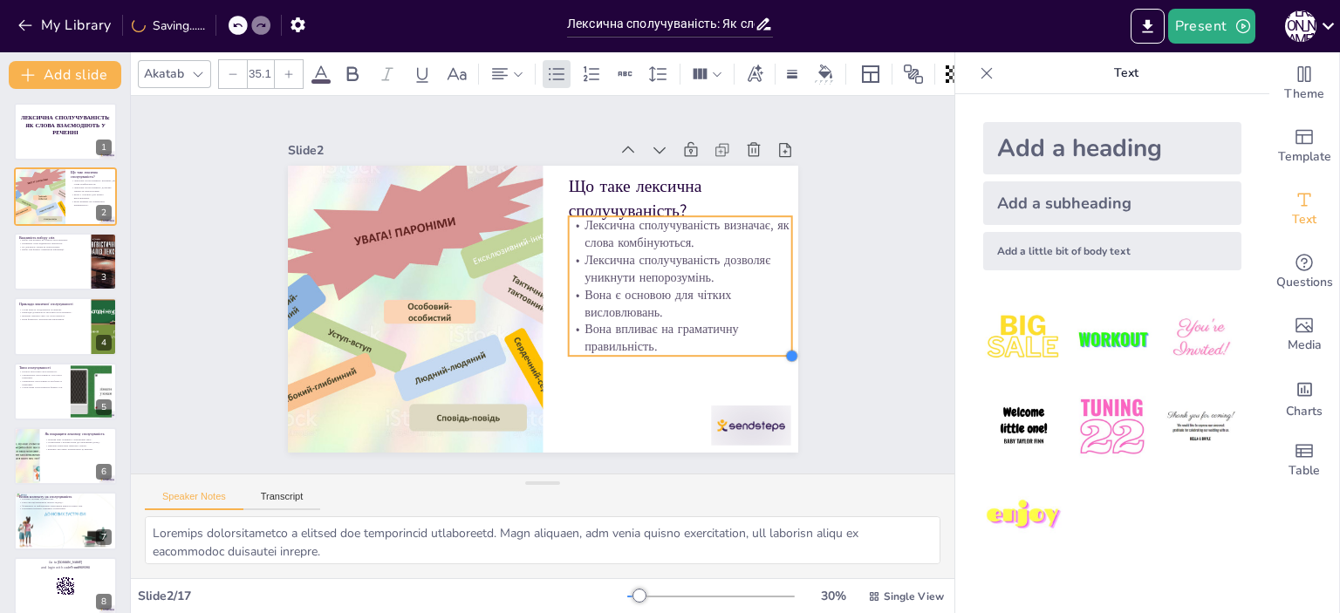
drag, startPoint x: 760, startPoint y: 330, endPoint x: 741, endPoint y: 341, distance: 22.3
click at [741, 341] on div "Що таке лексична сполучуваність? Лексична сполучуваність визначає, як слова ком…" at bounding box center [563, 296] width 503 height 585
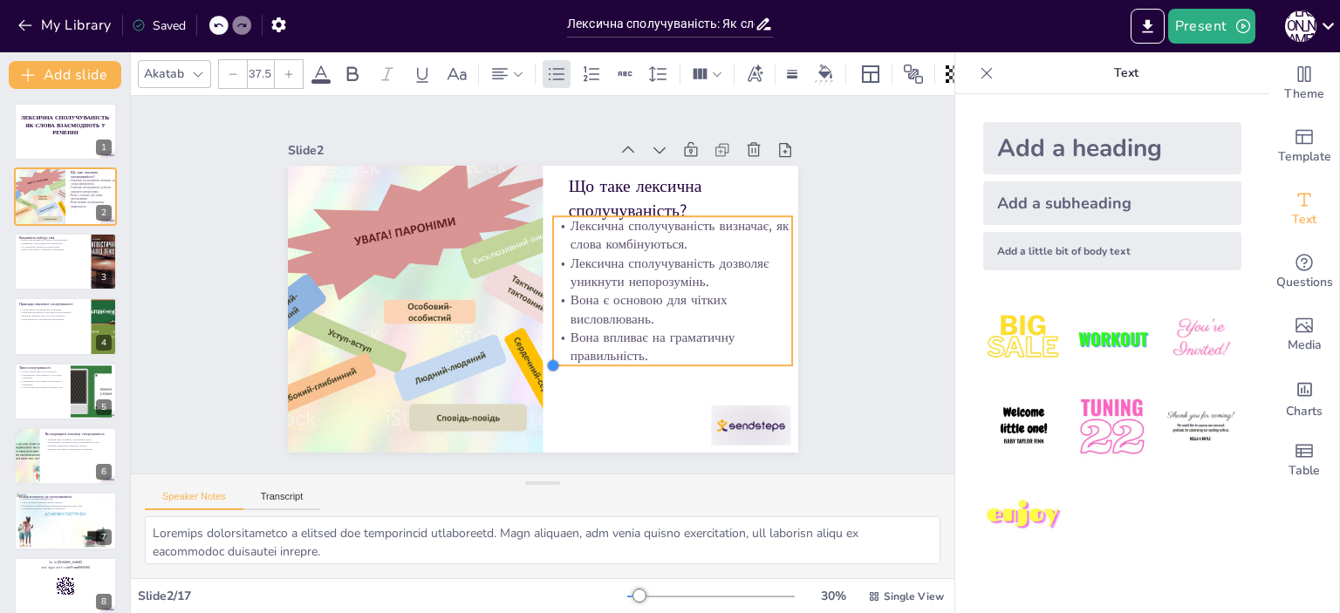
click at [550, 358] on div "Що таке лексична сполучуваність? Лексична сполучуваність визначає, як слова ком…" at bounding box center [521, 296] width 503 height 585
click at [613, 322] on div at bounding box center [558, 434] width 110 height 224
click at [796, 293] on div "Slide 1 Лексична сполучуваність: Як слова взаємодіють у реченні Slide 2 Що таке…" at bounding box center [542, 285] width 507 height 682
click at [619, 268] on p "Лексична сполучуваність дозволяє уникнути непорозумінь." at bounding box center [654, 350] width 215 height 171
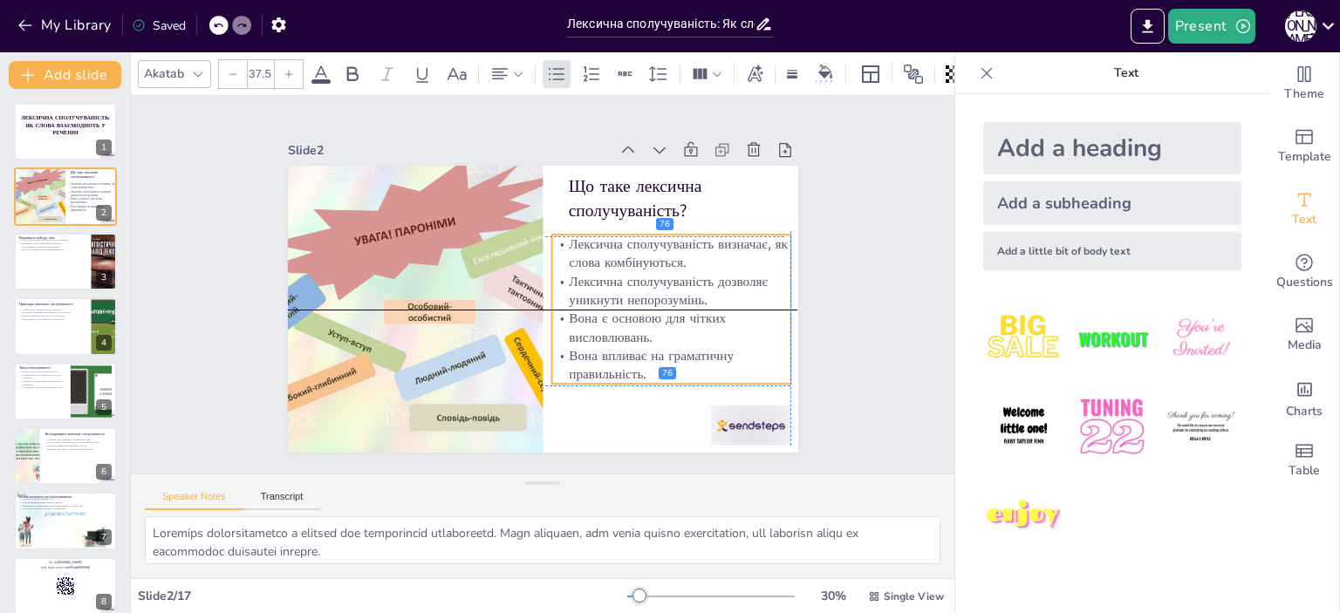
drag, startPoint x: 628, startPoint y: 277, endPoint x: 620, endPoint y: 292, distance: 16.8
click at [556, 294] on p "Лексична сполучуваність дозволяє уникнути непорозумінь." at bounding box center [537, 413] width 38 height 239
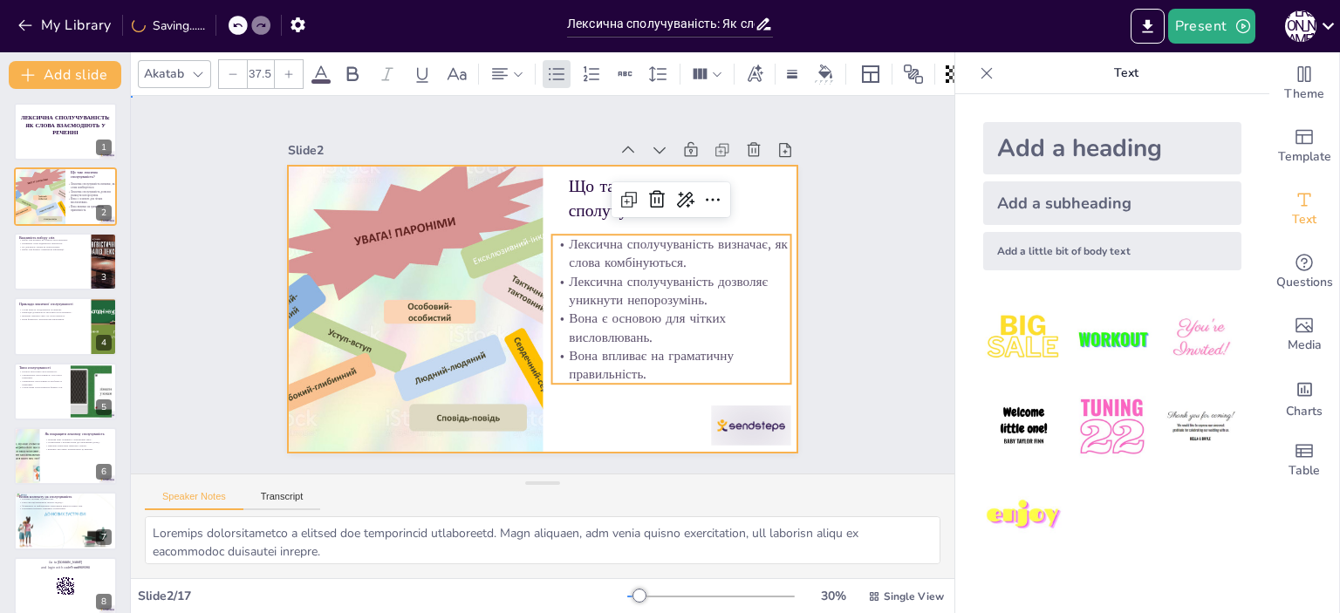
click at [611, 397] on div at bounding box center [518, 286] width 338 height 537
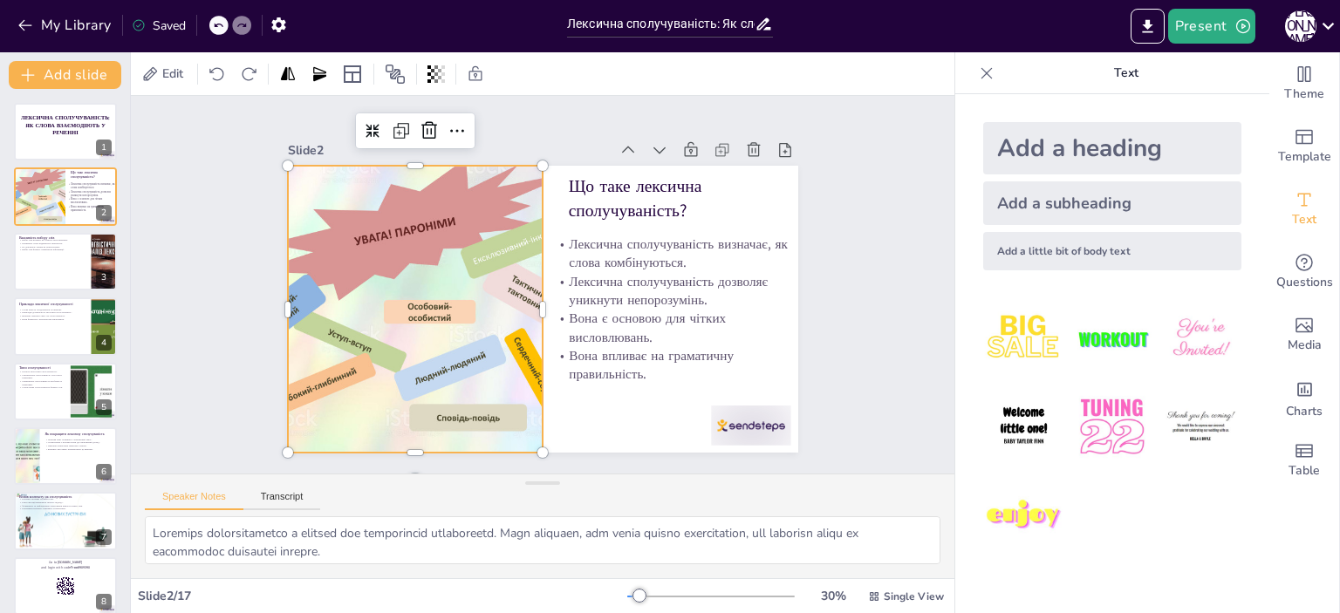
click at [426, 309] on div at bounding box center [479, 171] width 391 height 453
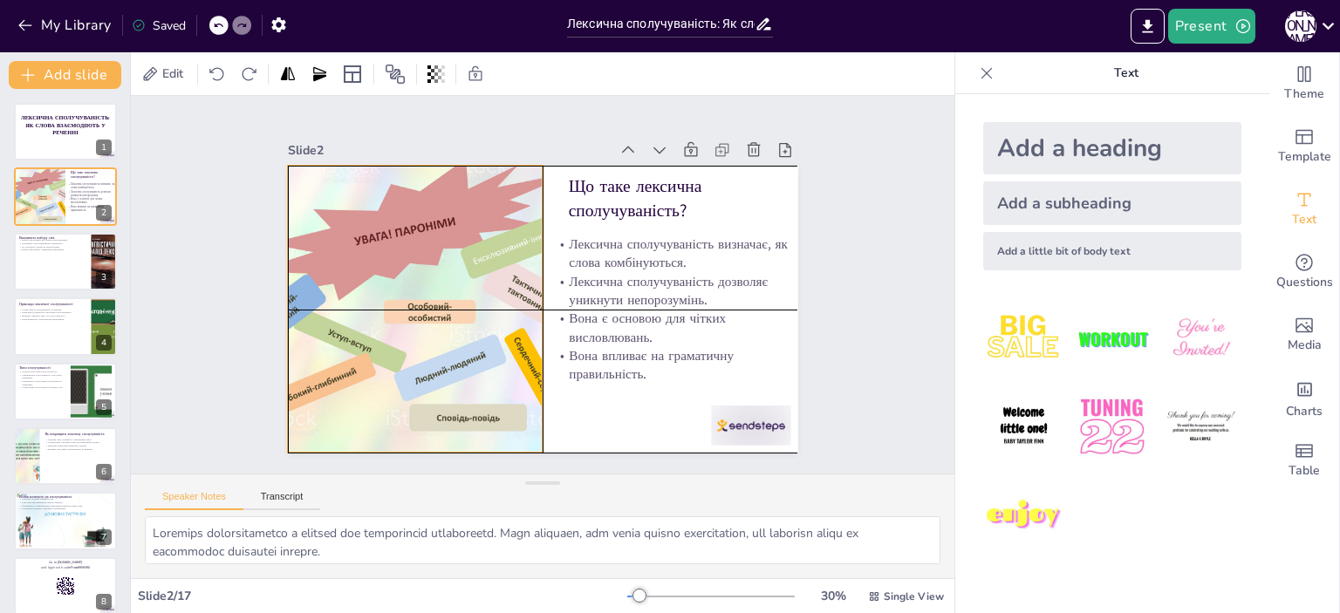
click at [421, 355] on div at bounding box center [438, 206] width 469 height 476
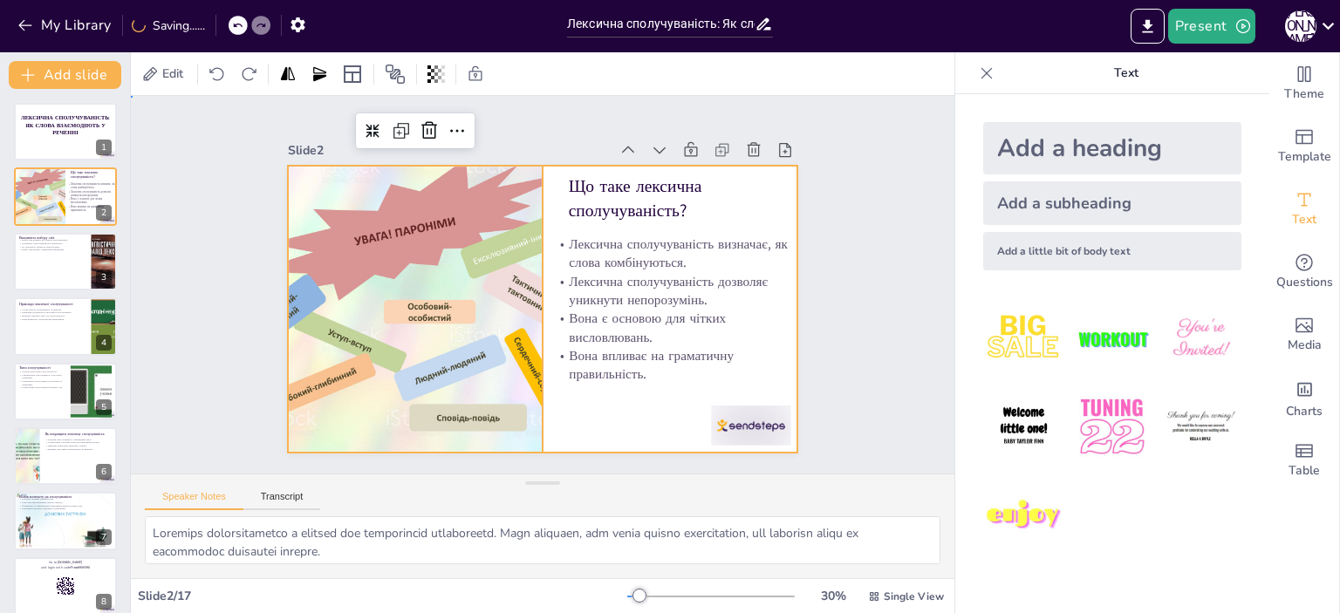
click at [589, 427] on div at bounding box center [526, 302] width 571 height 555
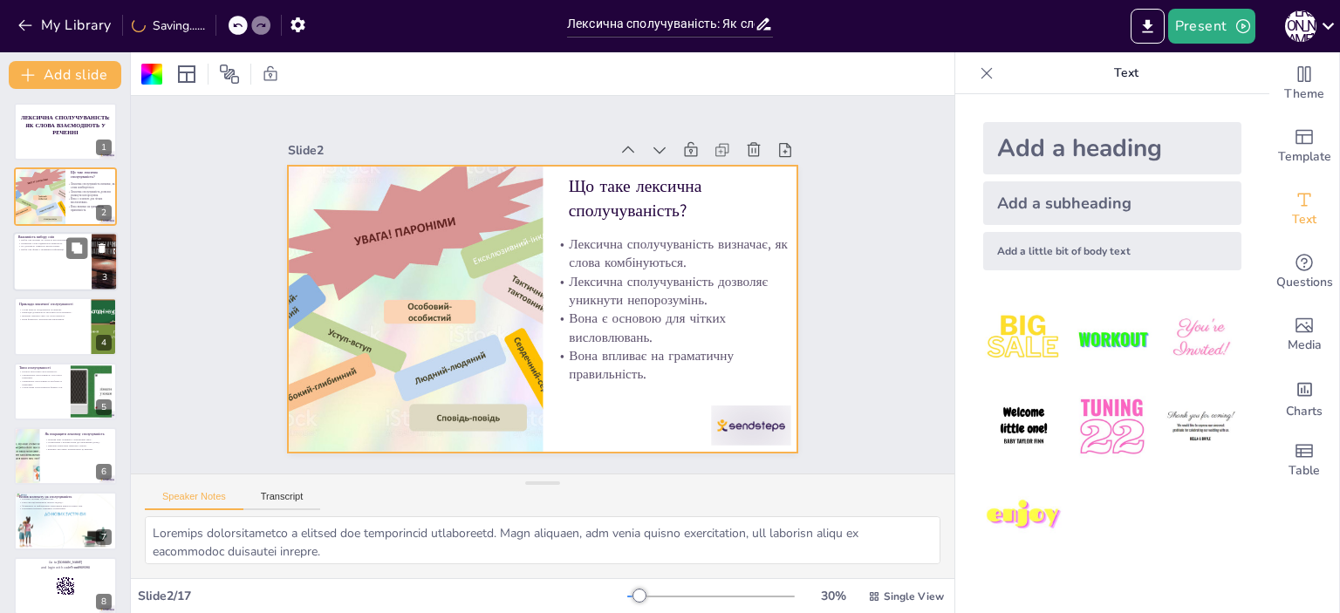
click at [53, 278] on div at bounding box center [65, 261] width 105 height 59
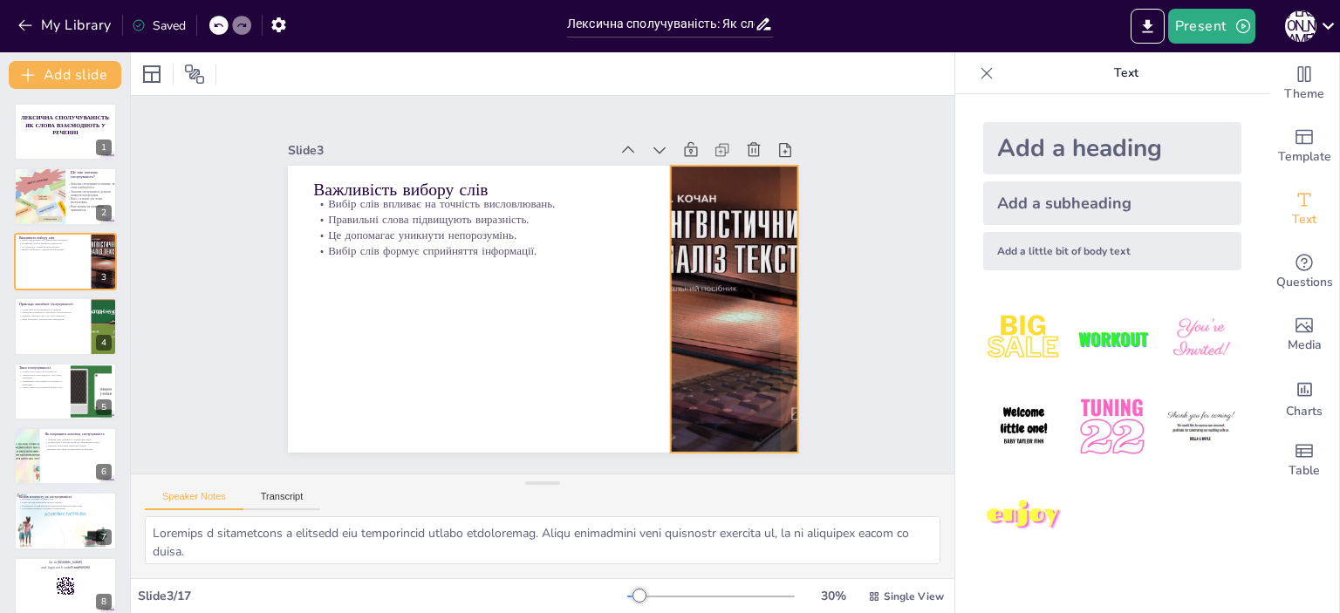
click at [689, 228] on div at bounding box center [526, 92] width 325 height 270
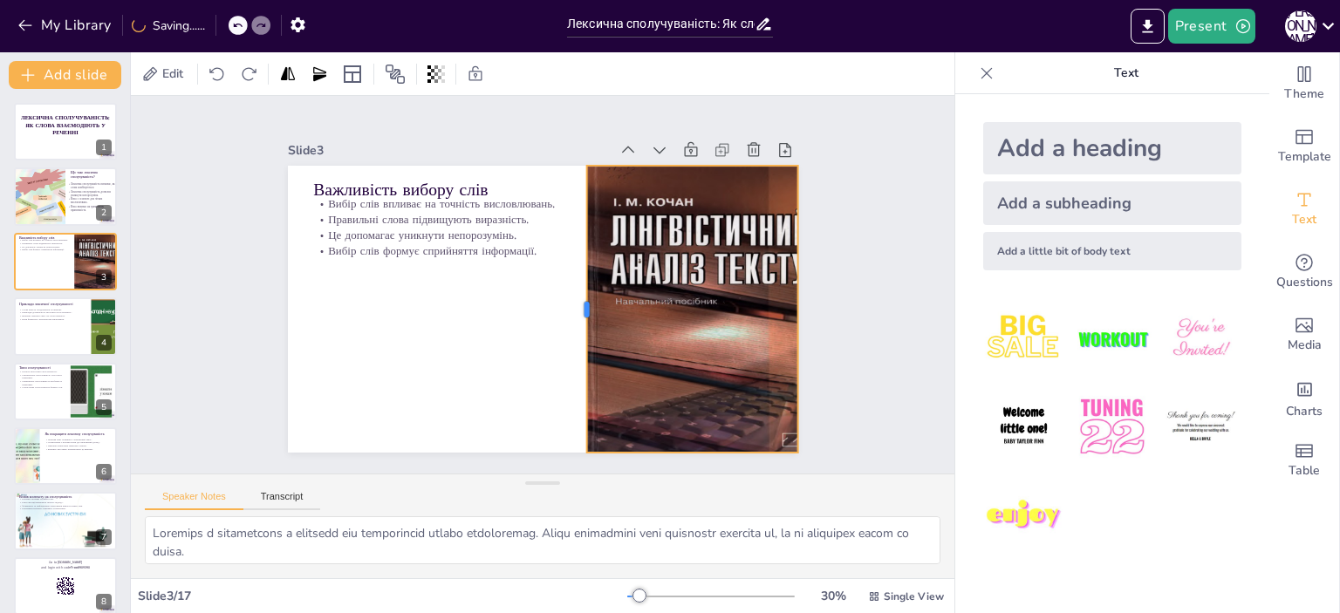
drag, startPoint x: 653, startPoint y: 301, endPoint x: 569, endPoint y: 310, distance: 84.2
click at [569, 293] on div at bounding box center [554, 242] width 277 height 102
click at [723, 254] on div at bounding box center [564, 110] width 342 height 287
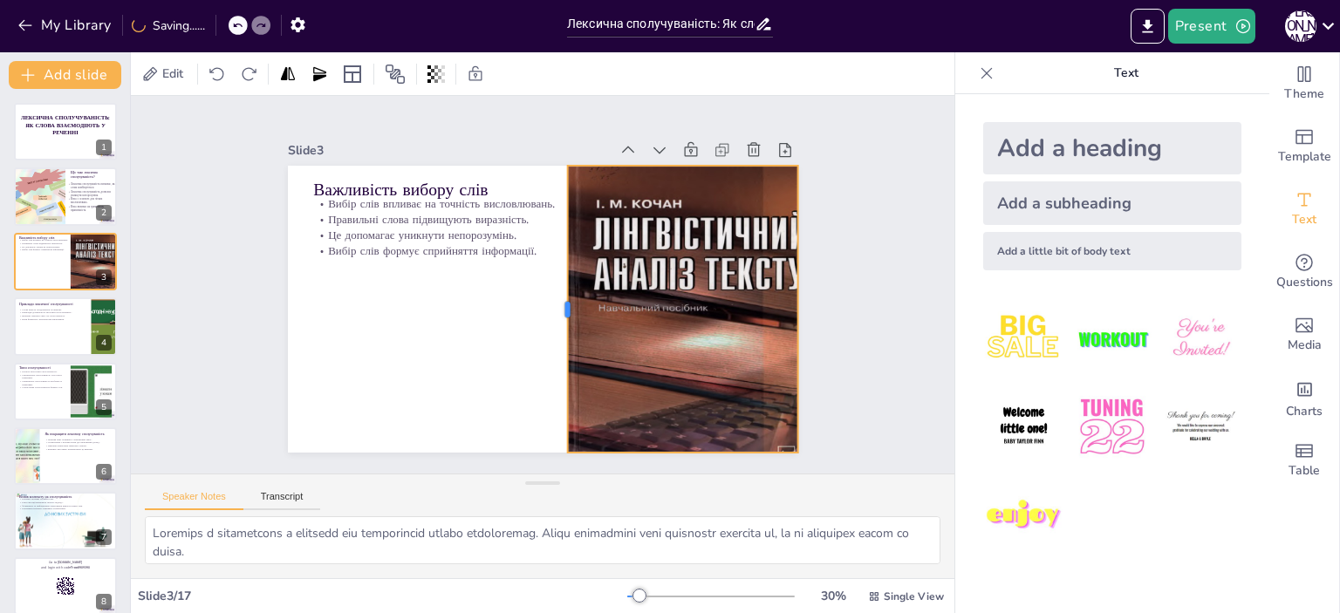
drag, startPoint x: 569, startPoint y: 305, endPoint x: 562, endPoint y: 315, distance: 11.9
click at [551, 311] on div at bounding box center [569, 300] width 130 height 268
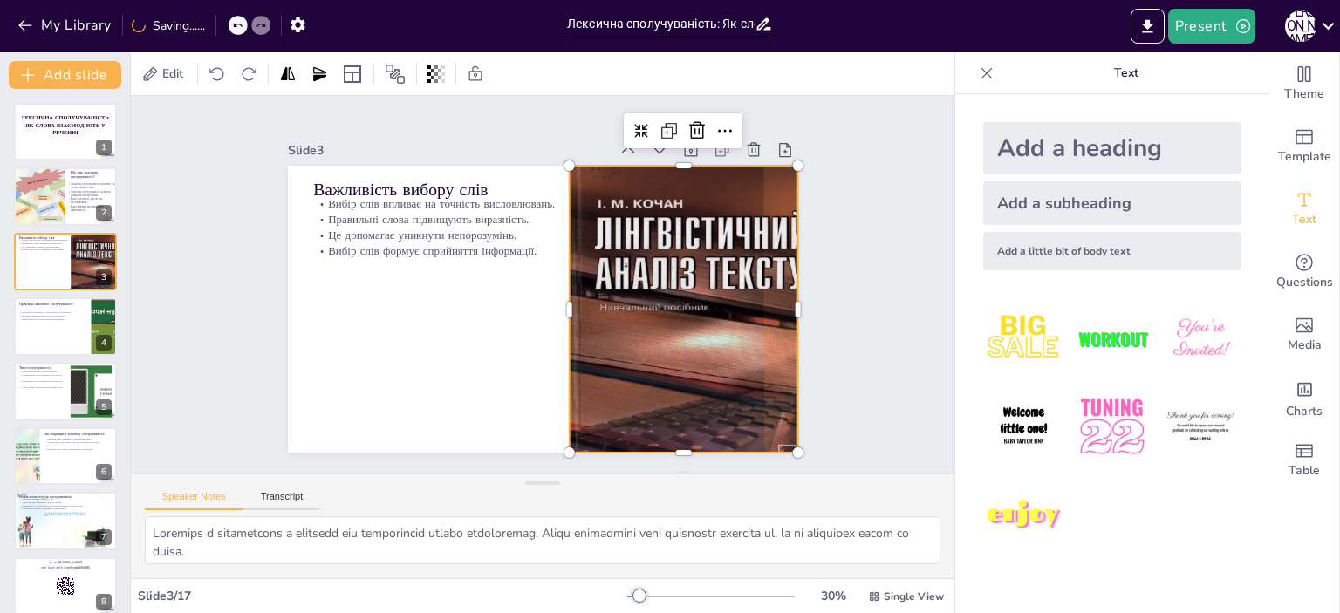
click at [652, 339] on div at bounding box center [600, 443] width 428 height 415
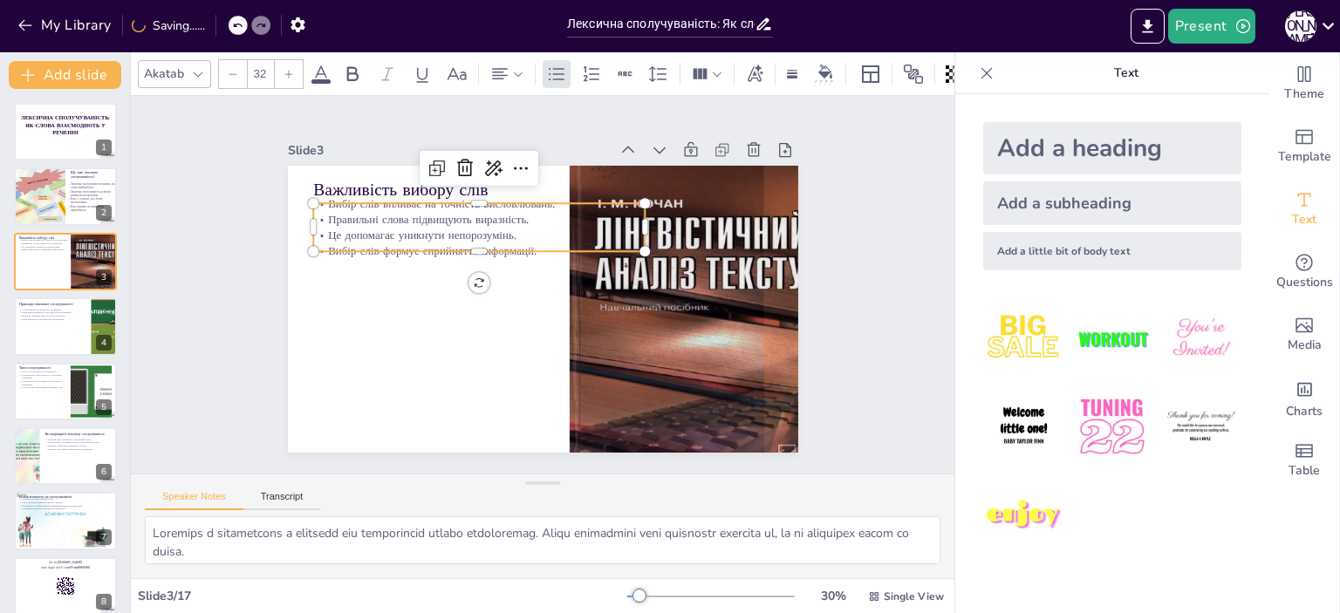
click at [546, 243] on p "Вибір слів формує сприйняття інформації." at bounding box center [588, 229] width 85 height 328
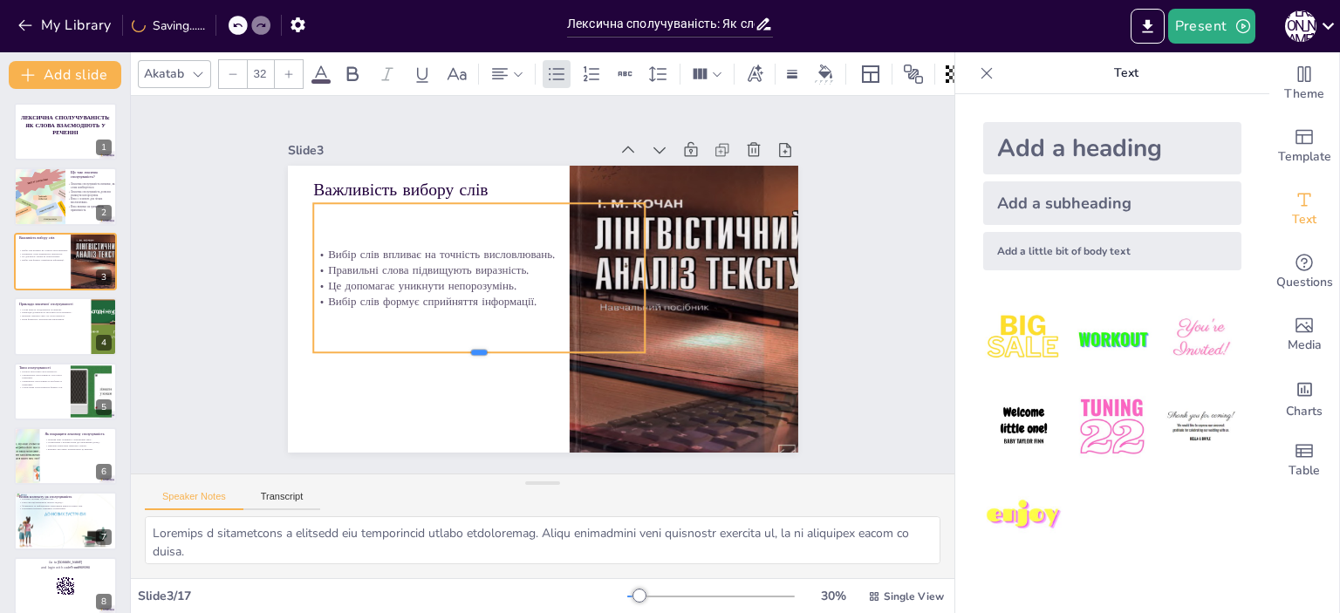
drag, startPoint x: 464, startPoint y: 247, endPoint x: 441, endPoint y: 348, distance: 103.9
click at [441, 348] on div at bounding box center [482, 207] width 82 height 327
click at [435, 254] on p "Вибір слів впливає на точність висловлювань." at bounding box center [582, 344] width 295 height 180
drag, startPoint x: 631, startPoint y: 271, endPoint x: 548, endPoint y: 277, distance: 83.1
click at [548, 277] on div "Важливість вибору слів Вибір слів впливає на точність висловлювань. Правильні с…" at bounding box center [519, 292] width 430 height 574
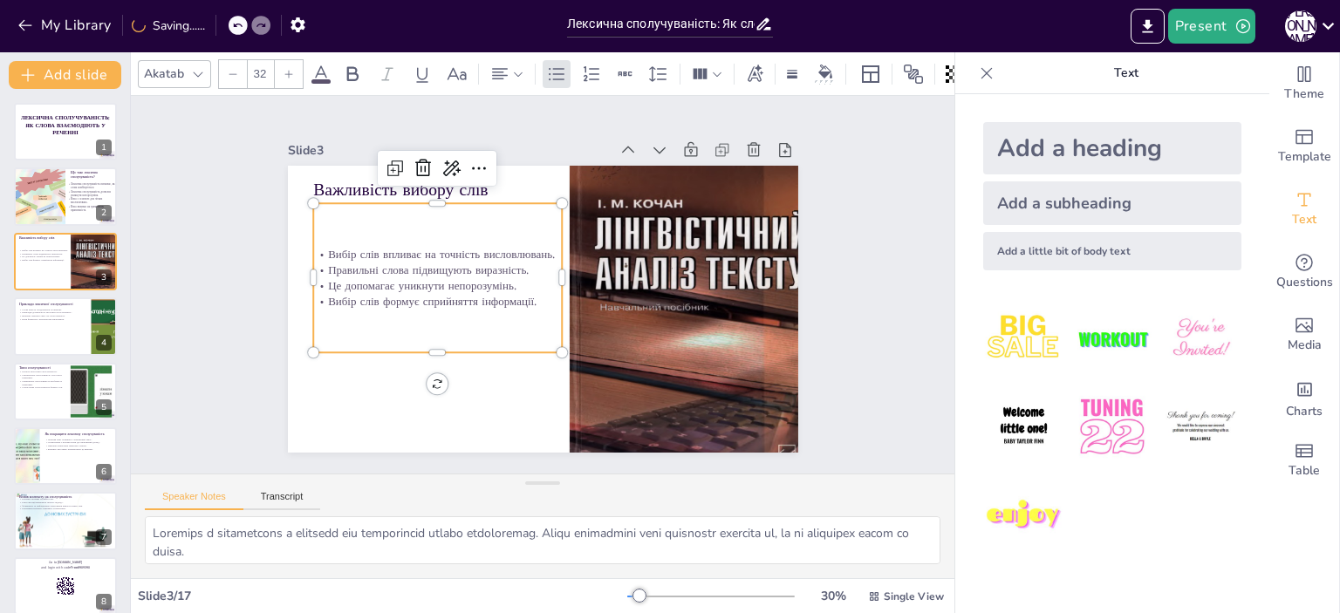
click at [521, 305] on div "Вибір слів впливає на точність висловлювань. Правильні слова підвищують виразні…" at bounding box center [476, 202] width 277 height 284
click at [522, 271] on p "Це допомагає уникнути непорозумінь." at bounding box center [639, 241] width 234 height 116
click at [517, 246] on p "Вибір слів впливає на точність висловлювань." at bounding box center [550, 175] width 67 height 247
click at [349, 229] on div "Вибір слів впливає на точність висловлювань. Правильні слова підвищують виразні…" at bounding box center [476, 202] width 277 height 284
click at [503, 317] on div "Вибір слів впливає на точність висловлювань. Правильні слова підвищують виразні…" at bounding box center [644, 258] width 283 height 219
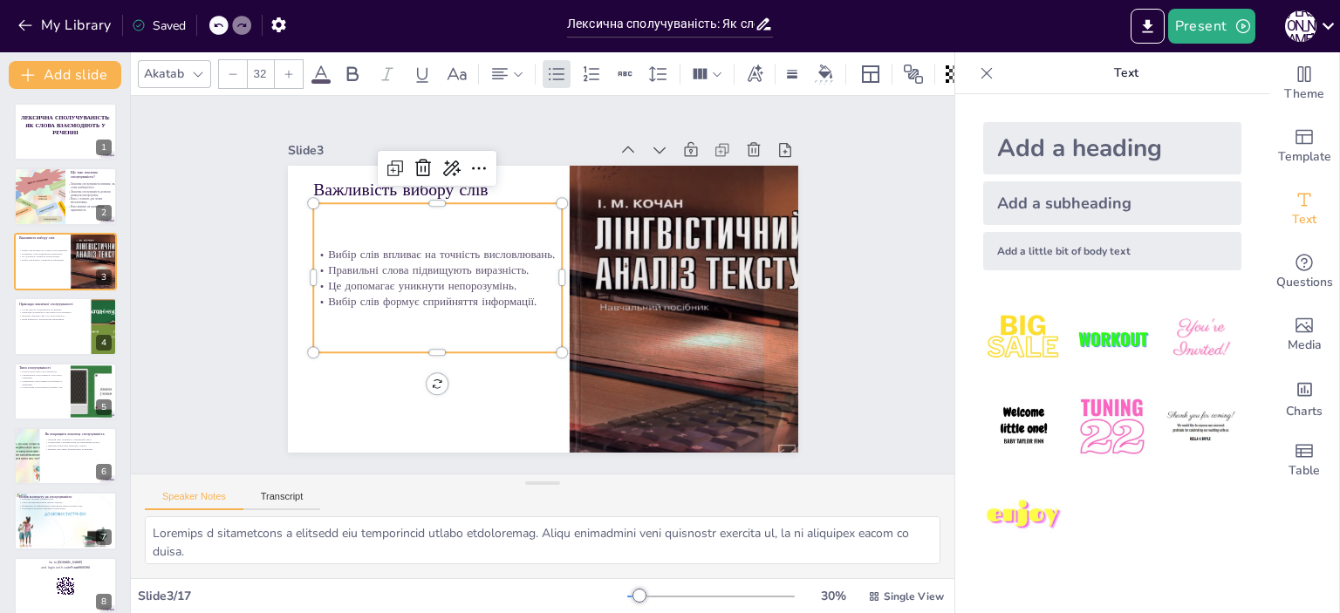
click at [288, 70] on icon at bounding box center [289, 74] width 8 height 8
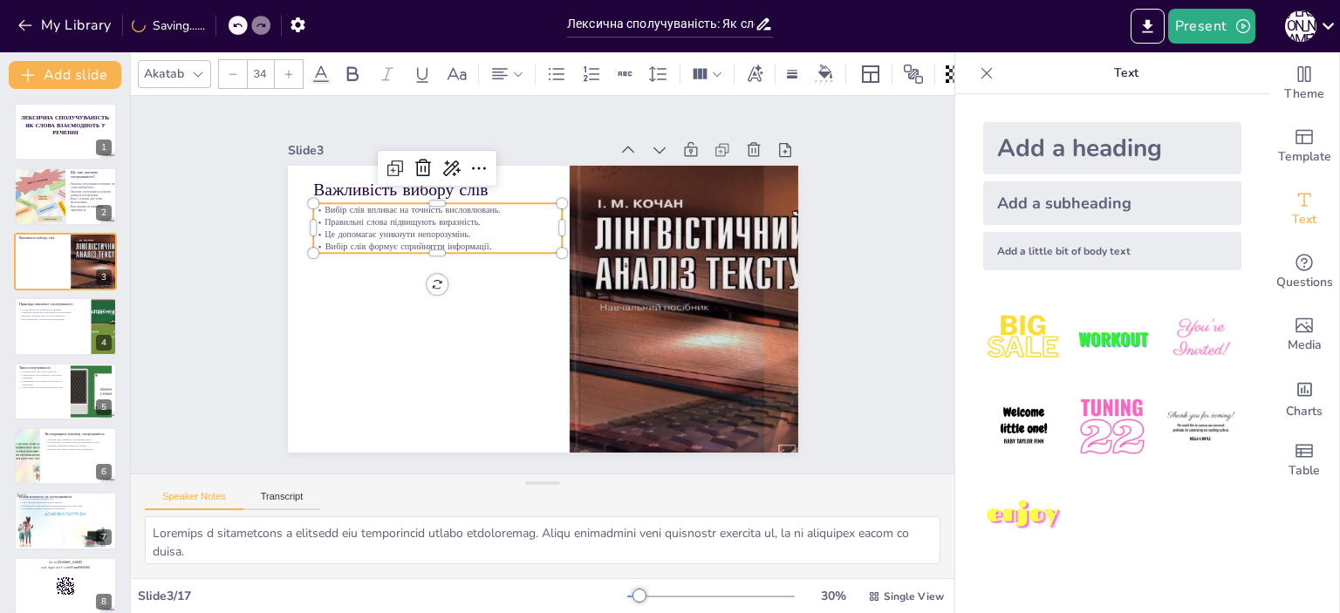
click at [288, 70] on icon at bounding box center [289, 74] width 8 height 8
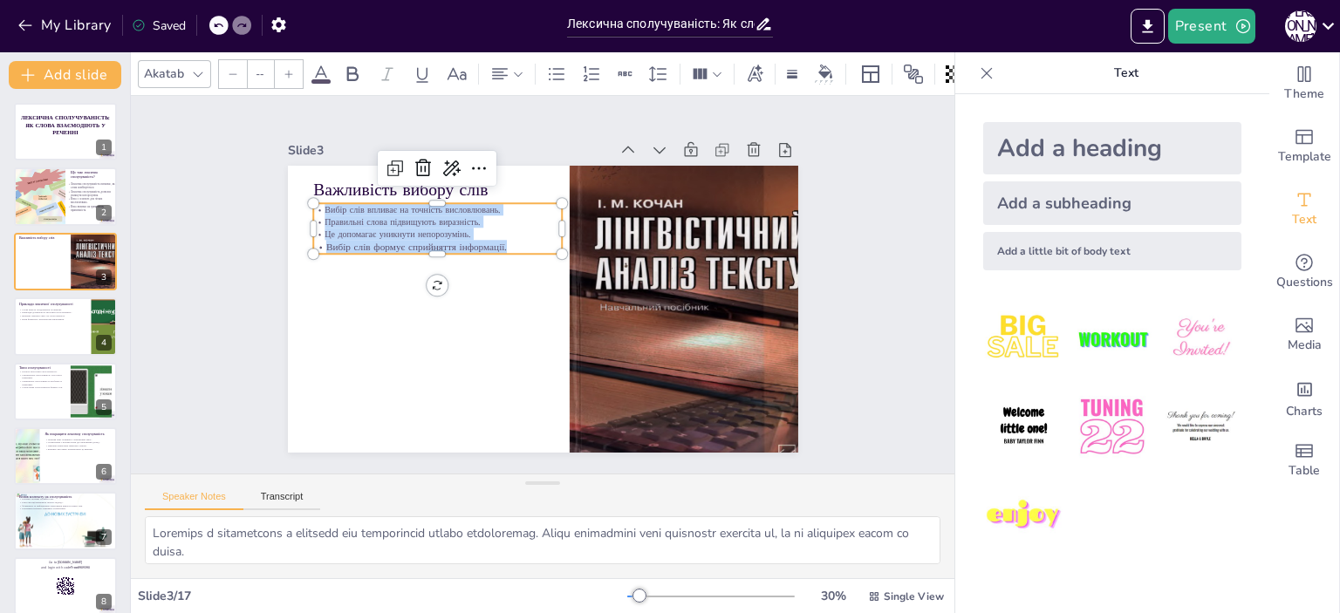
drag, startPoint x: 502, startPoint y: 242, endPoint x: 307, endPoint y: 207, distance: 198.5
click at [573, 207] on div "Вибір слів впливає на точність висловлювань. Правильні слова підвищують виразні…" at bounding box center [598, 179] width 51 height 249
click at [286, 69] on icon at bounding box center [289, 74] width 10 height 10
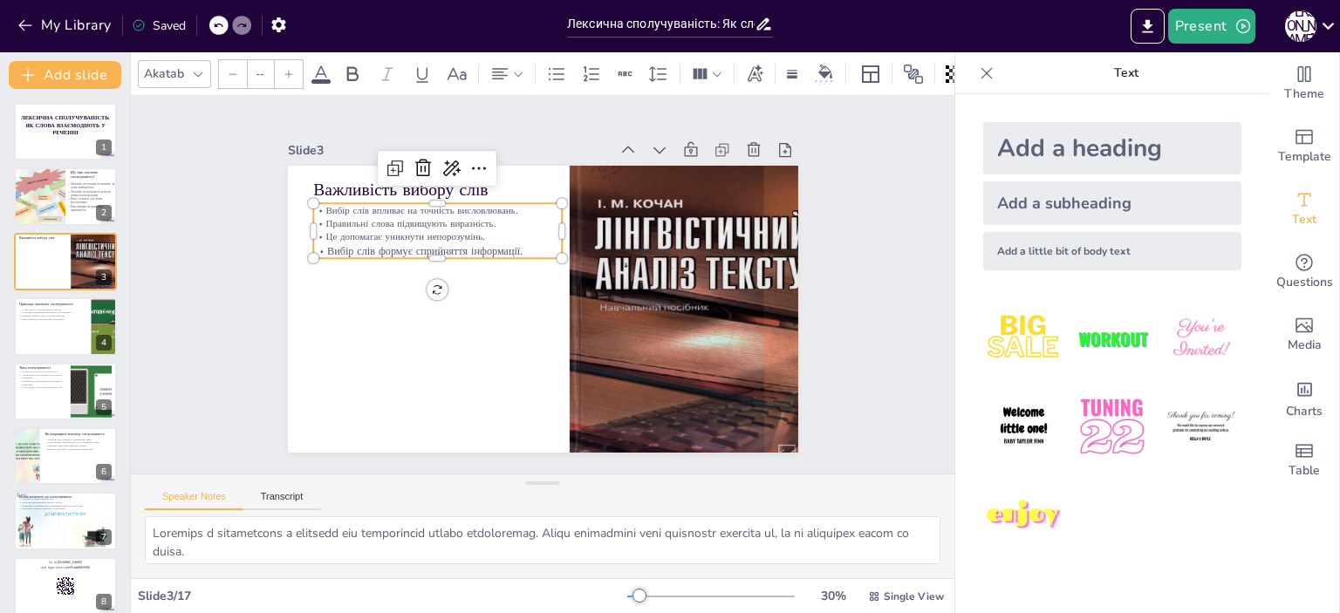
click at [286, 69] on icon at bounding box center [289, 74] width 10 height 10
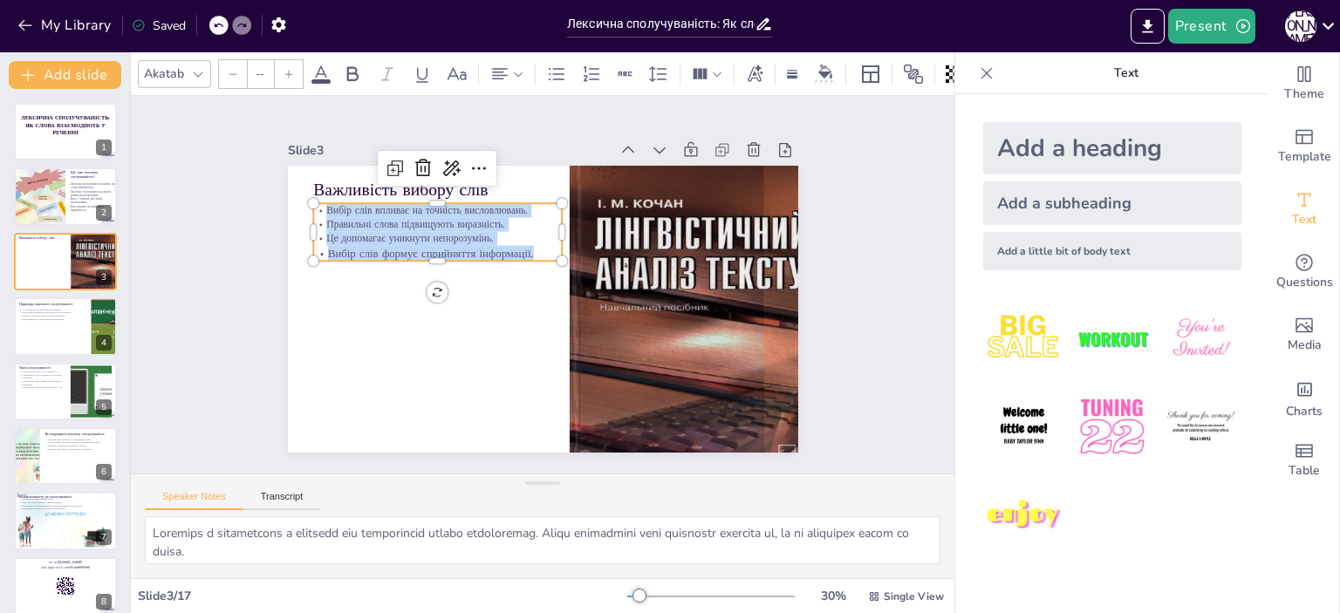
click at [286, 69] on icon at bounding box center [289, 74] width 10 height 10
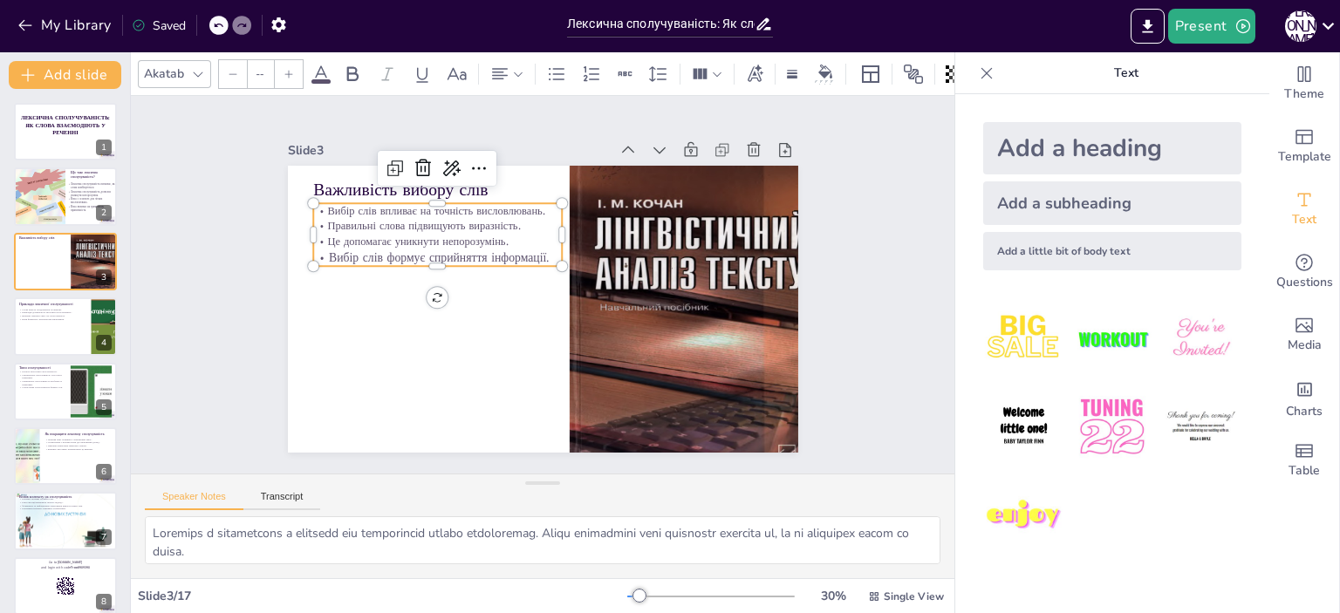
click at [286, 69] on icon at bounding box center [289, 74] width 10 height 10
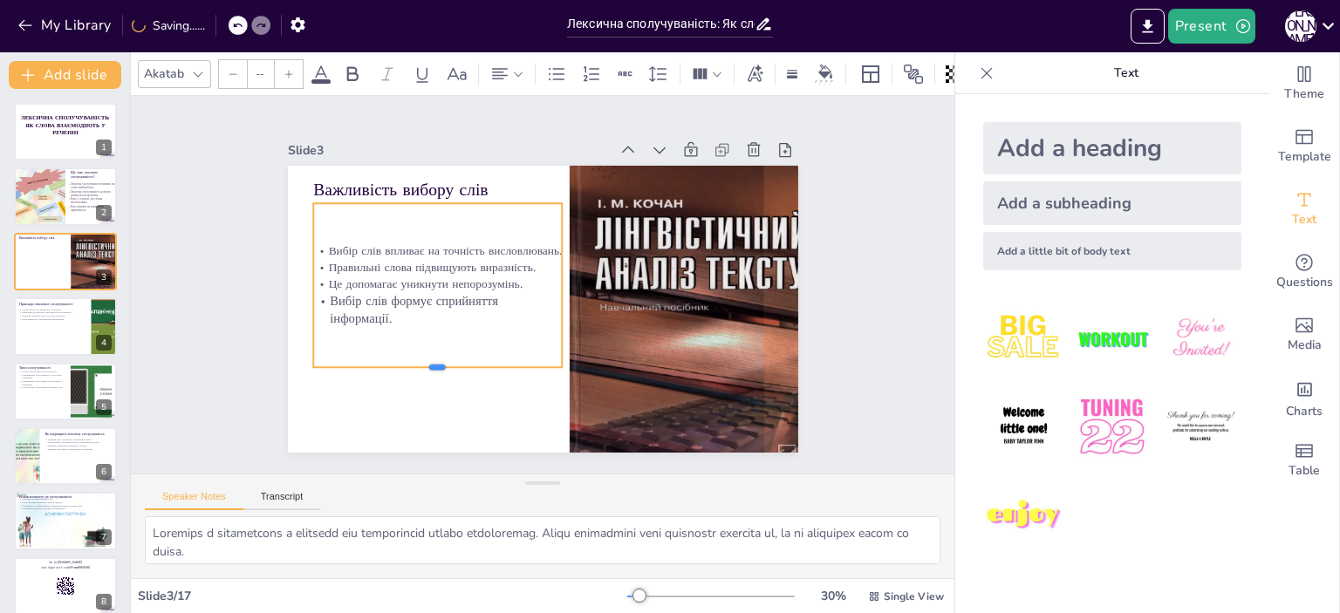
drag, startPoint x: 422, startPoint y: 299, endPoint x: 412, endPoint y: 362, distance: 63.7
click at [412, 362] on div at bounding box center [407, 310] width 222 height 136
click at [268, 65] on input "--" at bounding box center [260, 74] width 24 height 28
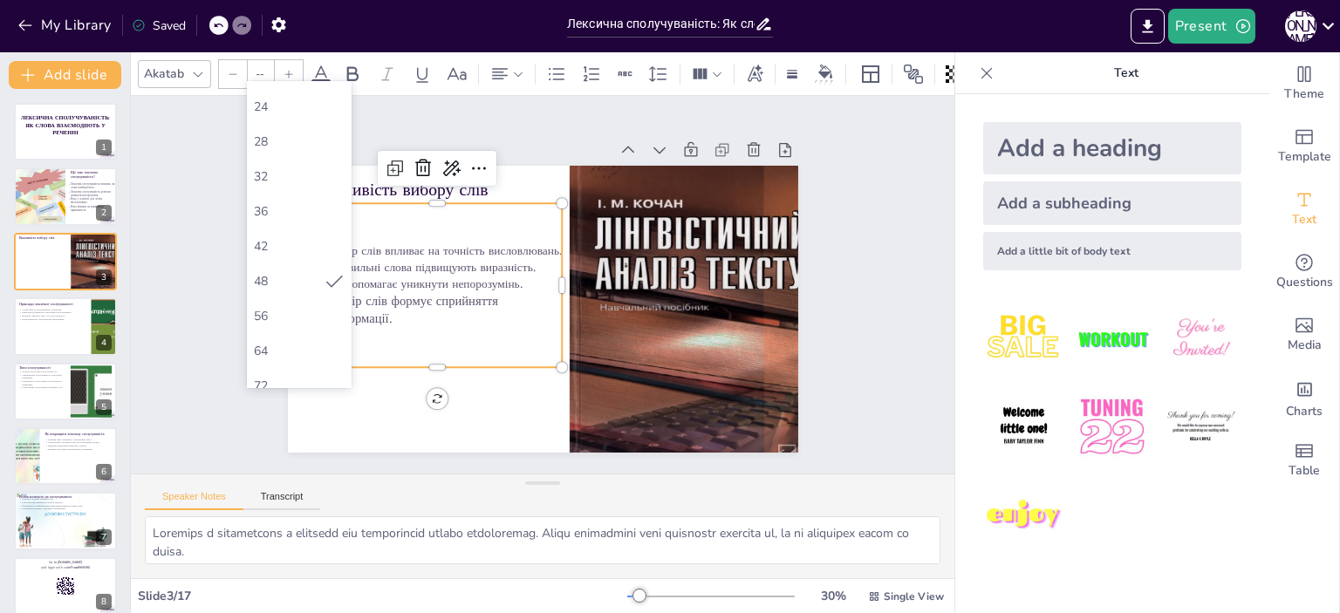
scroll to position [277, 0]
click at [270, 236] on div "42" at bounding box center [299, 240] width 91 height 17
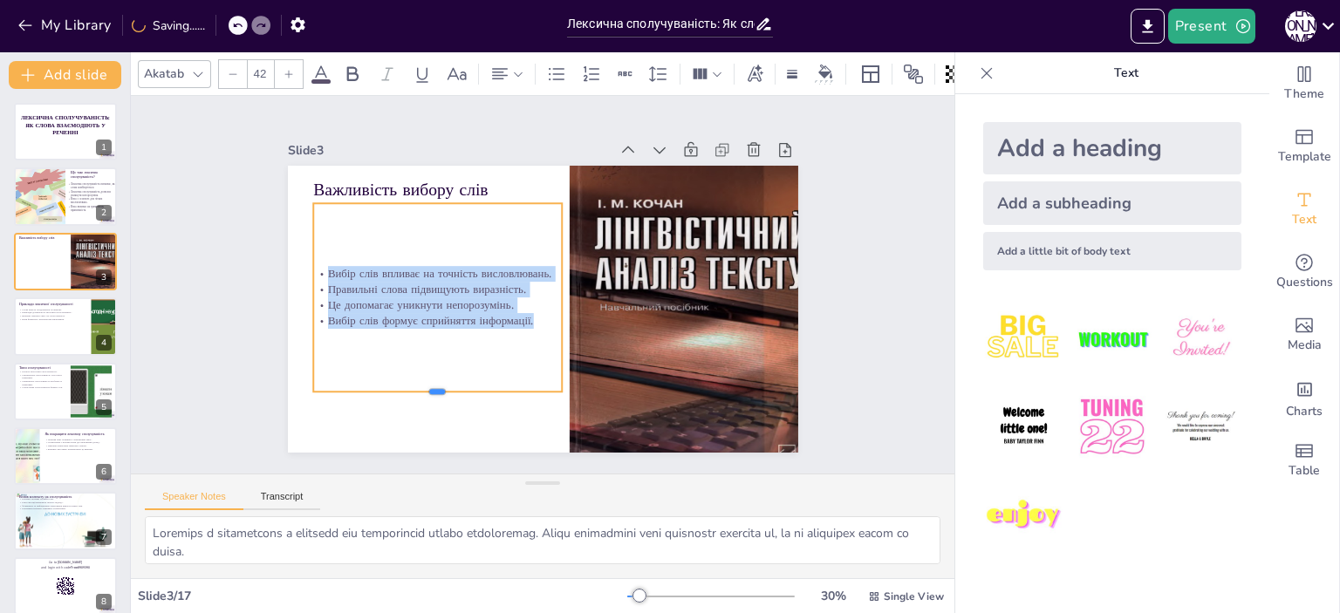
drag, startPoint x: 427, startPoint y: 261, endPoint x: 415, endPoint y: 388, distance: 127.9
click at [523, 178] on div at bounding box center [647, 171] width 249 height 14
click at [287, 69] on icon at bounding box center [289, 74] width 10 height 10
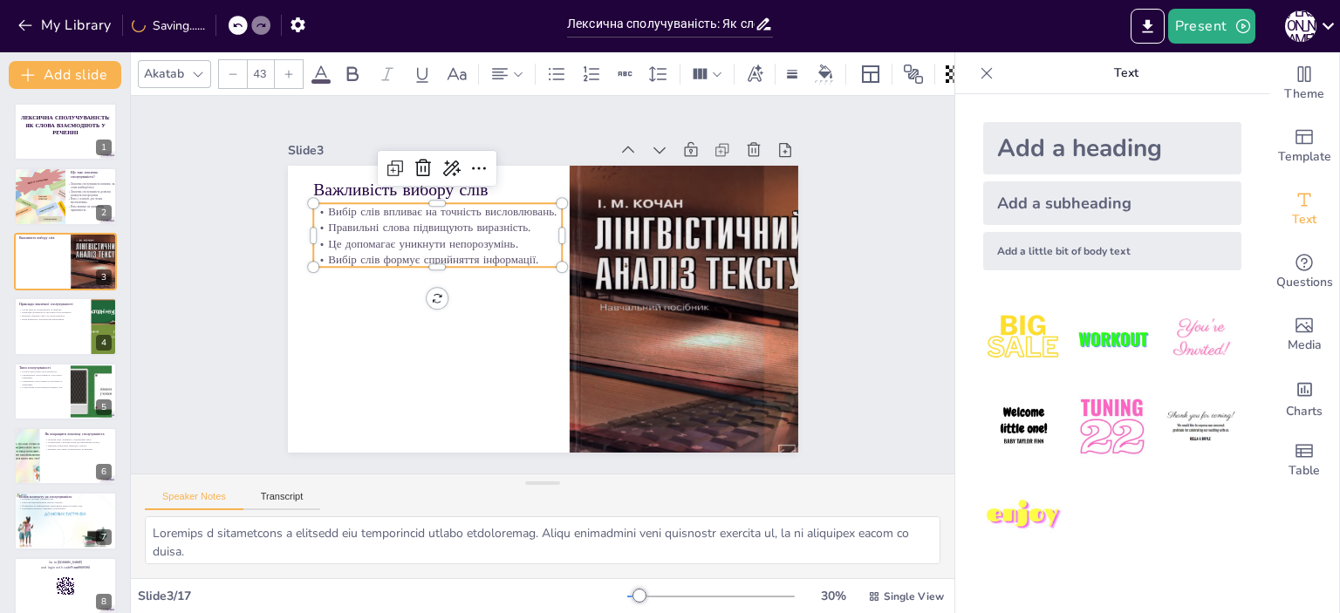
click at [287, 69] on icon at bounding box center [289, 74] width 10 height 10
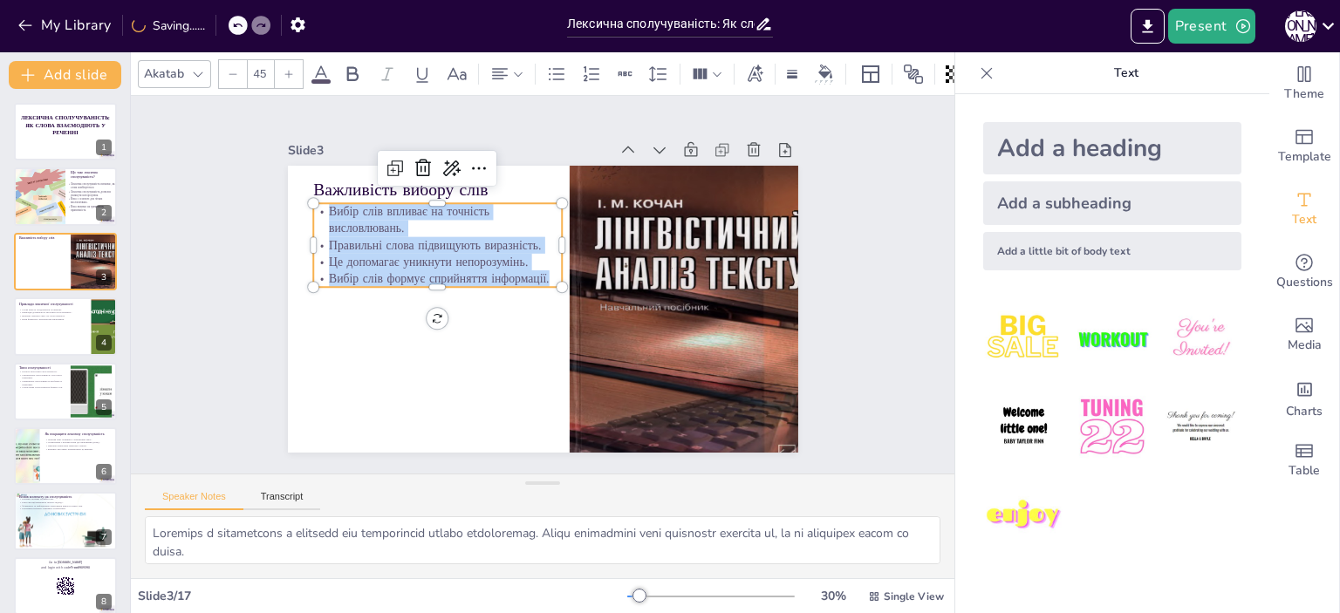
click at [287, 69] on icon at bounding box center [289, 74] width 10 height 10
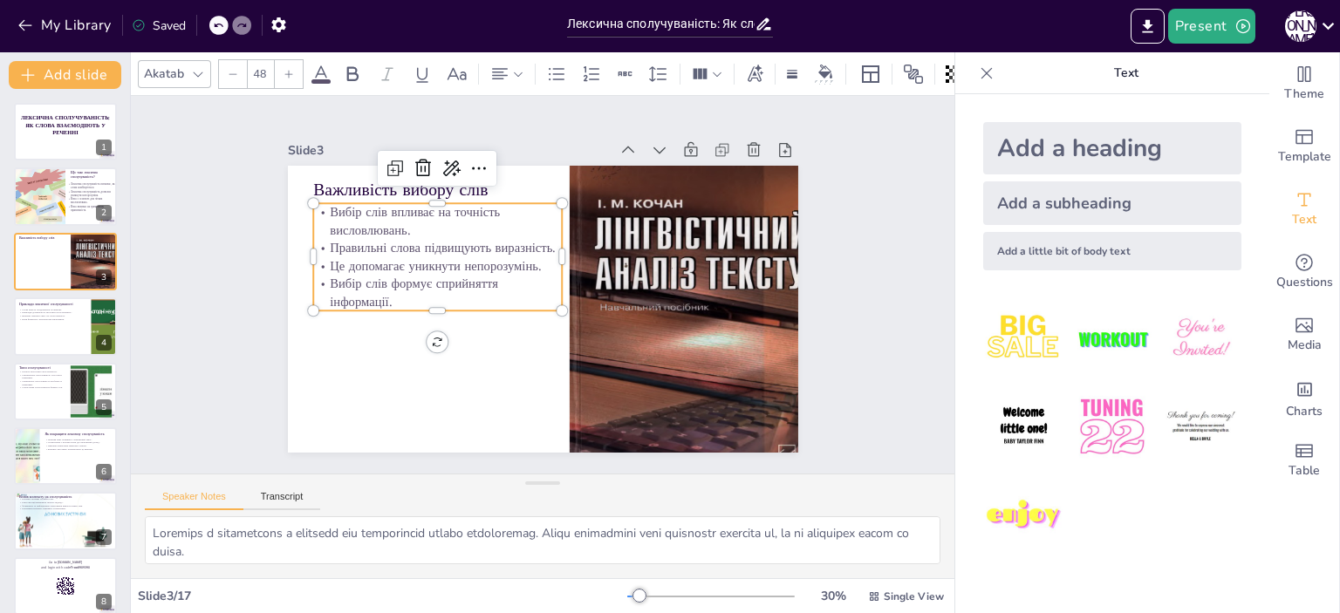
click at [287, 69] on icon at bounding box center [289, 74] width 10 height 10
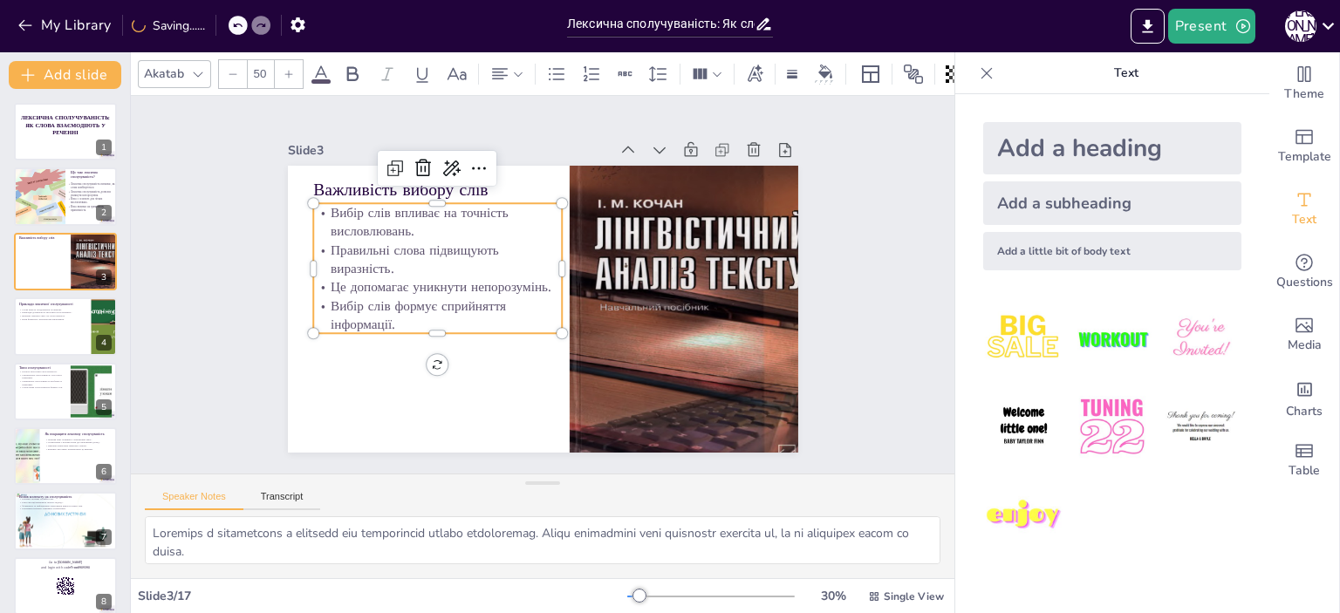
click at [287, 69] on icon at bounding box center [289, 74] width 10 height 10
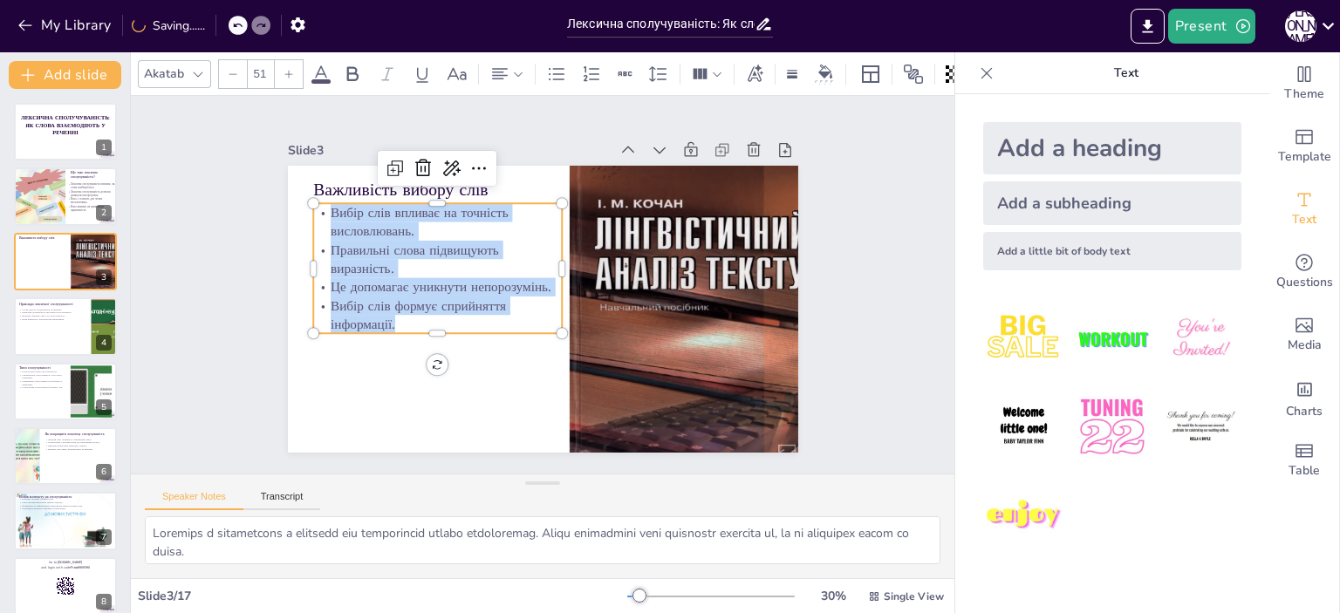
click at [287, 69] on icon at bounding box center [289, 74] width 10 height 10
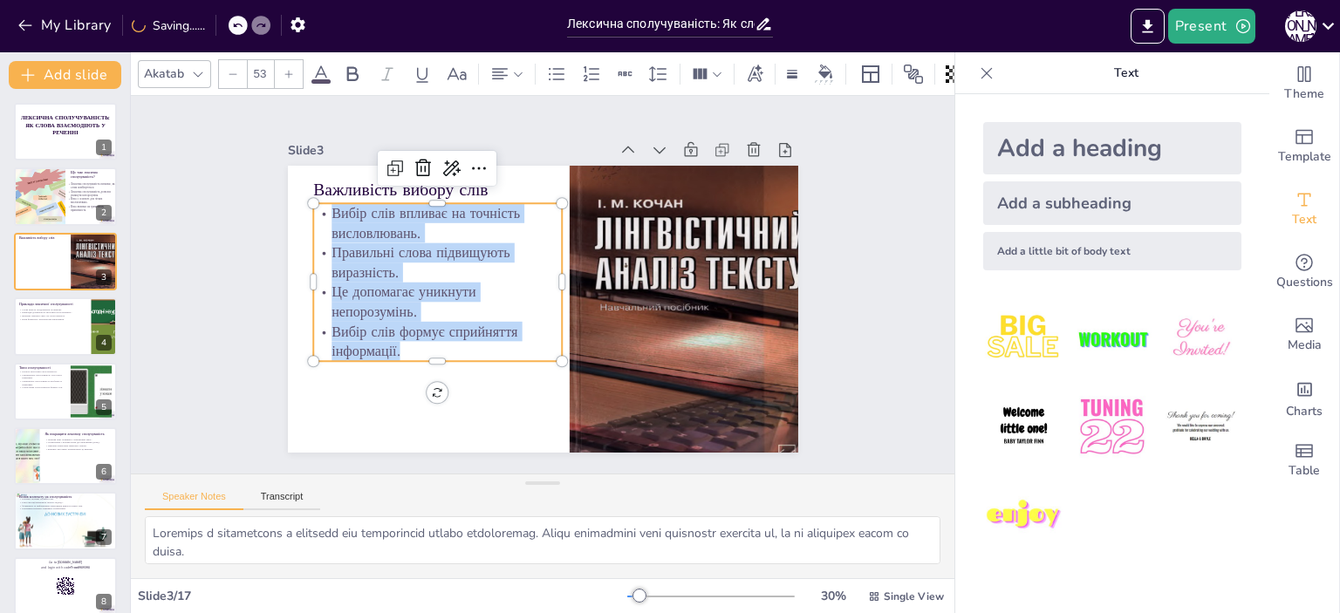
click at [287, 69] on icon at bounding box center [289, 74] width 10 height 10
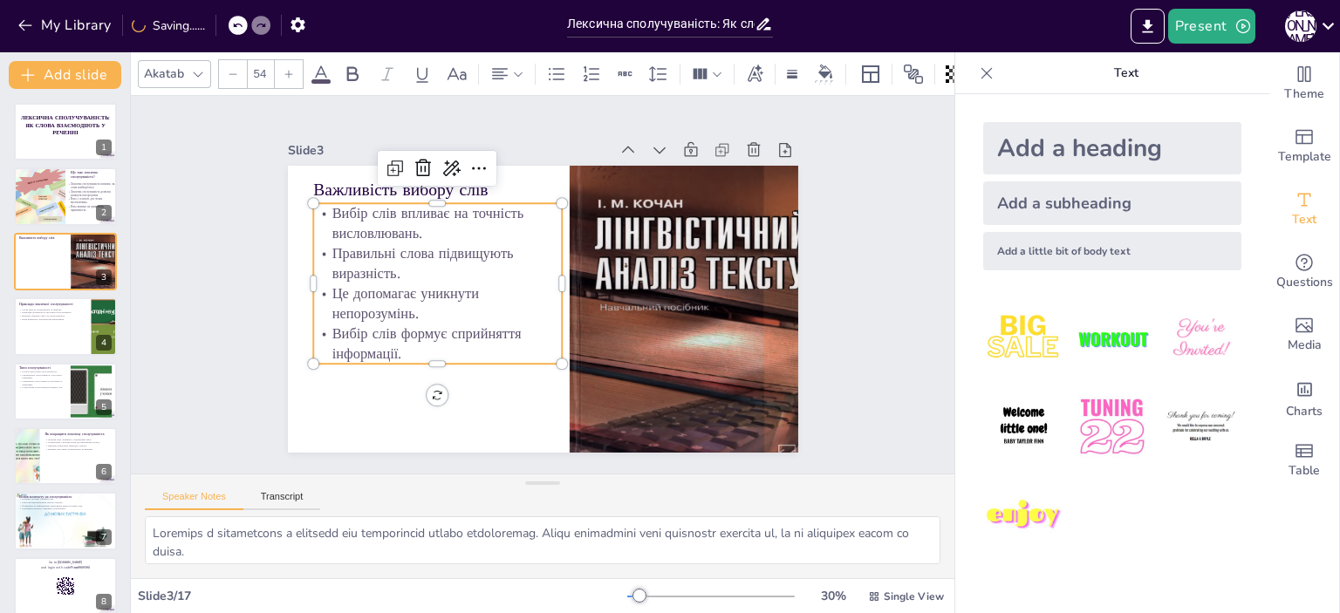
click at [287, 69] on icon at bounding box center [289, 74] width 10 height 10
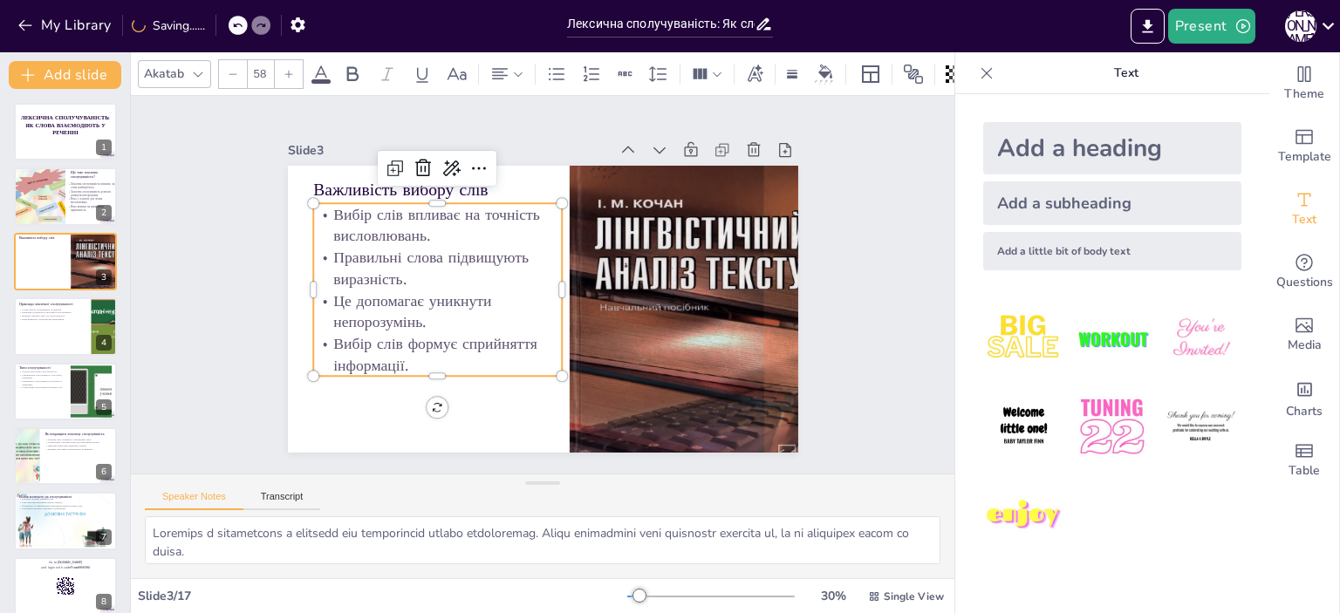
click at [287, 69] on icon at bounding box center [289, 74] width 10 height 10
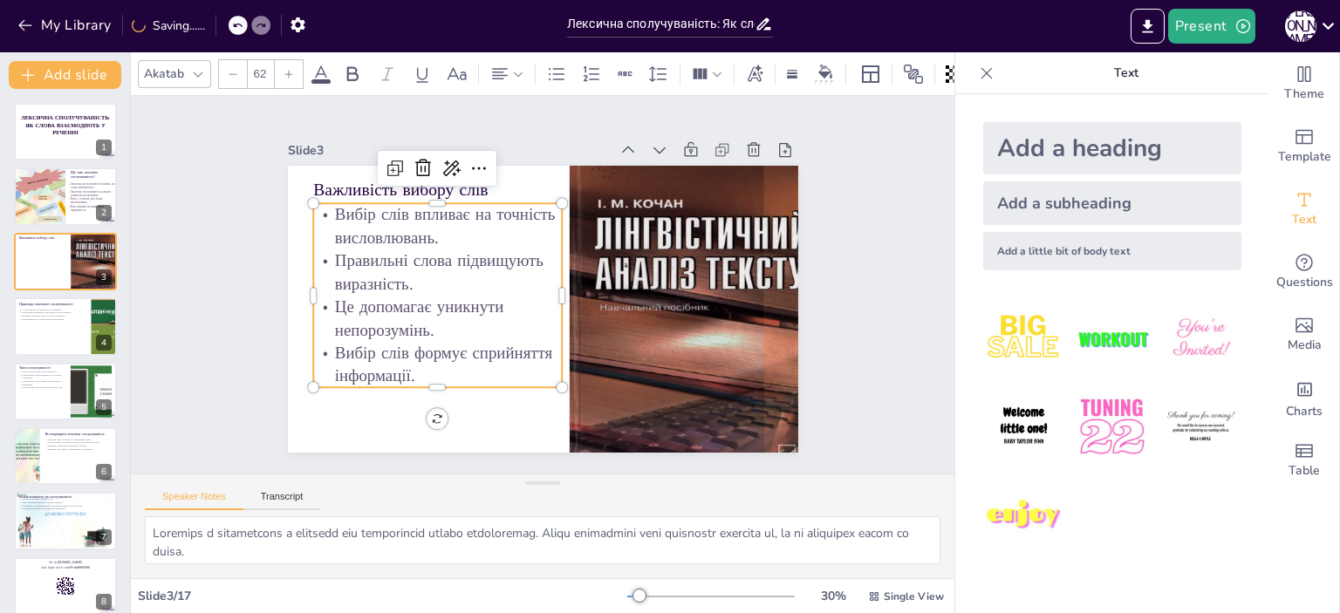
click at [287, 69] on icon at bounding box center [289, 74] width 10 height 10
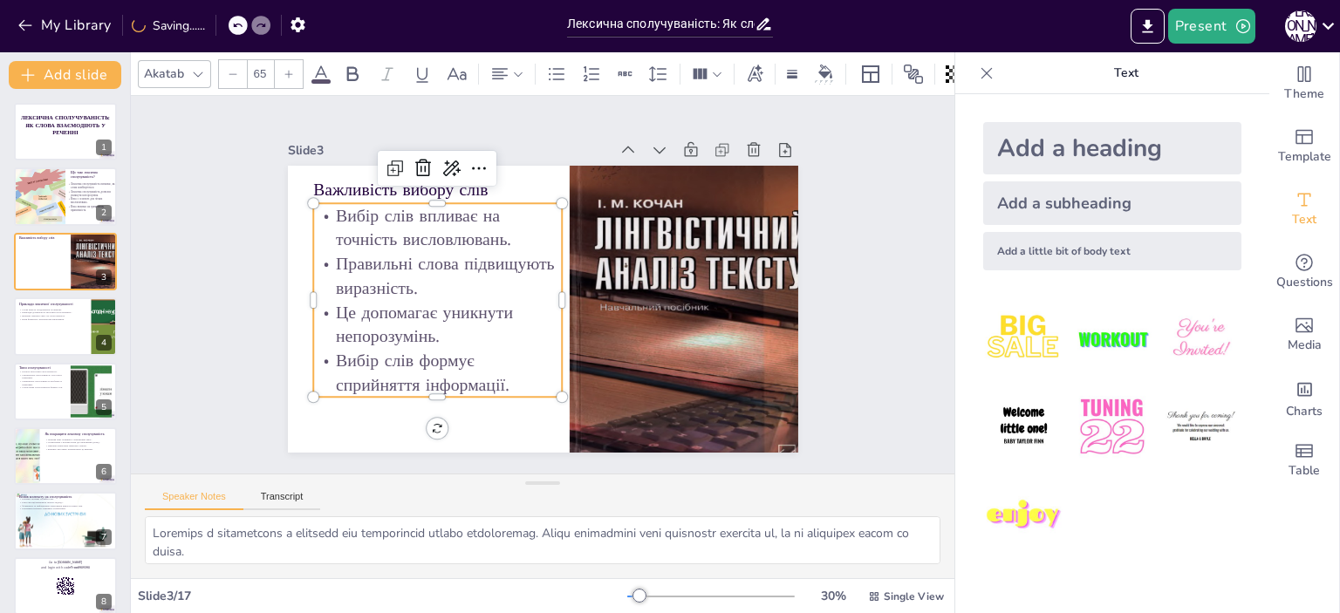
click at [287, 69] on icon at bounding box center [289, 74] width 10 height 10
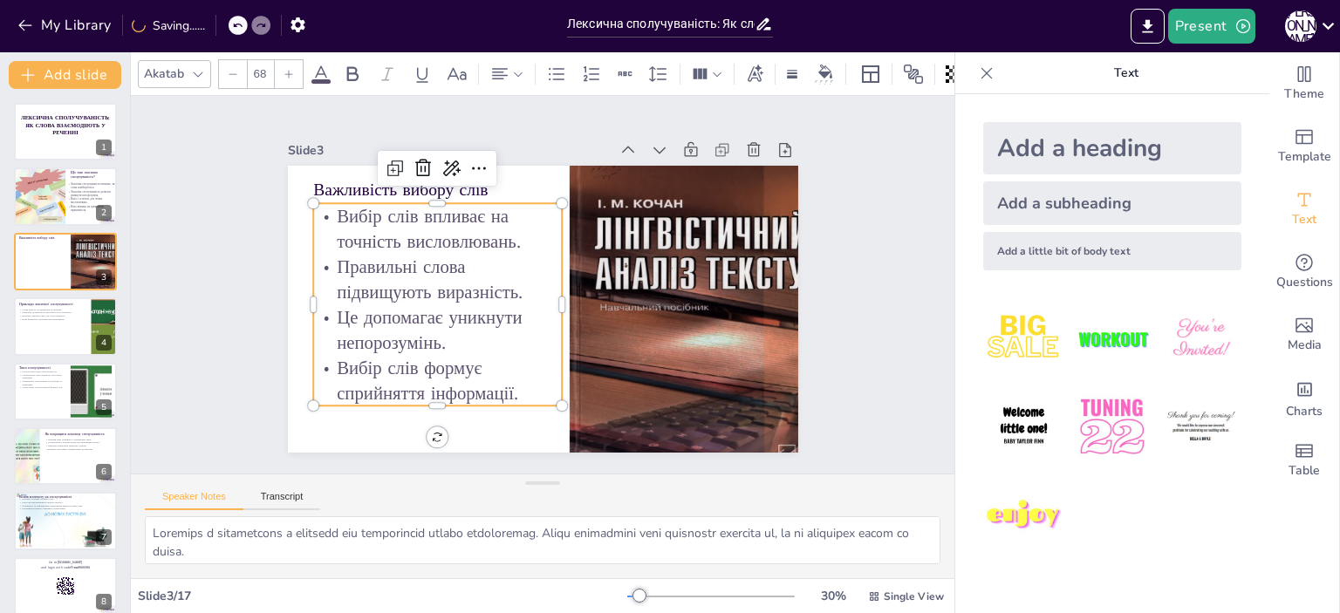
click at [287, 69] on icon at bounding box center [289, 74] width 10 height 10
click at [855, 404] on div "Slide 1 Лексична сполучуваність: Як слова взаємодіють у реченні Slide 2 Що таке…" at bounding box center [543, 285] width 906 height 680
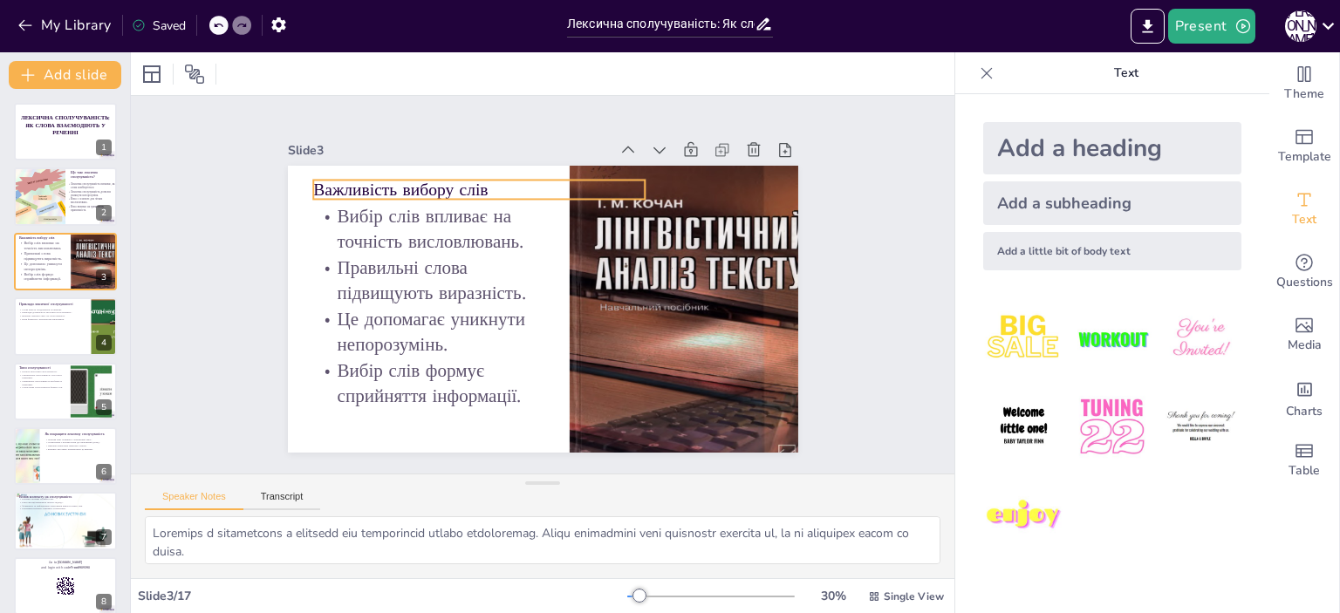
click at [537, 184] on p "Важливість вибору слів" at bounding box center [657, 301] width 240 height 263
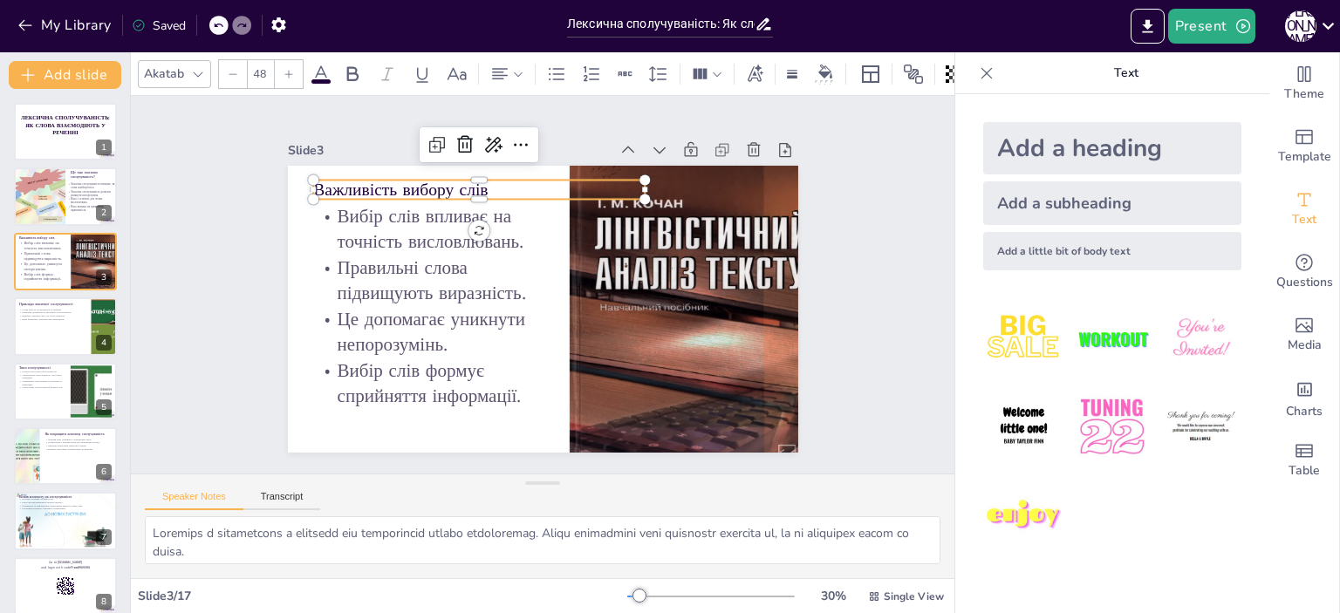
click at [286, 69] on icon at bounding box center [289, 74] width 10 height 10
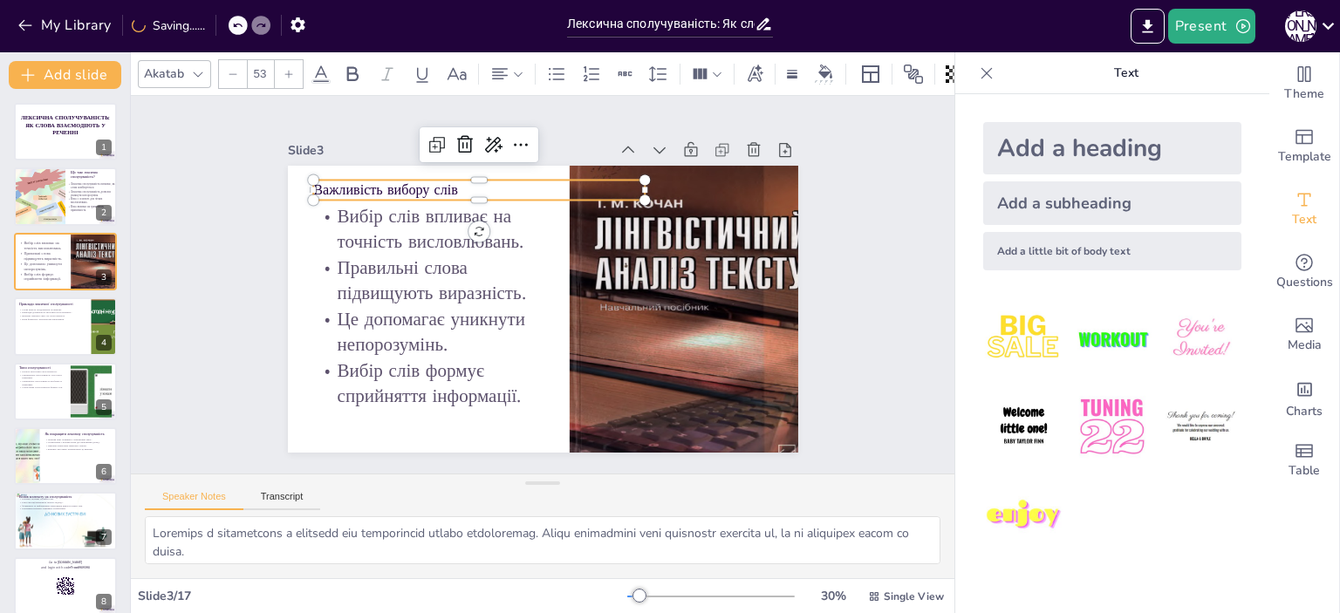
click at [286, 69] on icon at bounding box center [289, 74] width 10 height 10
drag, startPoint x: 304, startPoint y: 195, endPoint x: 337, endPoint y: 195, distance: 32.3
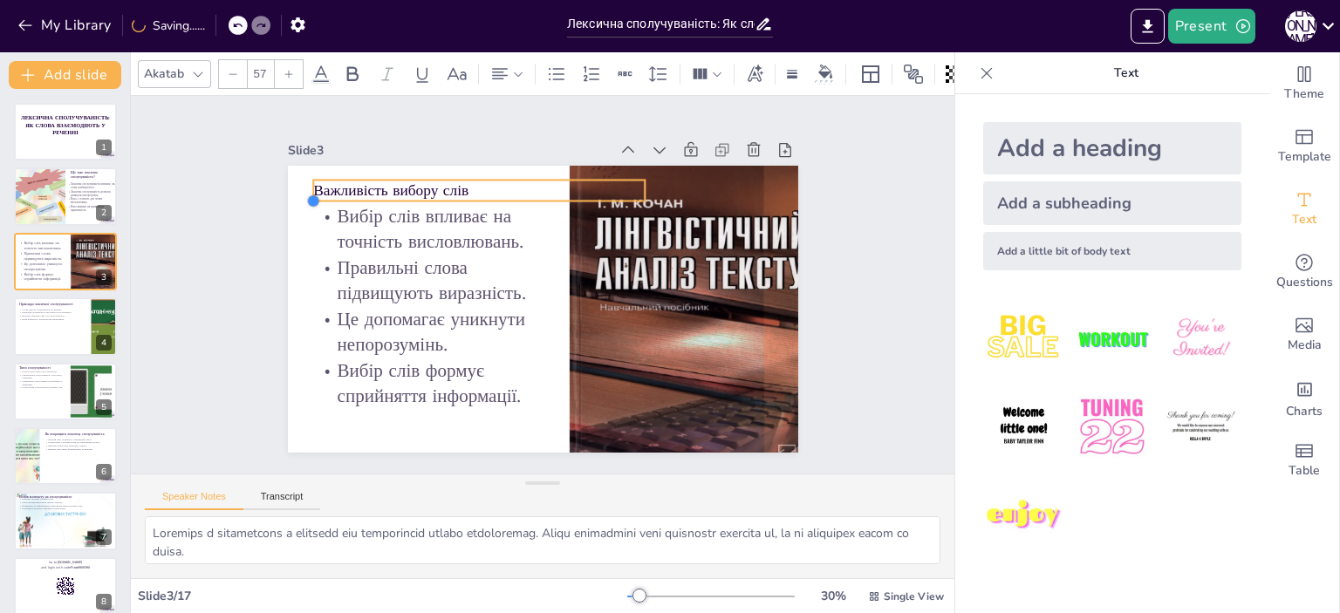
click at [337, 195] on div "Вибір слів впливає на точність висловлювань. Правильні слова підвищують виразні…" at bounding box center [528, 265] width 582 height 532
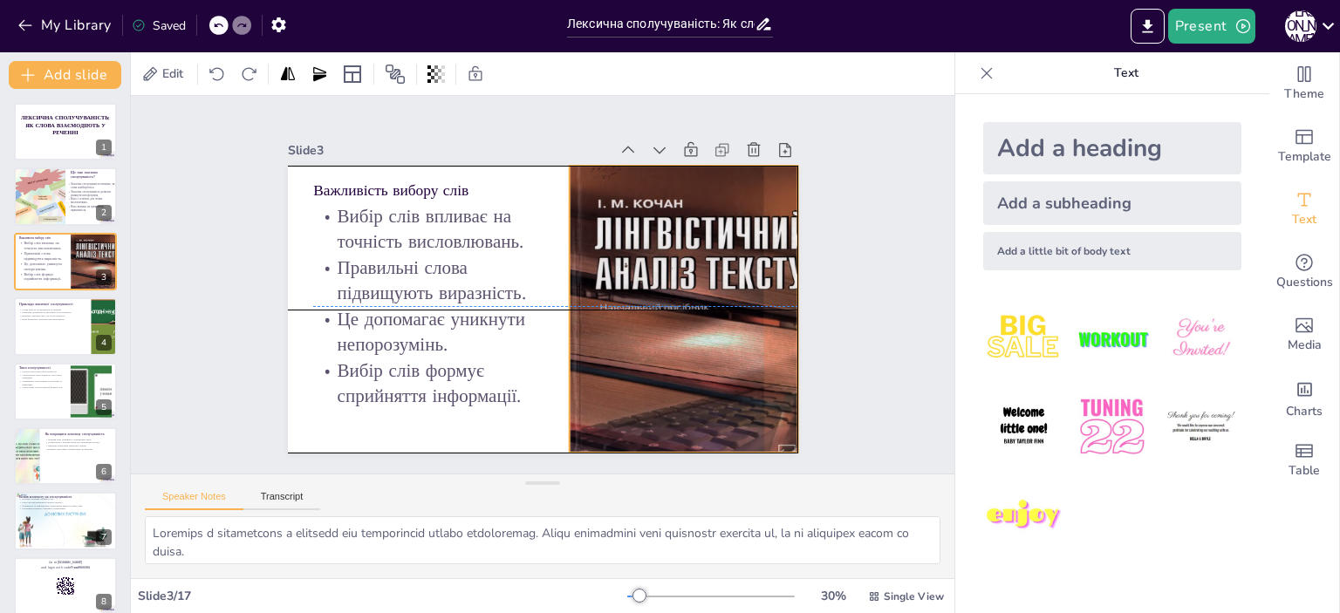
click at [634, 290] on div at bounding box center [647, 418] width 415 height 428
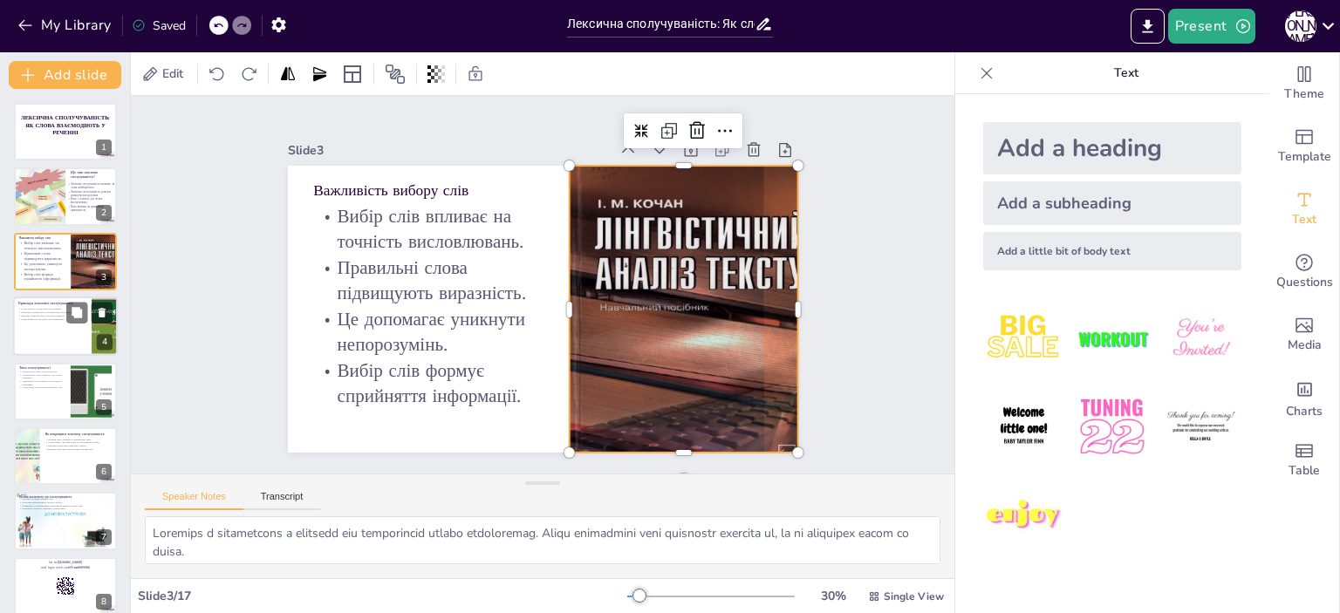
click at [61, 334] on div at bounding box center [65, 326] width 105 height 59
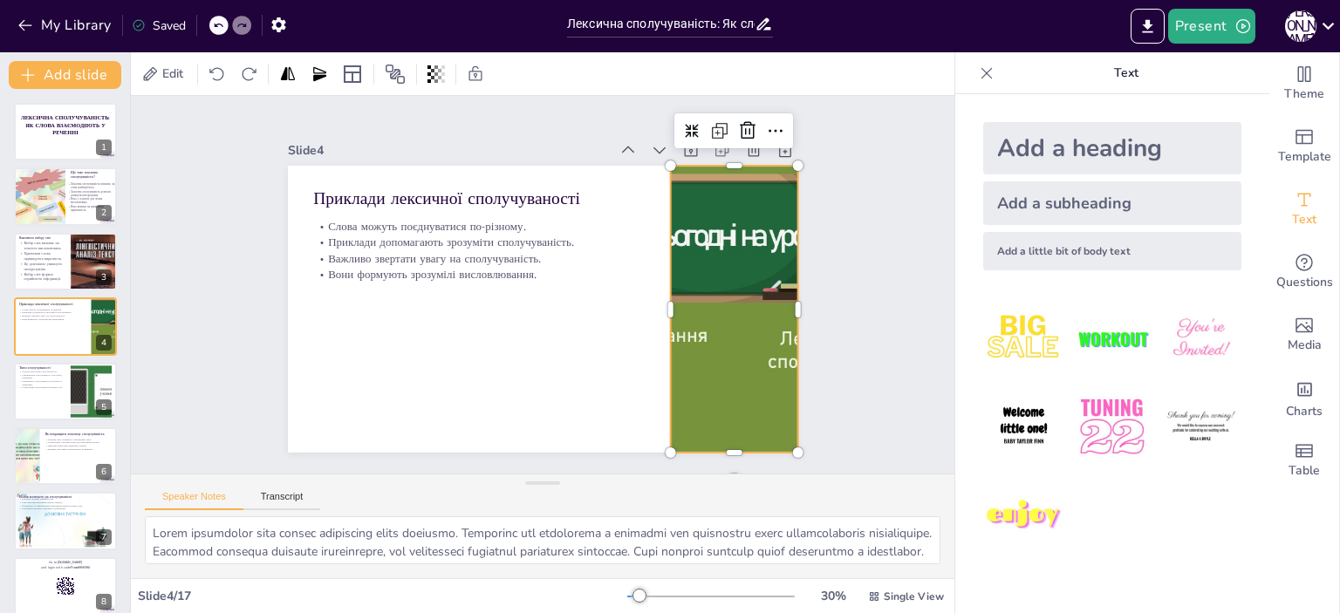
drag, startPoint x: 697, startPoint y: 297, endPoint x: 670, endPoint y: 294, distance: 27.3
click at [697, 297] on div at bounding box center [617, 462] width 440 height 475
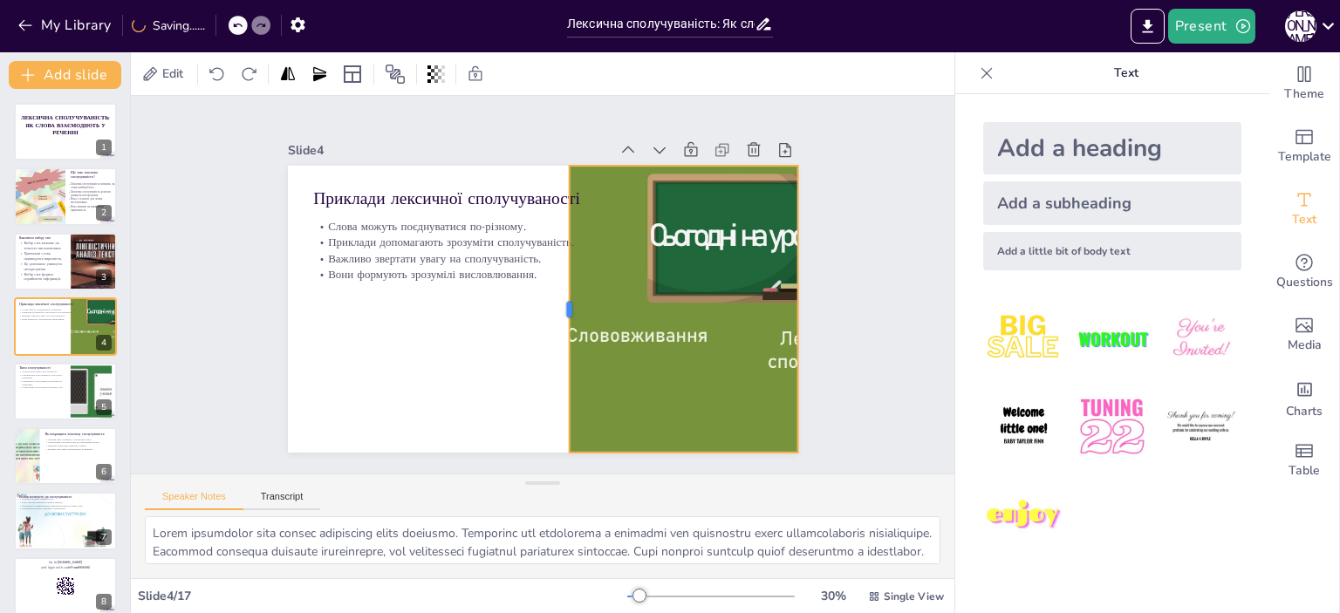
drag, startPoint x: 655, startPoint y: 299, endPoint x: 554, endPoint y: 320, distance: 103.3
click at [554, 320] on div at bounding box center [523, 308] width 284 height 73
click at [35, 390] on div at bounding box center [65, 391] width 105 height 59
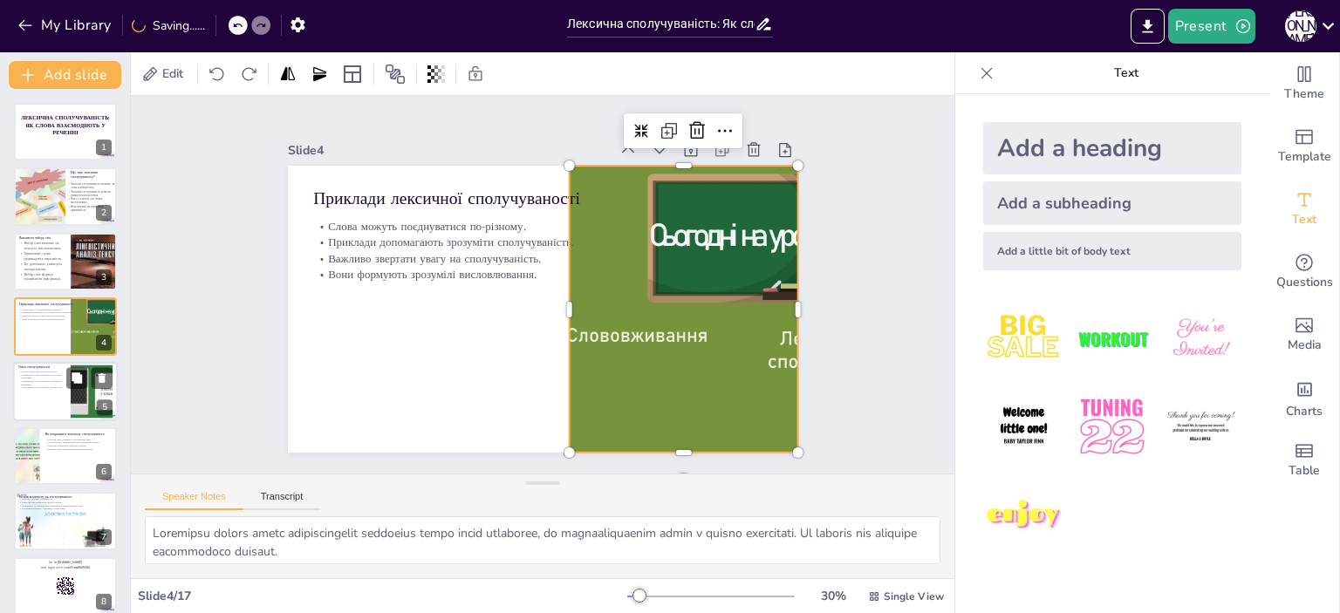
scroll to position [40, 0]
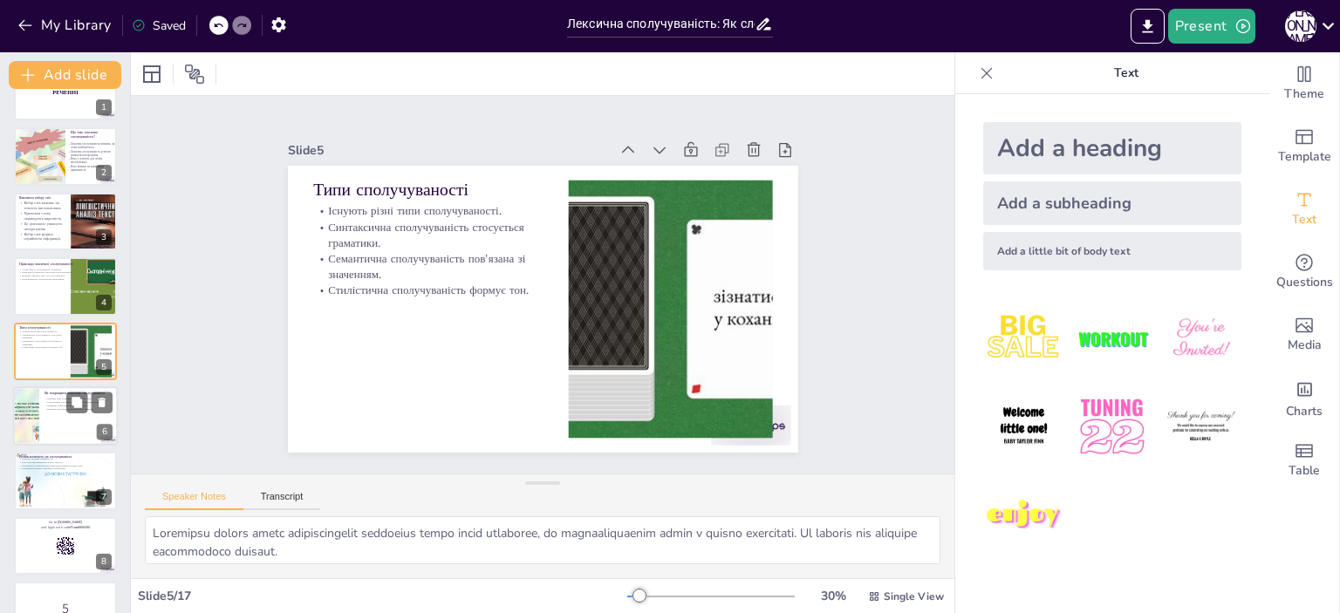
click at [59, 422] on div at bounding box center [65, 415] width 105 height 59
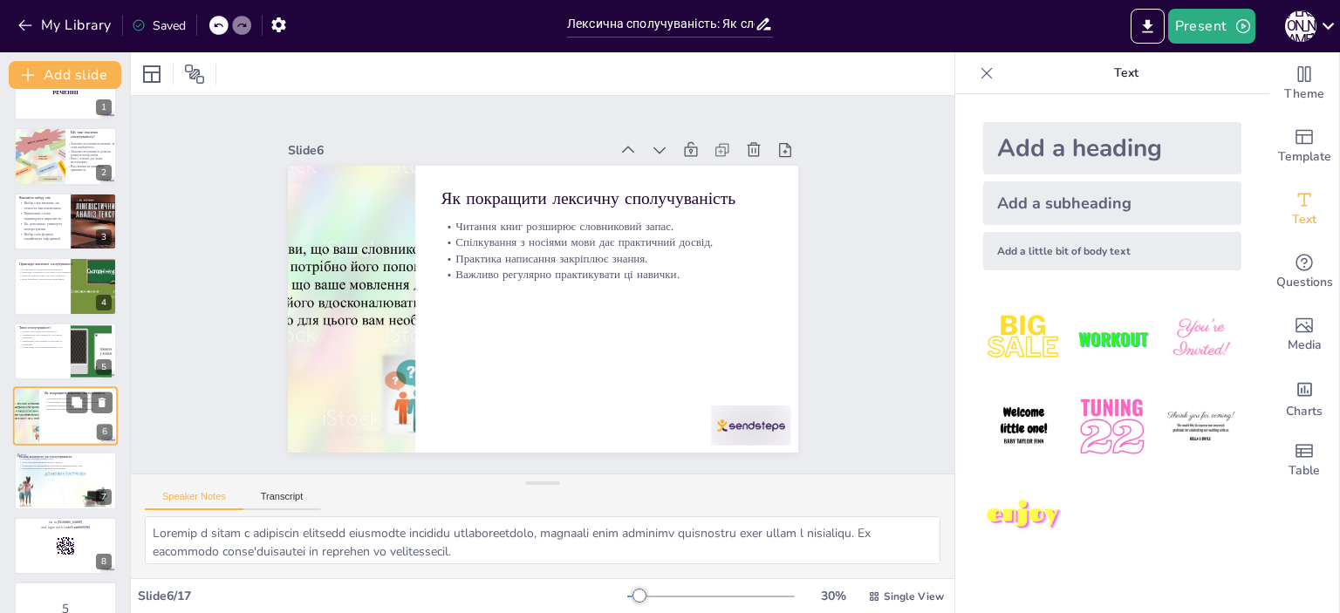
scroll to position [105, 0]
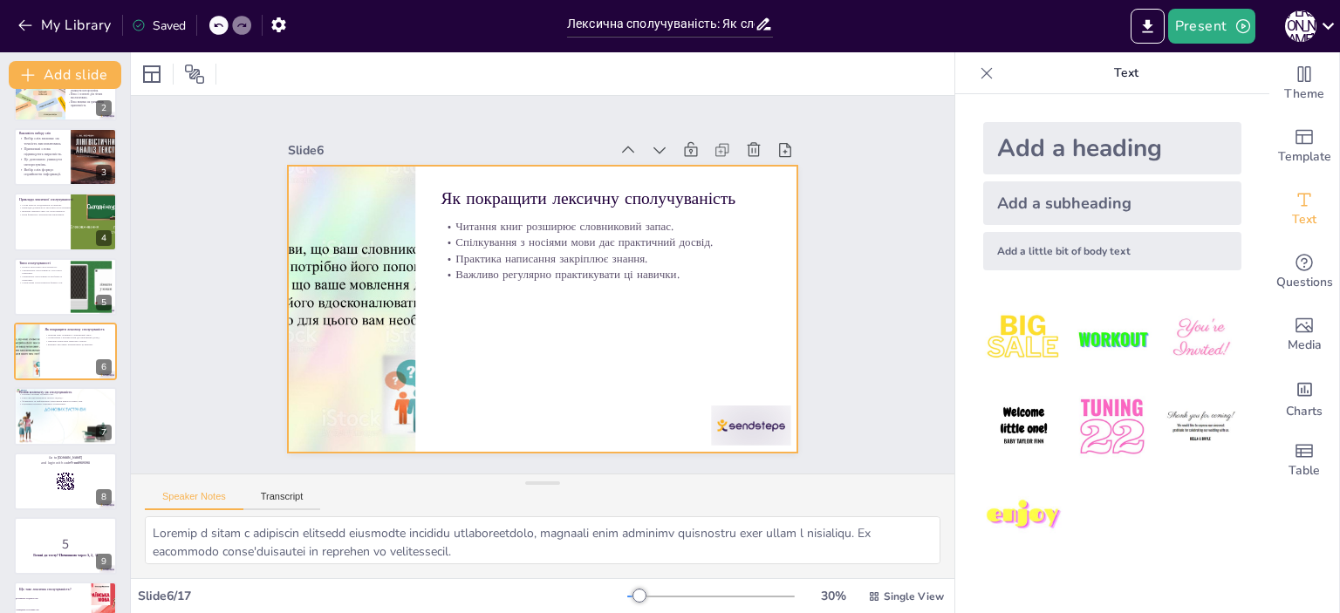
click at [631, 301] on div at bounding box center [528, 265] width 582 height 532
click at [475, 287] on div at bounding box center [708, 185] width 467 height 418
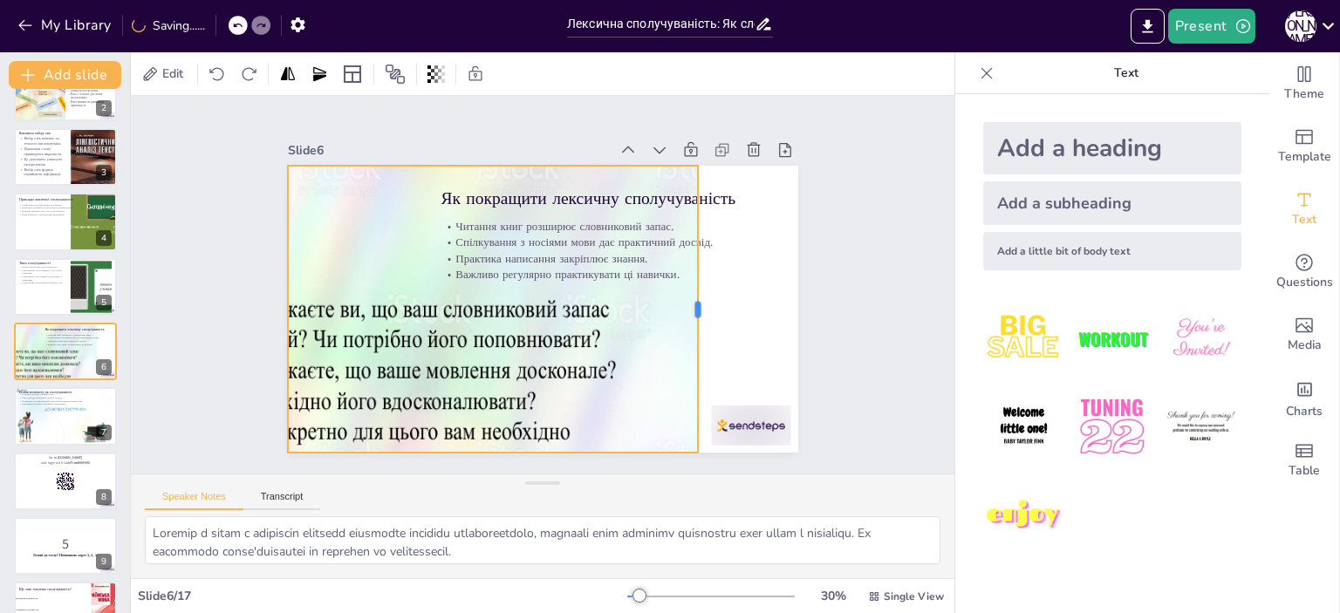
drag, startPoint x: 401, startPoint y: 300, endPoint x: 684, endPoint y: 297, distance: 282.7
click at [588, 359] on div at bounding box center [454, 423] width 268 height 129
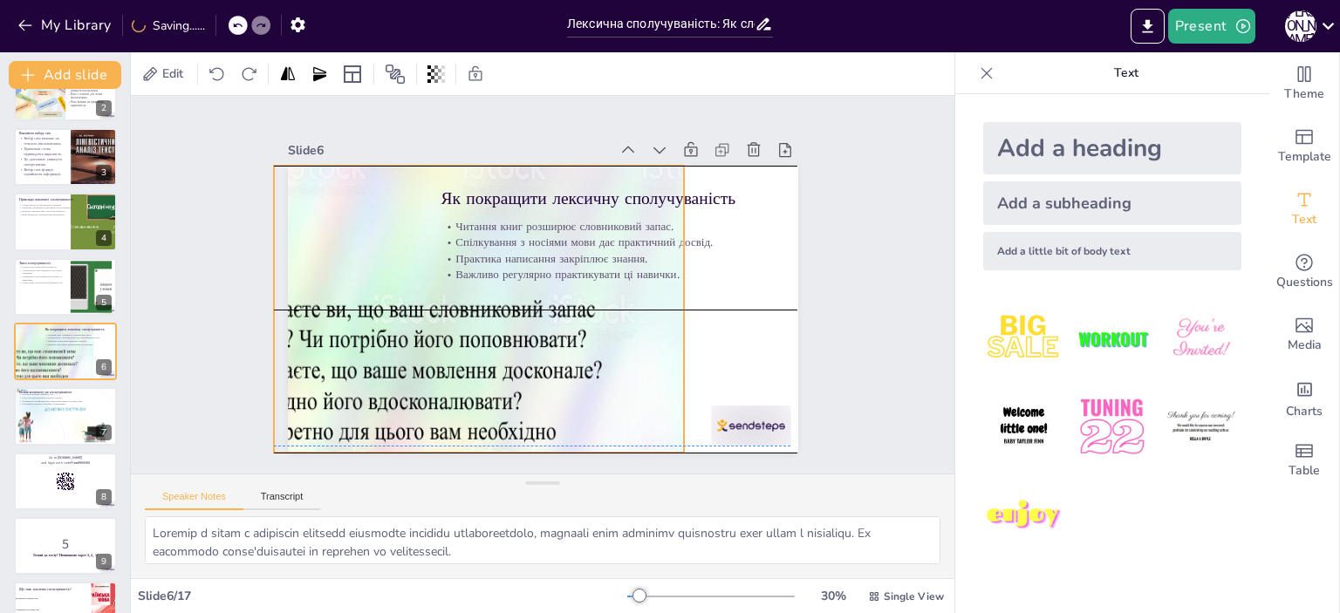
drag, startPoint x: 447, startPoint y: 306, endPoint x: 496, endPoint y: 302, distance: 49.0
click at [434, 303] on div at bounding box center [693, 186] width 629 height 595
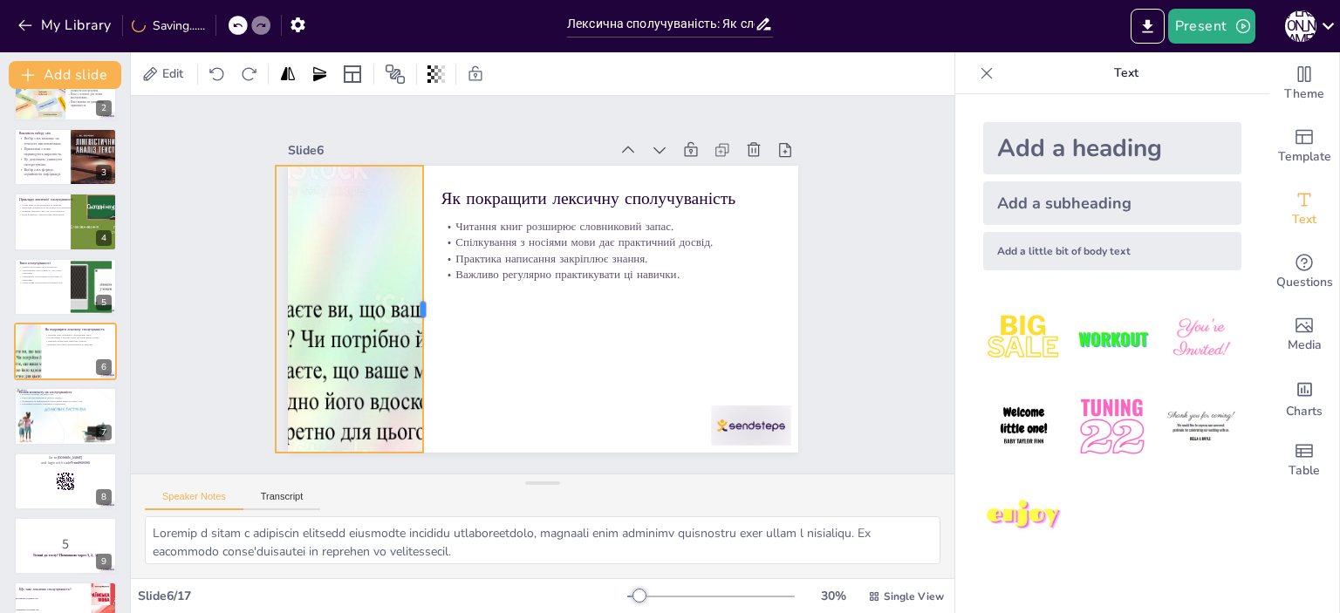
drag, startPoint x: 673, startPoint y: 299, endPoint x: 410, endPoint y: 293, distance: 262.7
click at [477, 313] on div at bounding box center [611, 377] width 268 height 129
click at [65, 422] on div at bounding box center [65, 416] width 105 height 59
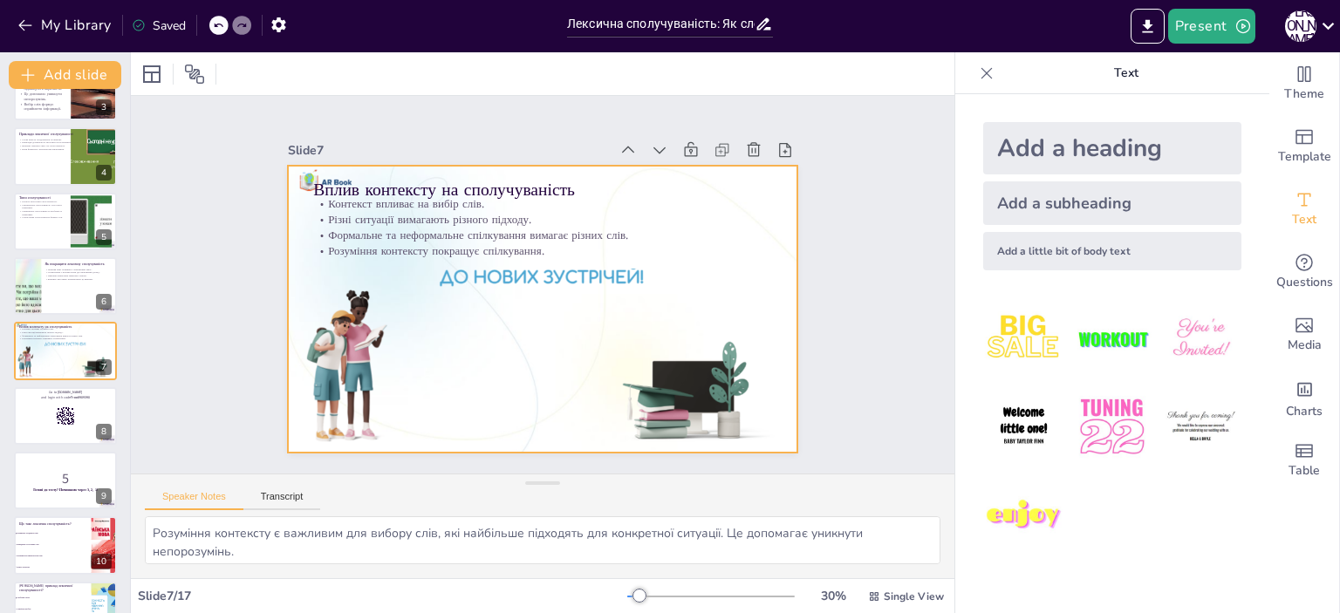
click at [455, 316] on div at bounding box center [518, 286] width 338 height 537
click at [598, 296] on div at bounding box center [563, 300] width 532 height 582
